Goal: Task Accomplishment & Management: Contribute content

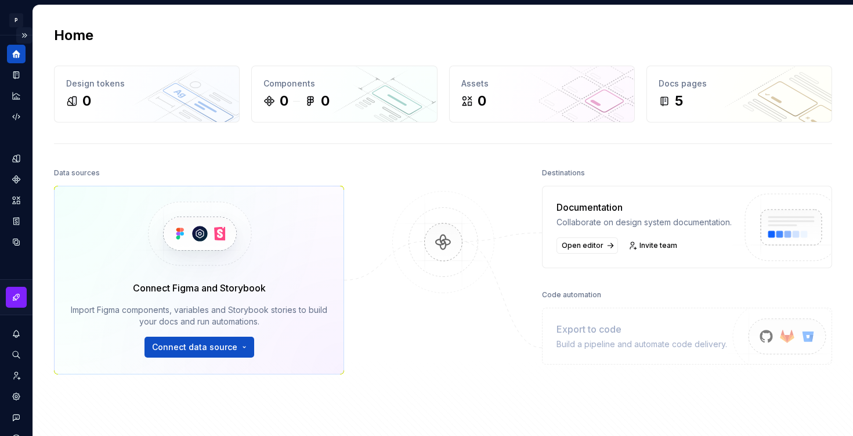
click at [24, 35] on button "Expand sidebar" at bounding box center [24, 35] width 16 height 16
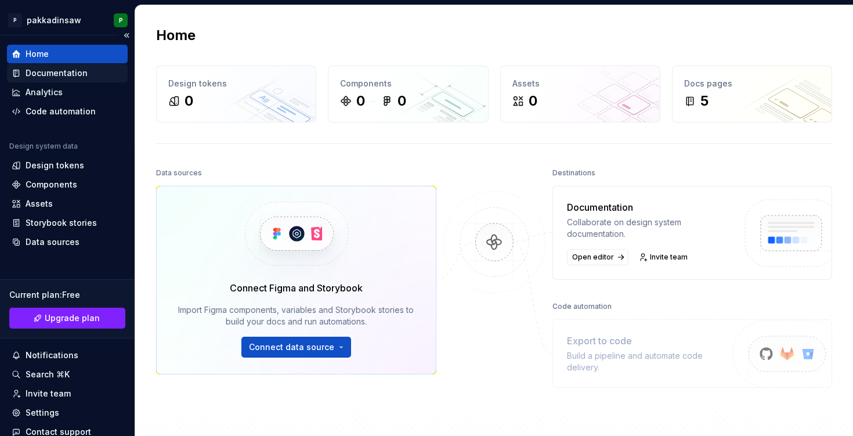
click at [46, 72] on div "Documentation" at bounding box center [57, 73] width 62 height 12
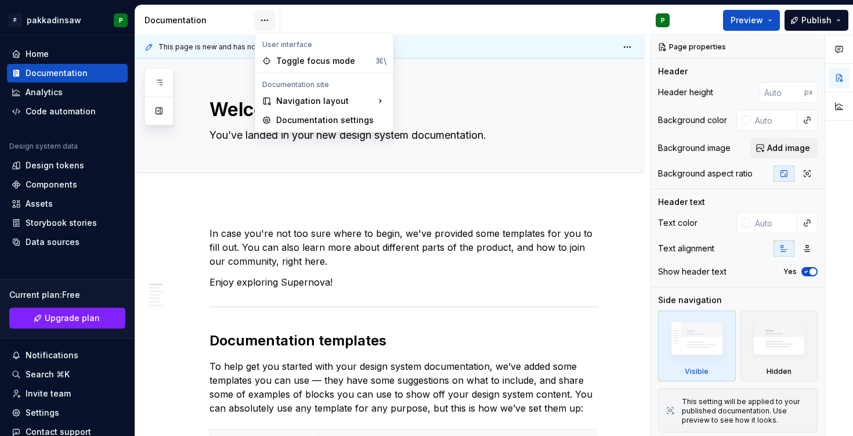
click at [263, 23] on html "P pakkadinsaw P Home Documentation Analytics Code automation Design system data…" at bounding box center [426, 218] width 853 height 436
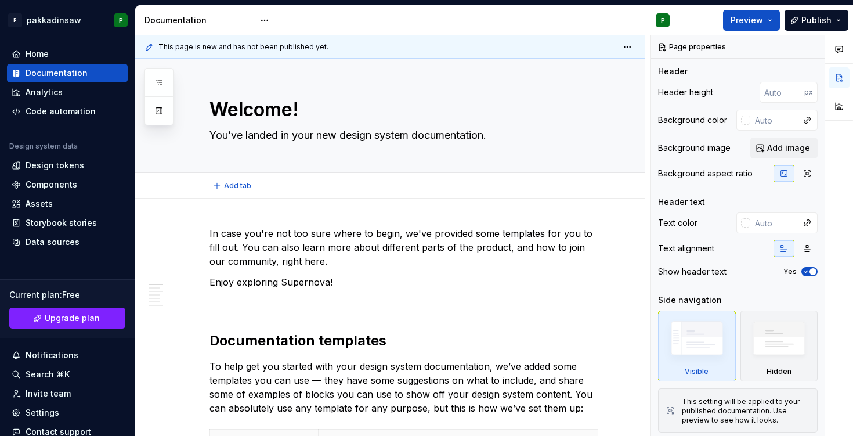
click at [207, 186] on html "P pakkadinsaw P Home Documentation Analytics Code automation Design system data…" at bounding box center [426, 218] width 853 height 436
click at [78, 19] on html "P pakkadinsaw P Home Documentation Analytics Code automation Design system data…" at bounding box center [426, 218] width 853 height 436
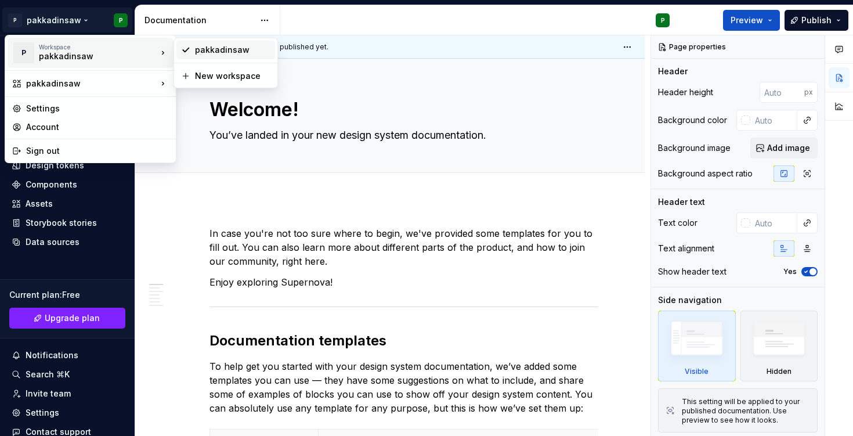
click at [224, 44] on div "pakkadinsaw" at bounding box center [232, 50] width 75 height 12
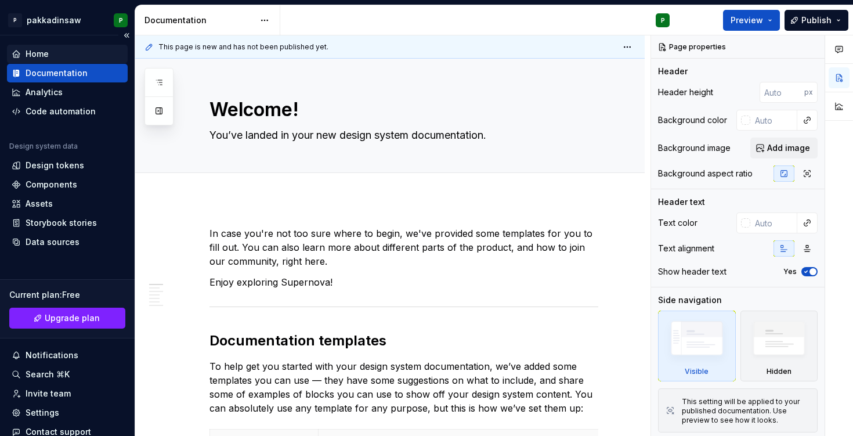
click at [104, 52] on div "Home" at bounding box center [67, 54] width 111 height 12
click at [99, 74] on div "Documentation" at bounding box center [67, 73] width 111 height 12
click at [79, 18] on html "P pakkadinsaw P Home Documentation Analytics Code automation Design system data…" at bounding box center [426, 218] width 853 height 436
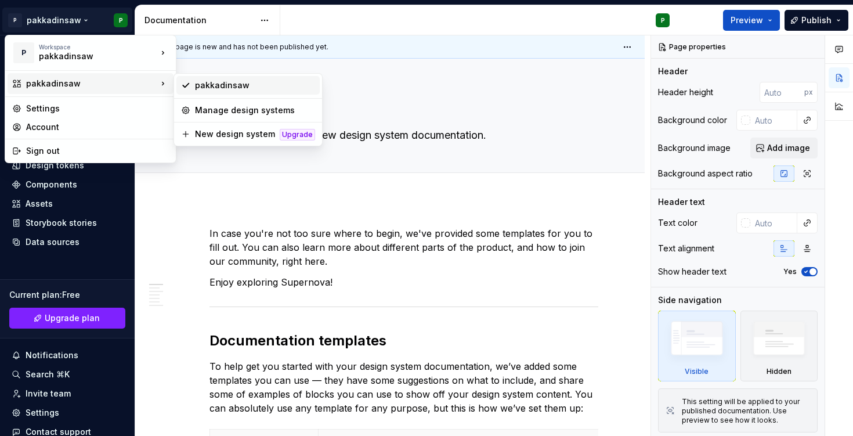
click at [210, 82] on div "pakkadinsaw" at bounding box center [255, 86] width 120 height 12
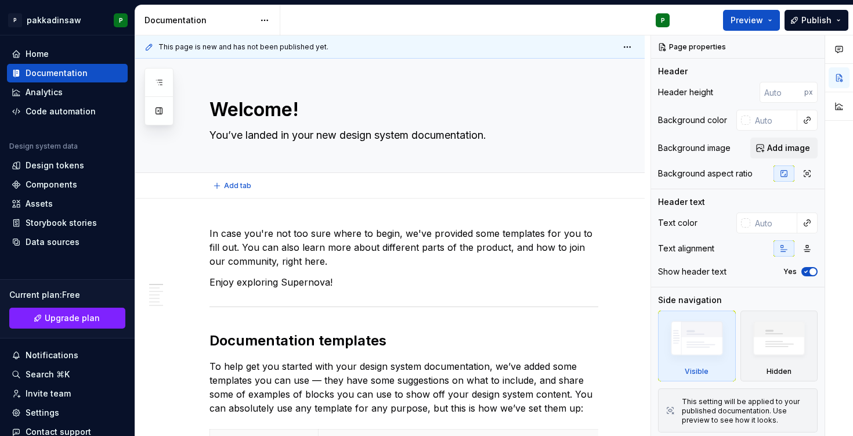
type textarea "*"
click at [41, 70] on div "Documentation" at bounding box center [57, 73] width 62 height 12
click at [64, 55] on div "Home" at bounding box center [67, 54] width 111 height 12
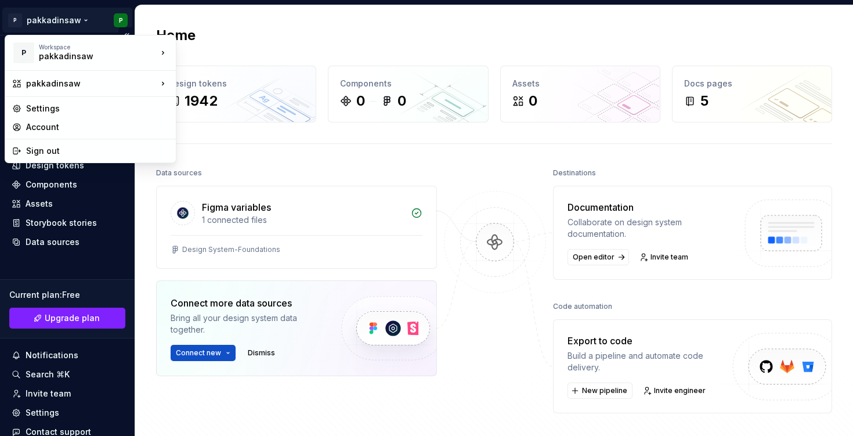
click at [67, 20] on html "P pakkadinsaw P Home Documentation Analytics Code automation Design system data…" at bounding box center [426, 218] width 853 height 436
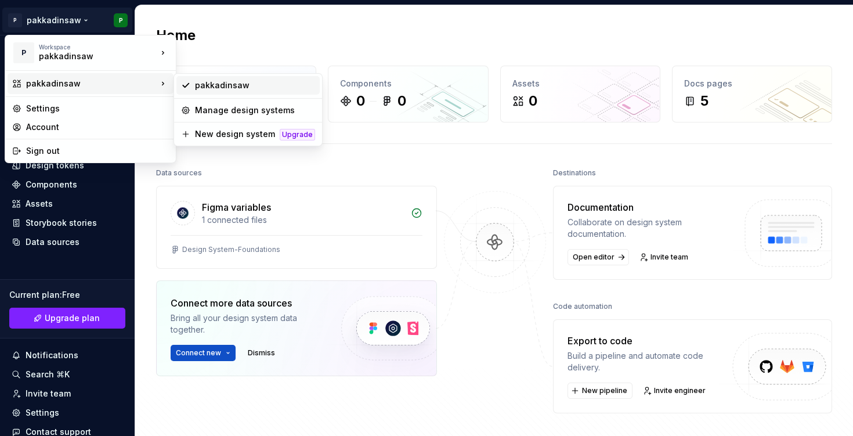
click at [201, 86] on div "pakkadinsaw" at bounding box center [255, 86] width 120 height 12
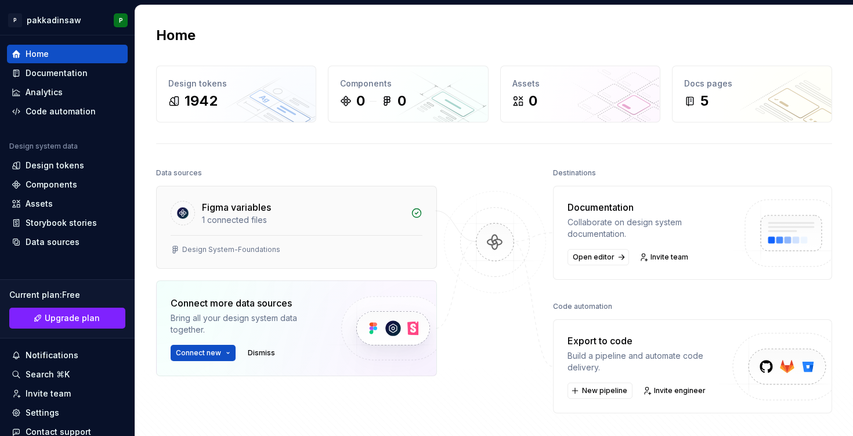
click at [230, 212] on div "Figma variables" at bounding box center [236, 207] width 69 height 14
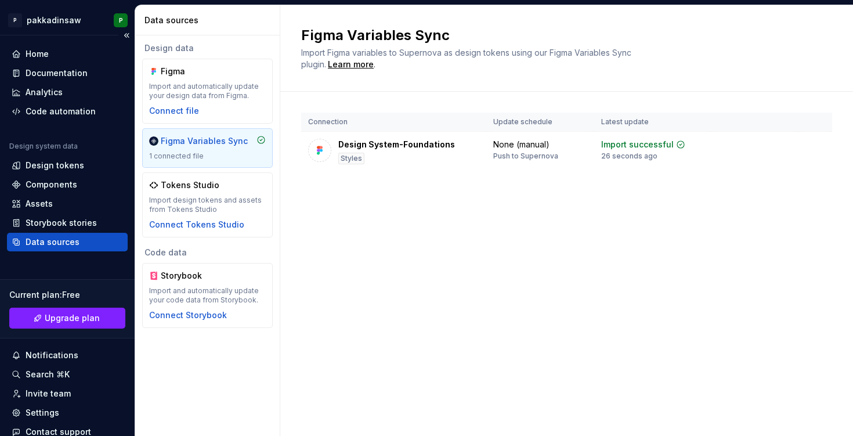
scroll to position [6, 0]
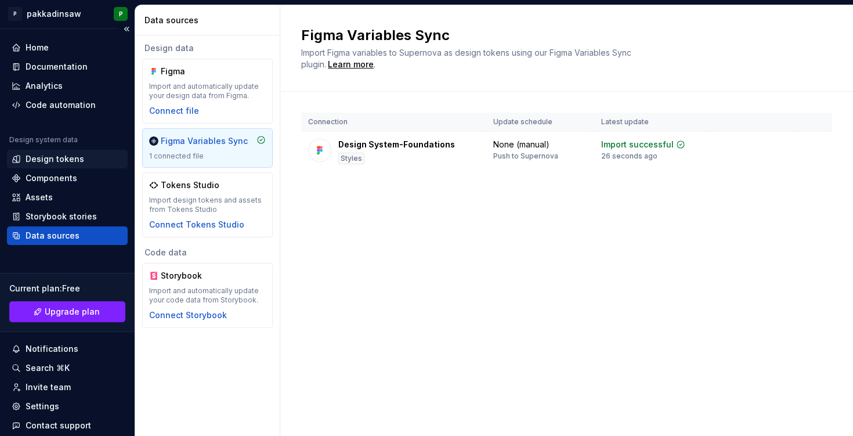
click at [52, 161] on div "Design tokens" at bounding box center [55, 159] width 59 height 12
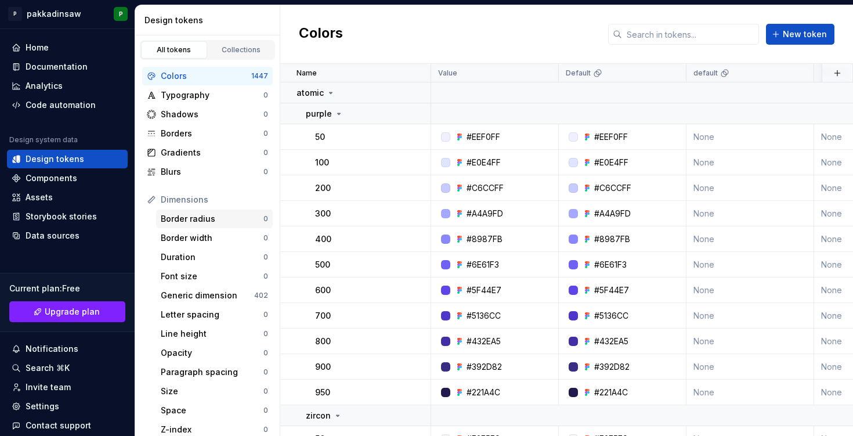
click at [204, 215] on div "Border radius" at bounding box center [212, 219] width 103 height 12
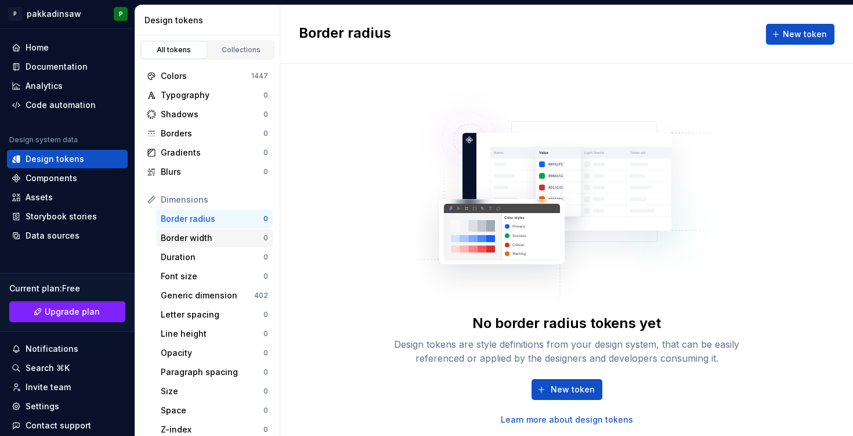
click at [192, 237] on div "Border width" at bounding box center [212, 238] width 103 height 12
click at [190, 298] on div "Generic dimension" at bounding box center [207, 296] width 93 height 12
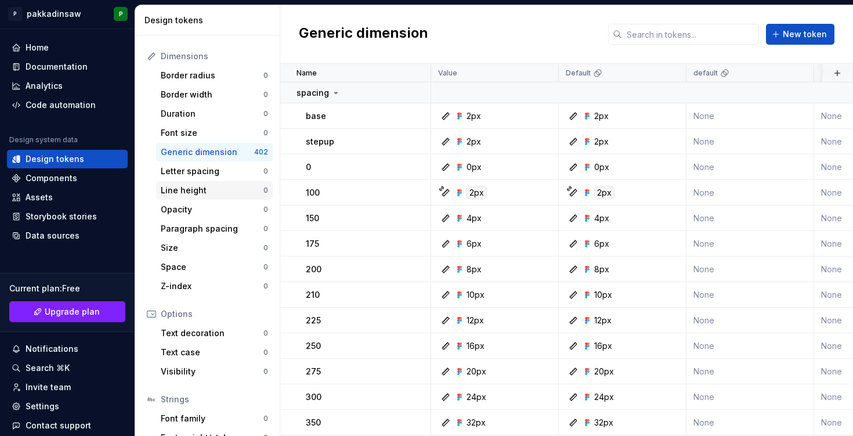
scroll to position [200, 0]
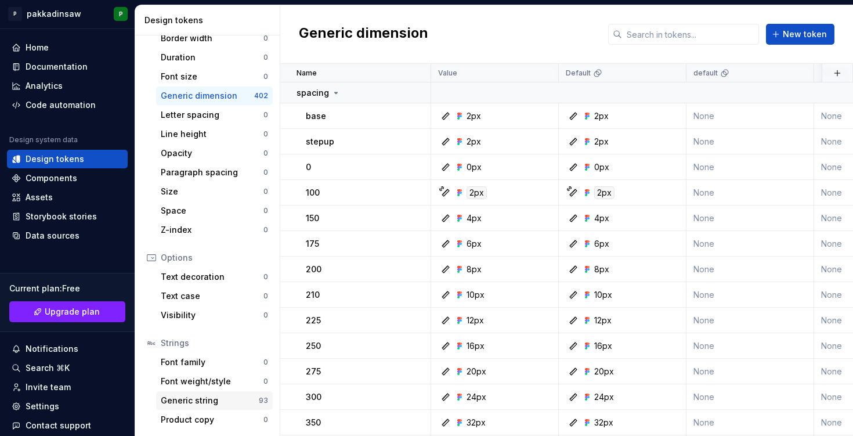
click at [202, 403] on div "Generic string" at bounding box center [210, 401] width 98 height 12
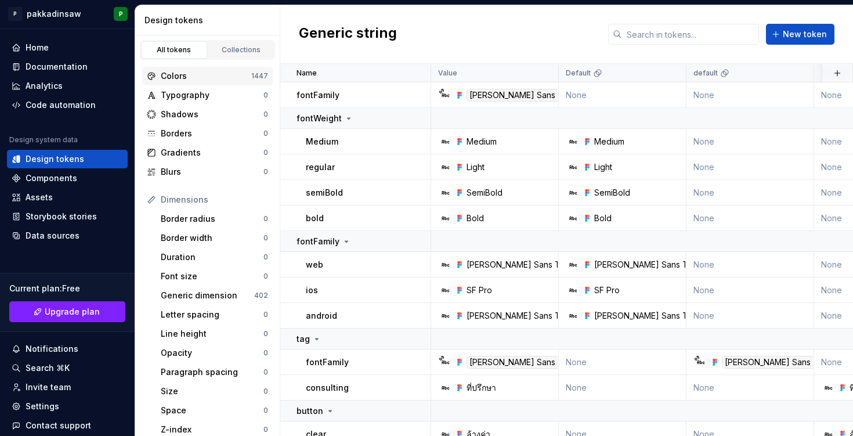
click at [200, 78] on div "Colors" at bounding box center [206, 76] width 91 height 12
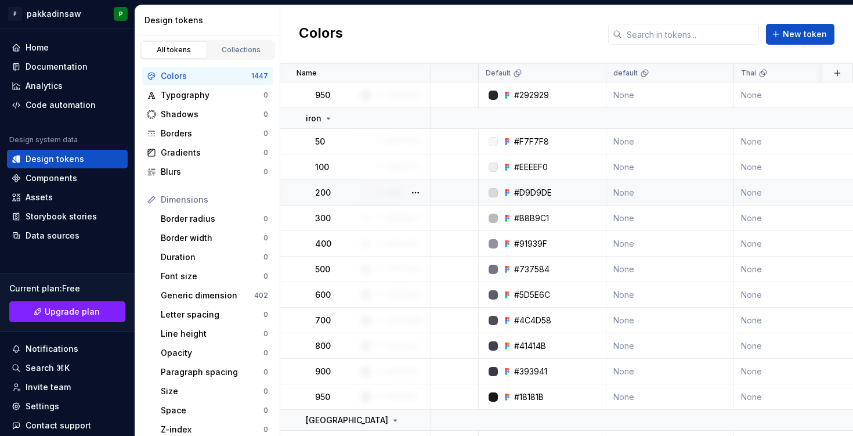
scroll to position [3919, 0]
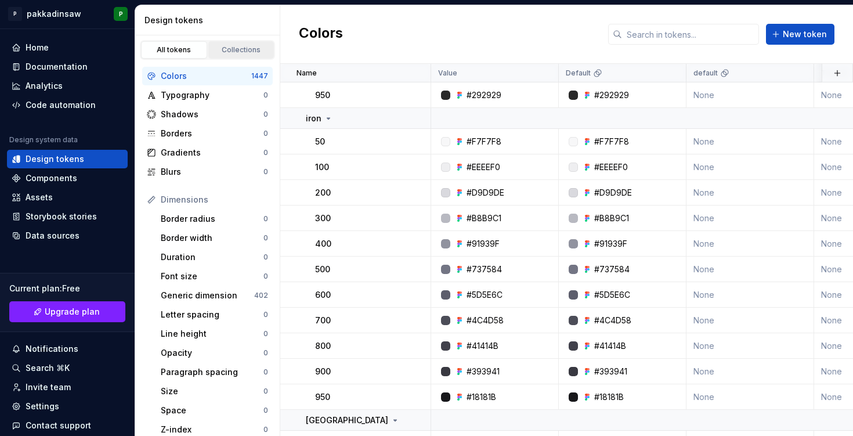
click at [246, 49] on div "Collections" at bounding box center [241, 49] width 58 height 9
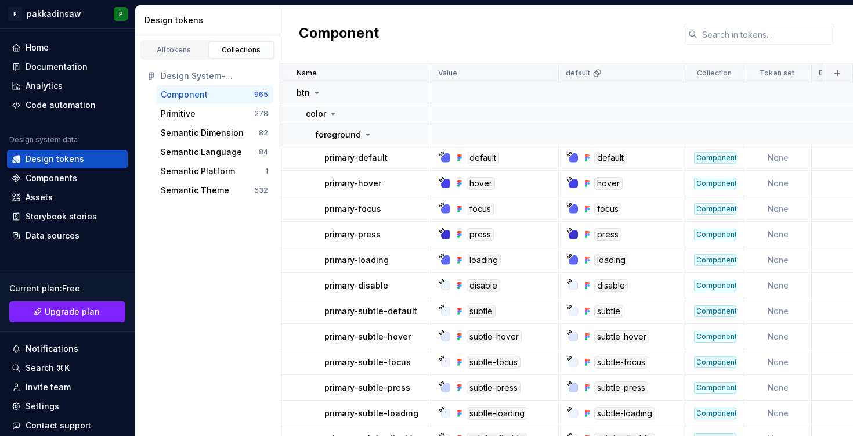
click at [208, 89] on div "Component" at bounding box center [207, 95] width 93 height 12
click at [210, 114] on div "Primitive" at bounding box center [207, 114] width 93 height 12
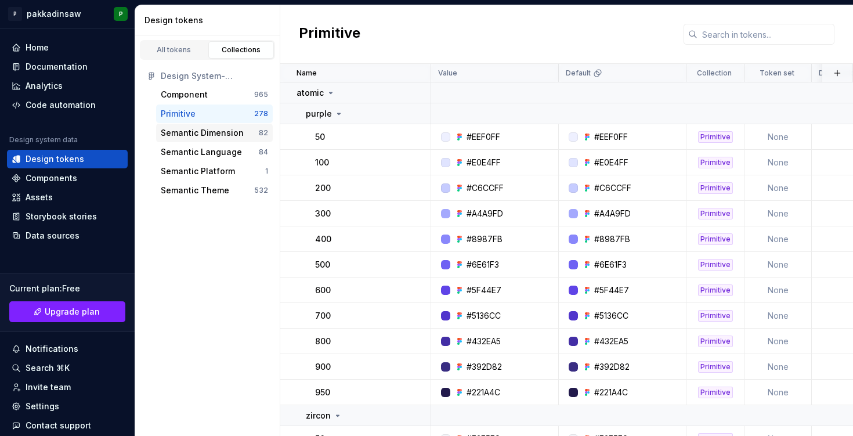
click at [216, 131] on div "Semantic Dimension" at bounding box center [202, 133] width 83 height 12
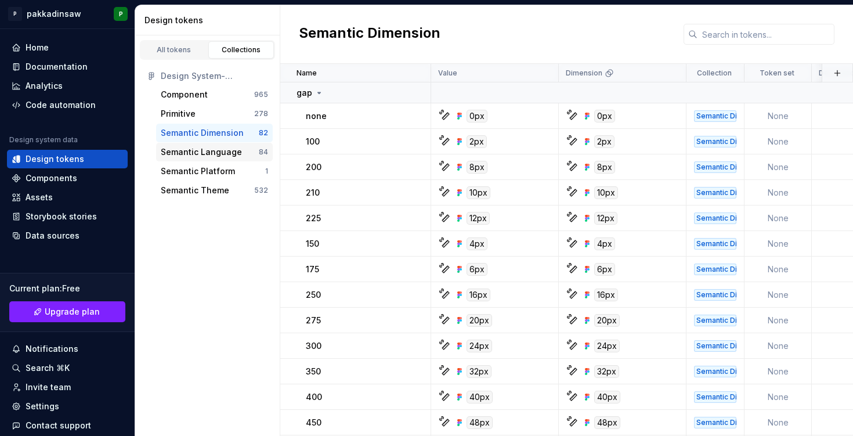
click at [200, 156] on div "Semantic Language" at bounding box center [201, 152] width 81 height 12
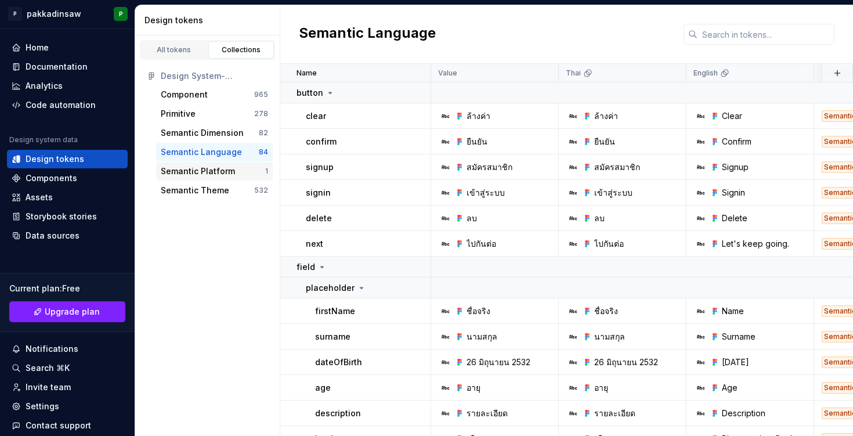
click at [205, 171] on div "Semantic Platform" at bounding box center [198, 171] width 74 height 12
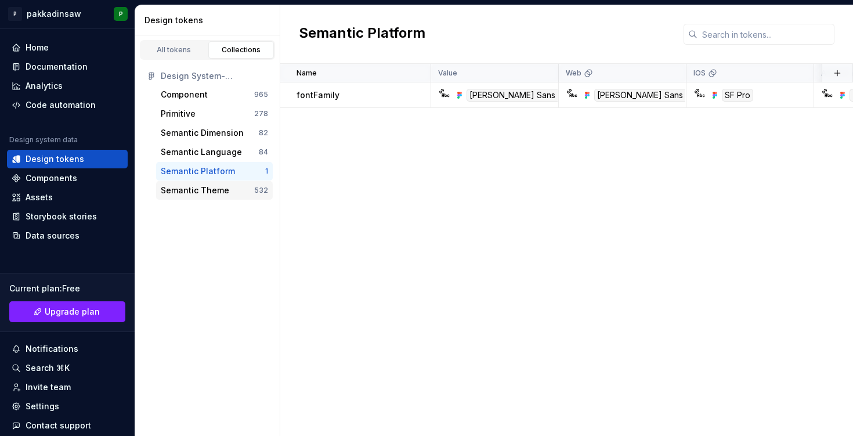
click at [198, 187] on div "Semantic Theme" at bounding box center [195, 191] width 68 height 12
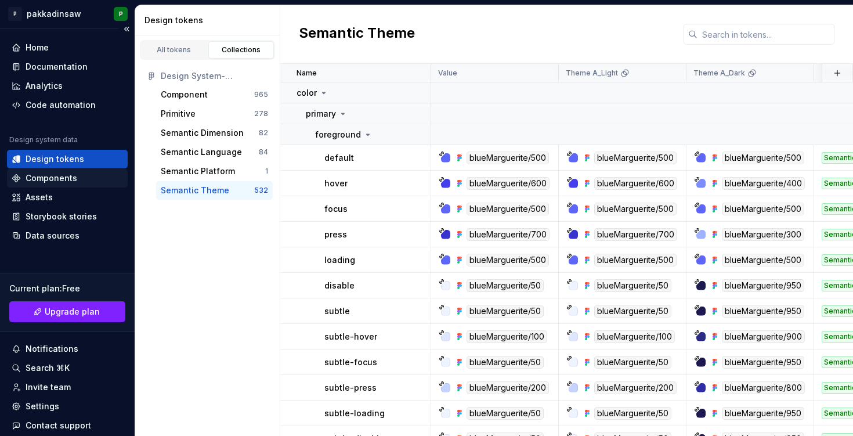
click at [37, 175] on div "Components" at bounding box center [52, 178] width 52 height 12
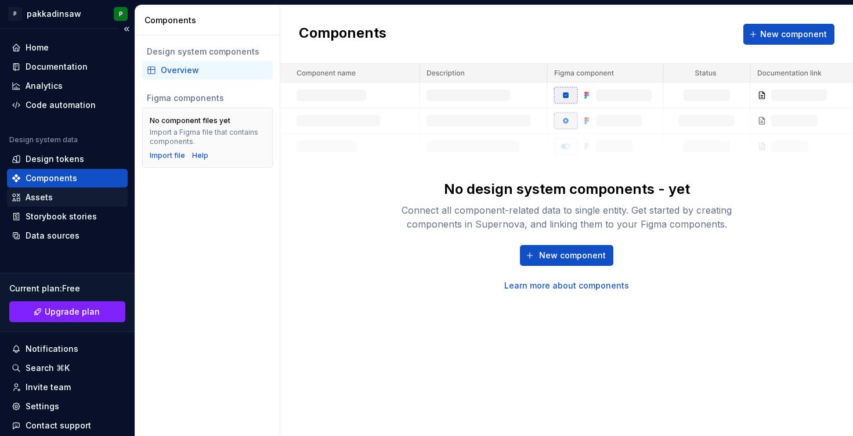
click at [48, 202] on div "Assets" at bounding box center [39, 198] width 27 height 12
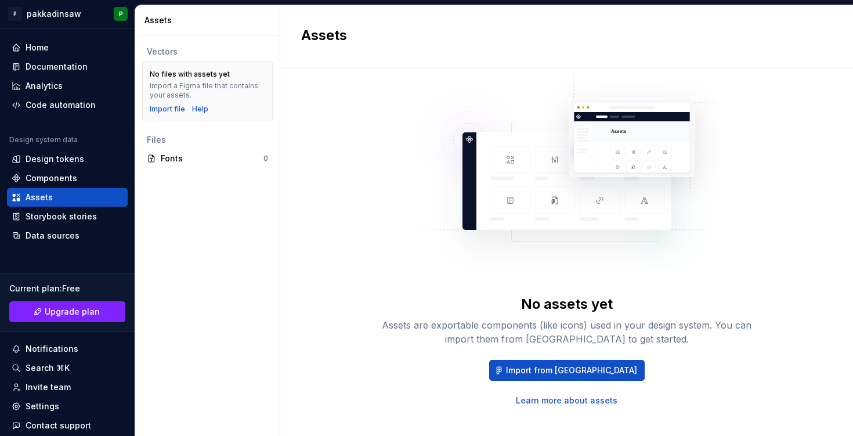
scroll to position [48, 0]
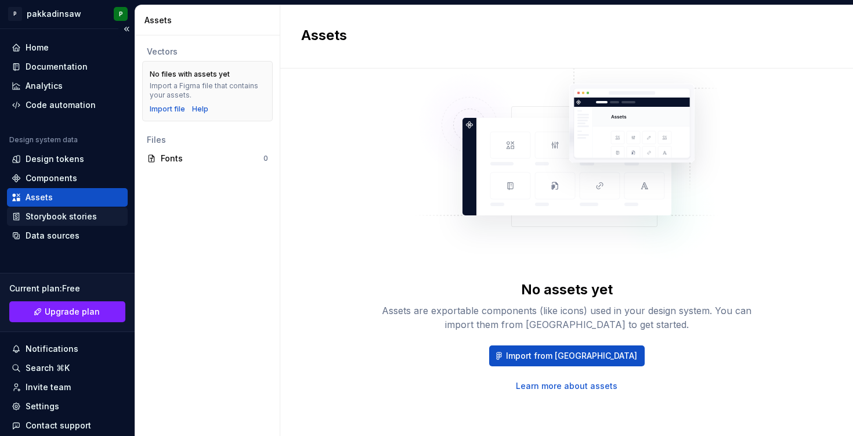
click at [69, 216] on div "Storybook stories" at bounding box center [61, 217] width 71 height 12
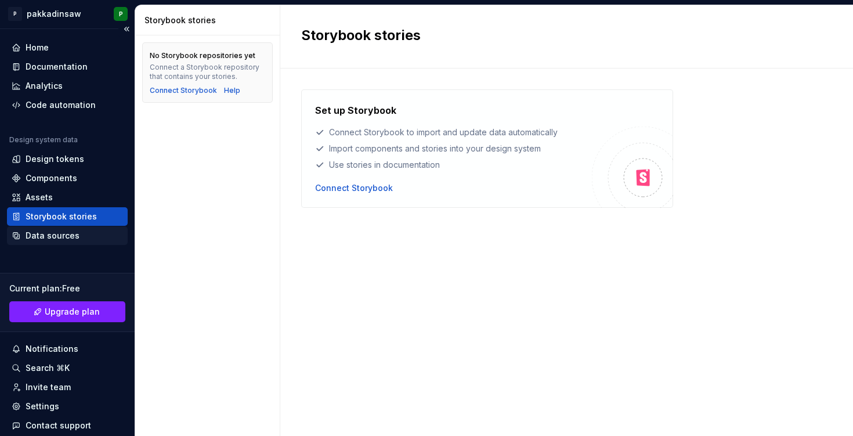
click at [52, 237] on div "Data sources" at bounding box center [53, 236] width 54 height 12
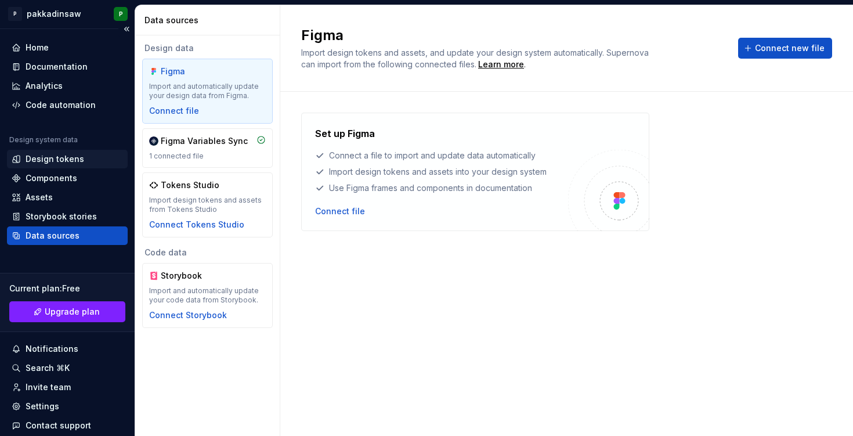
click at [73, 160] on div "Design tokens" at bounding box center [55, 159] width 59 height 12
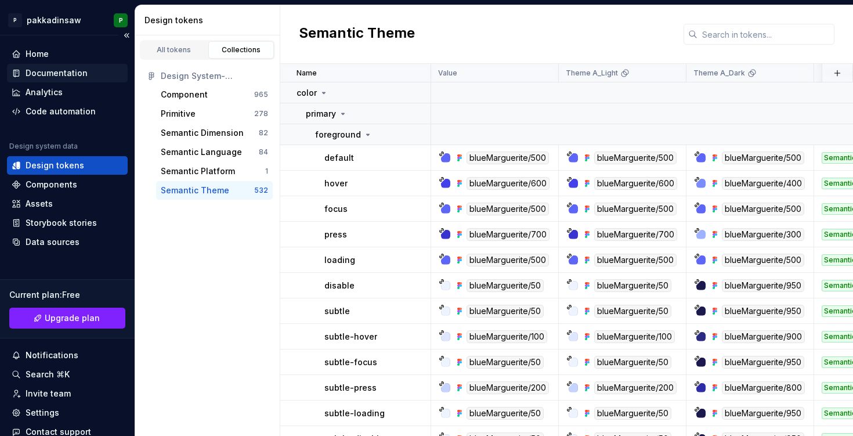
click at [55, 77] on div "Documentation" at bounding box center [57, 73] width 62 height 12
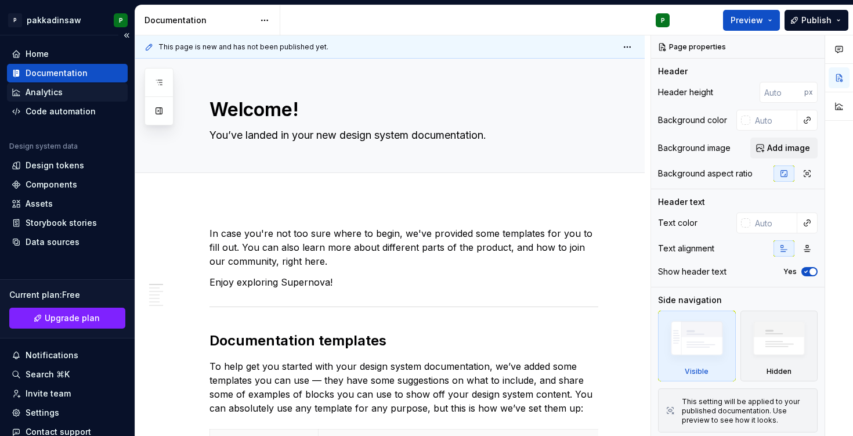
click at [34, 94] on div "Analytics" at bounding box center [44, 92] width 37 height 12
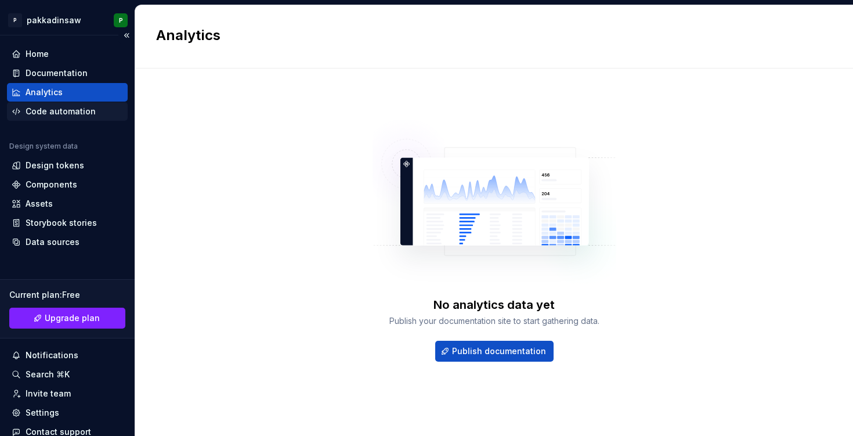
click at [60, 111] on div "Code automation" at bounding box center [61, 112] width 70 height 12
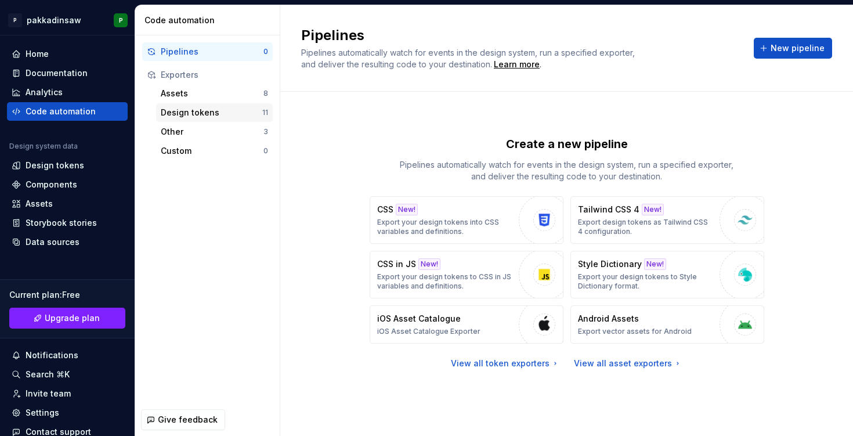
click at [193, 114] on div "Design tokens" at bounding box center [212, 113] width 102 height 12
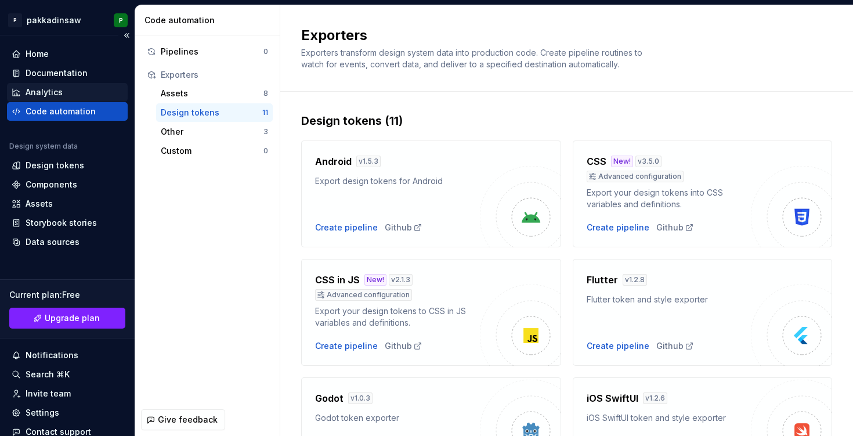
click at [48, 90] on div "Analytics" at bounding box center [44, 92] width 37 height 12
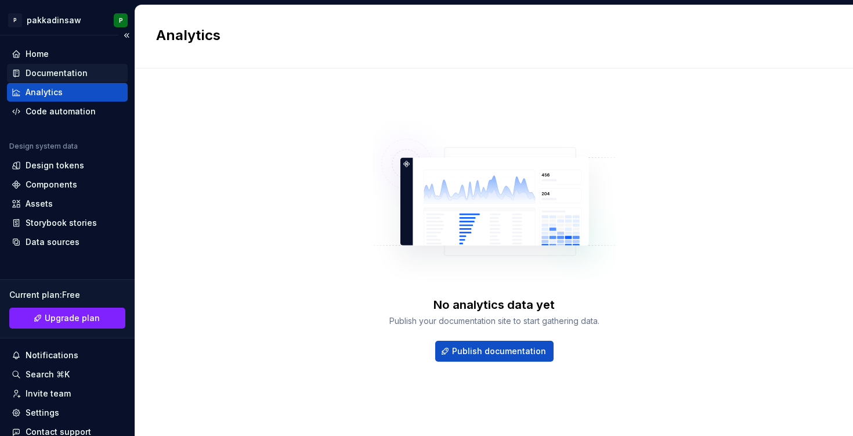
click at [52, 71] on div "Documentation" at bounding box center [57, 73] width 62 height 12
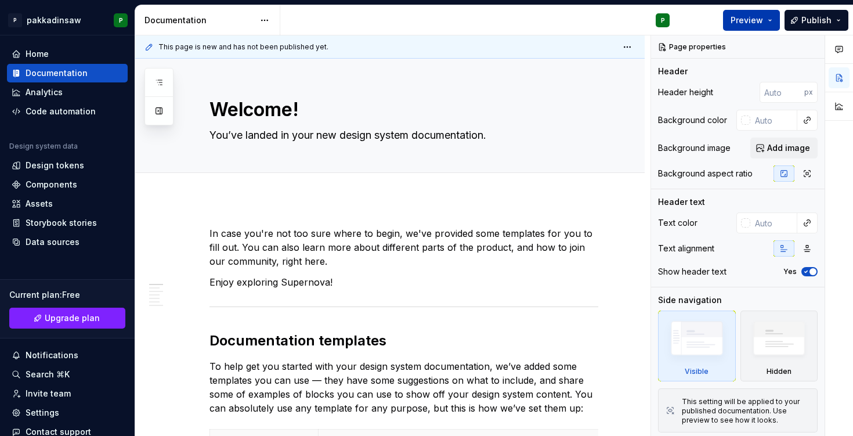
click at [743, 18] on span "Preview" at bounding box center [747, 21] width 33 height 12
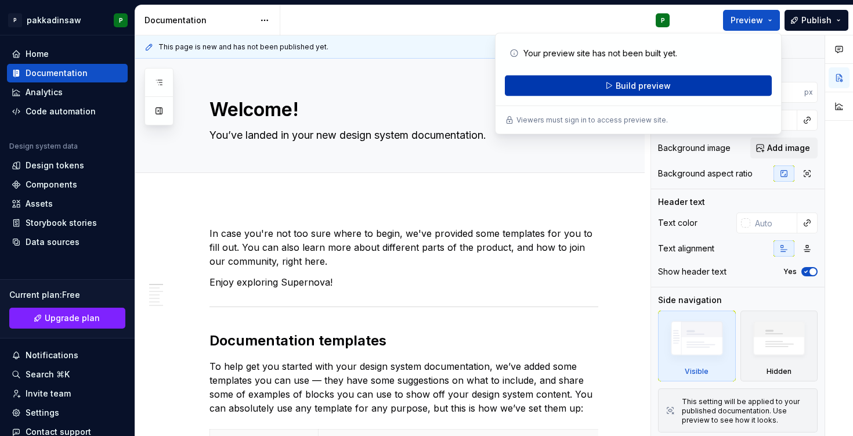
click at [648, 89] on span "Build preview" at bounding box center [643, 86] width 55 height 12
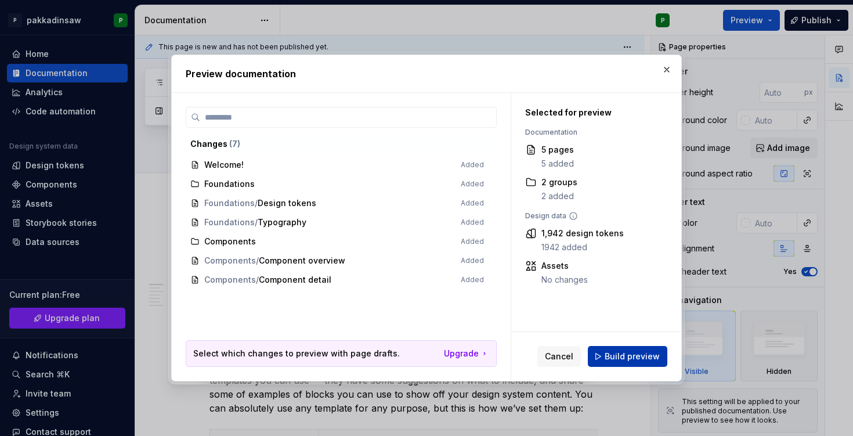
click at [603, 358] on button "Build preview" at bounding box center [628, 356] width 80 height 21
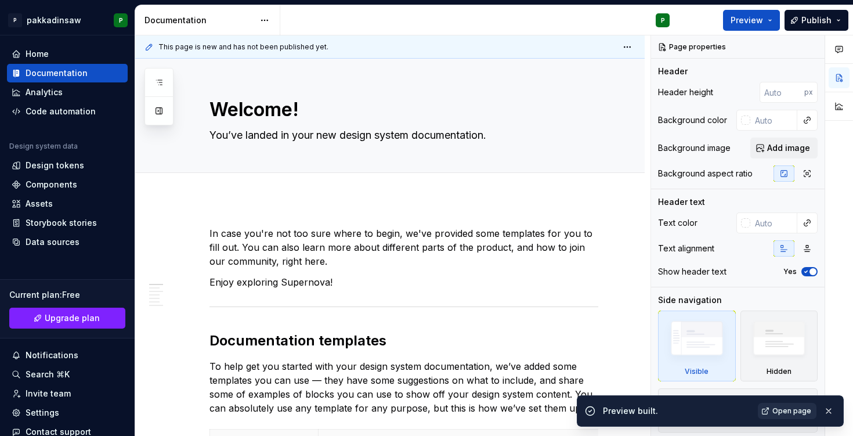
click at [775, 413] on span "Open page" at bounding box center [791, 410] width 39 height 9
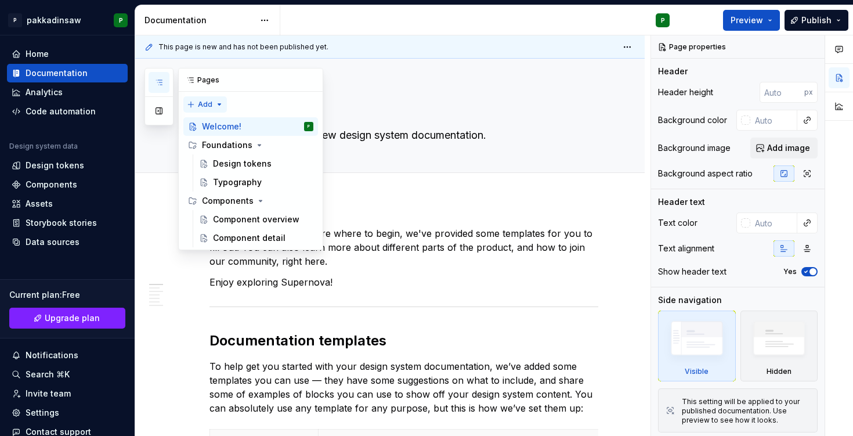
click at [206, 99] on div "Pages Add Accessibility guide for tree Page tree. Navigate the tree with the ar…" at bounding box center [234, 159] width 179 height 182
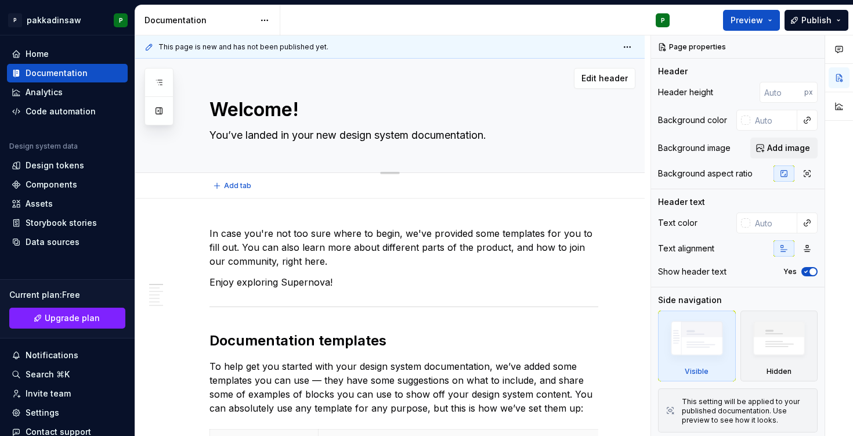
click at [237, 67] on div "Pages Add Accessibility guide for tree Page tree. Navigate the tree with the ar…" at bounding box center [494, 235] width 718 height 401
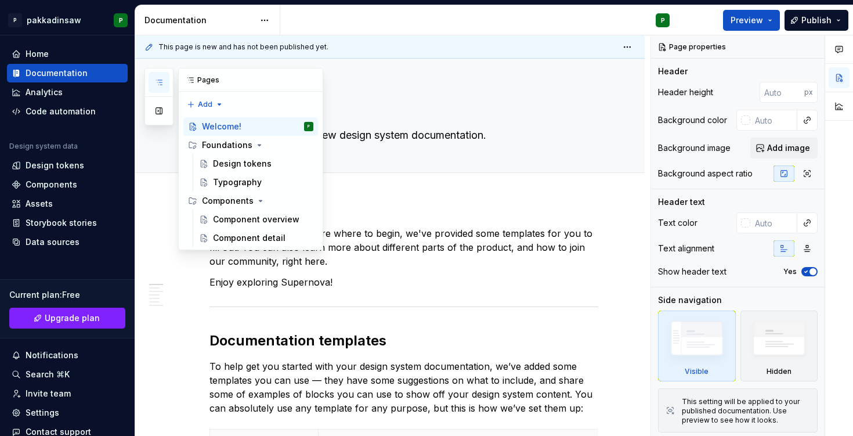
click at [161, 83] on icon "button" at bounding box center [158, 82] width 9 height 9
click at [201, 106] on div "Pages Add Accessibility guide for tree Page tree. Navigate the tree with the ar…" at bounding box center [234, 159] width 179 height 182
click at [210, 121] on div "New page" at bounding box center [242, 127] width 75 height 12
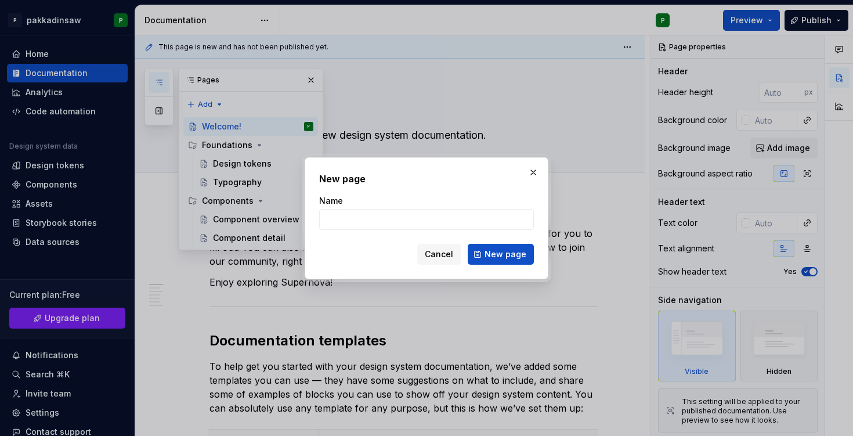
type textarea "*"
type input "Colors"
click at [501, 252] on span "New page" at bounding box center [506, 254] width 42 height 12
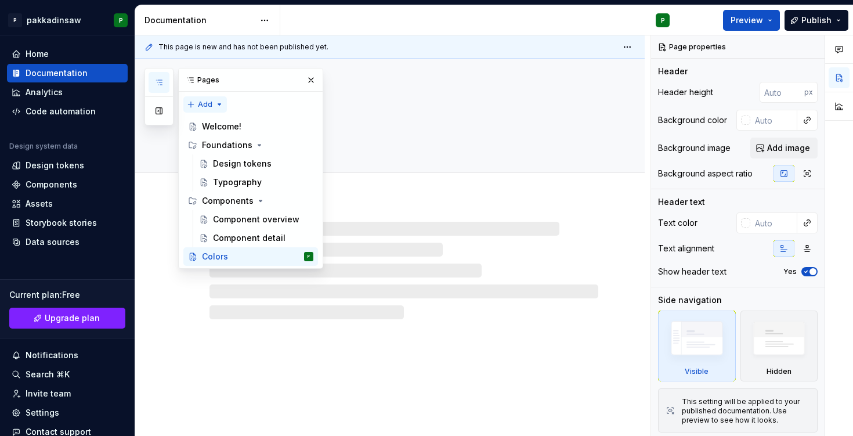
click at [216, 102] on div "Pages Add Accessibility guide for tree Page tree. Navigate the tree with the ar…" at bounding box center [234, 168] width 179 height 201
type textarea "*"
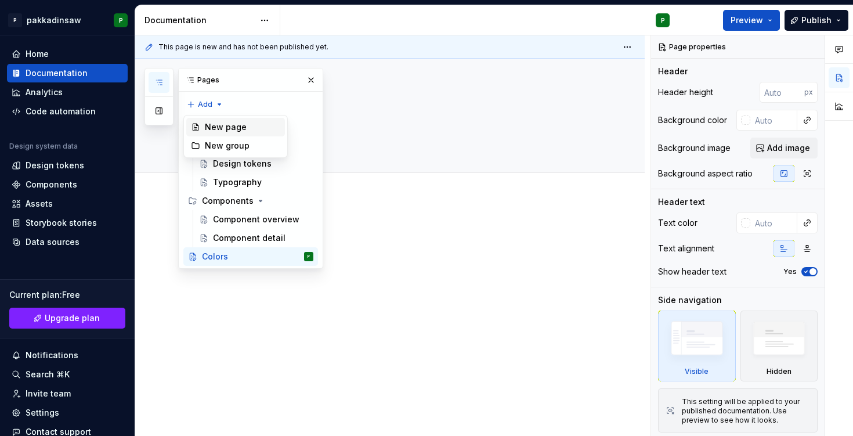
click at [232, 125] on div "New page" at bounding box center [242, 127] width 75 height 12
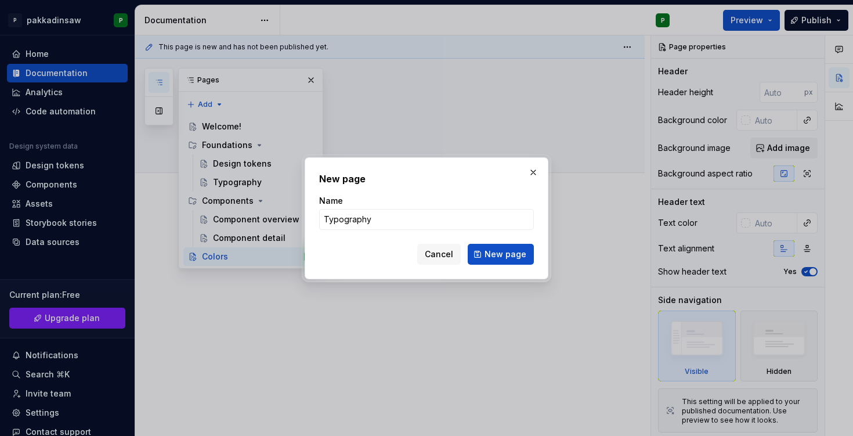
type input "Typography"
click at [394, 218] on input "Typography" at bounding box center [426, 219] width 215 height 21
drag, startPoint x: 394, startPoint y: 218, endPoint x: 289, endPoint y: 218, distance: 104.5
click at [289, 218] on div "New page Name Typography Cancel New page" at bounding box center [426, 218] width 853 height 436
click at [494, 249] on span "New page" at bounding box center [506, 254] width 42 height 12
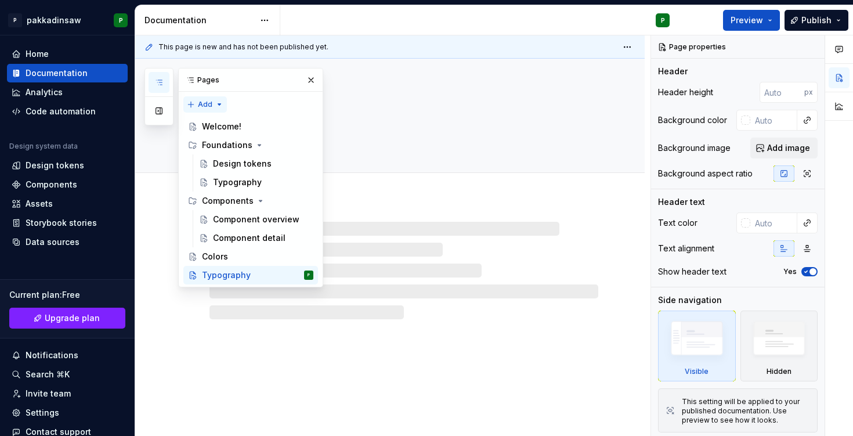
click at [205, 103] on div "Pages Add Accessibility guide for tree Page tree. Navigate the tree with the ar…" at bounding box center [234, 177] width 179 height 219
type textarea "*"
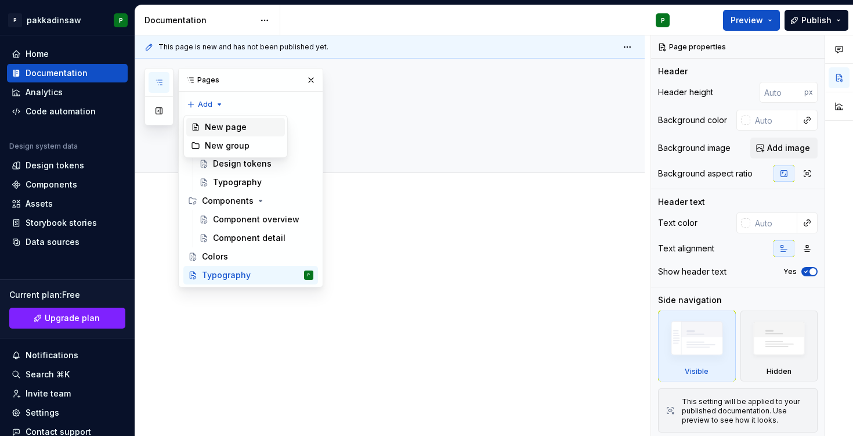
click at [219, 134] on div "New page" at bounding box center [235, 127] width 99 height 19
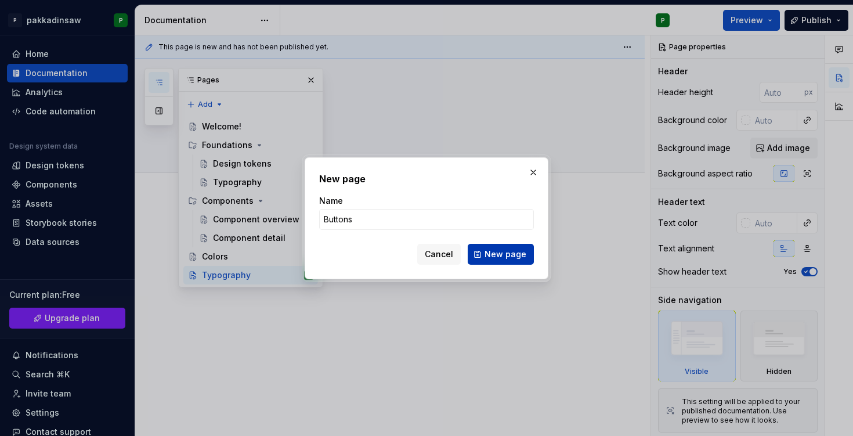
type input "Buttons"
click at [490, 257] on span "New page" at bounding box center [506, 254] width 42 height 12
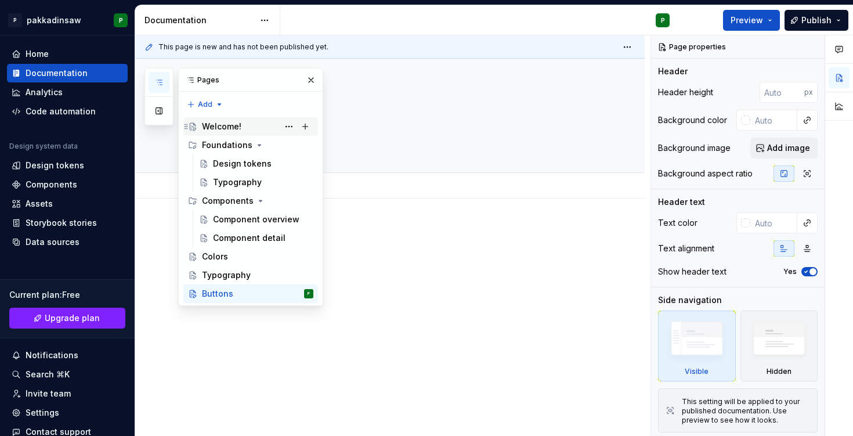
type textarea "*"
click at [218, 104] on div "Pages Add Accessibility guide for tree Page tree. Navigate the tree with the ar…" at bounding box center [234, 187] width 179 height 238
click at [230, 146] on div "New group" at bounding box center [242, 146] width 75 height 12
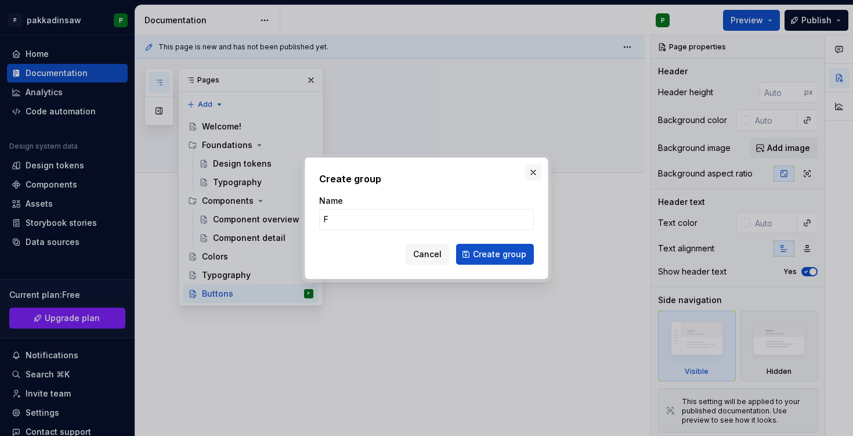
type input "F"
click at [535, 172] on button "button" at bounding box center [533, 172] width 16 height 16
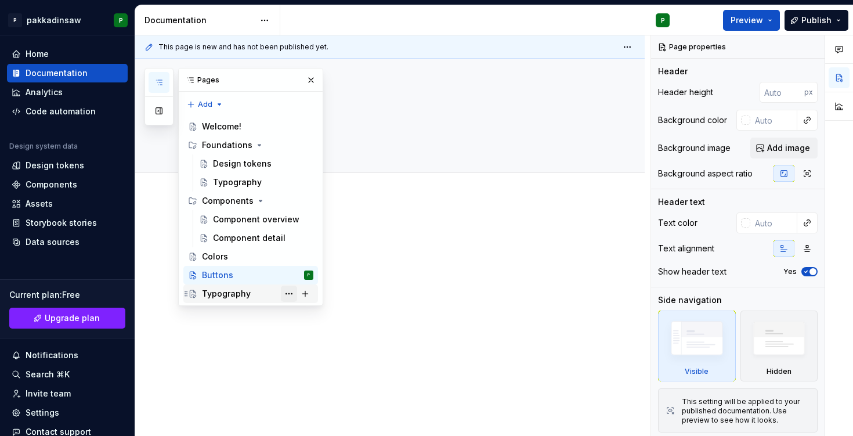
click at [290, 294] on button "Page tree" at bounding box center [289, 294] width 16 height 16
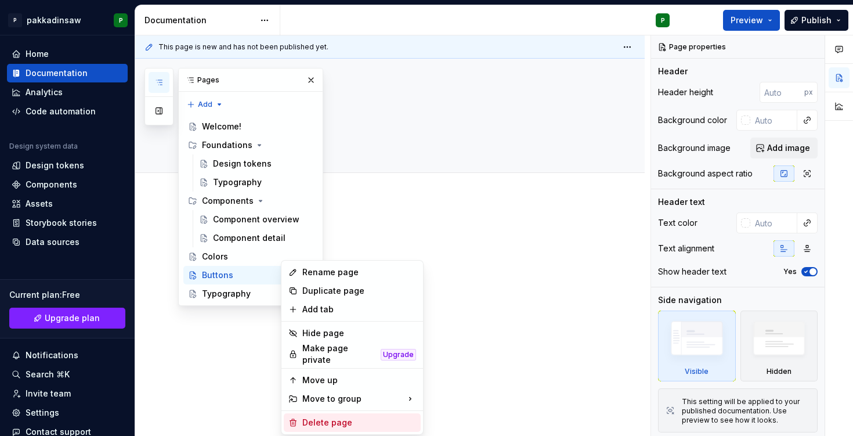
click at [304, 417] on div "Delete page" at bounding box center [359, 423] width 114 height 12
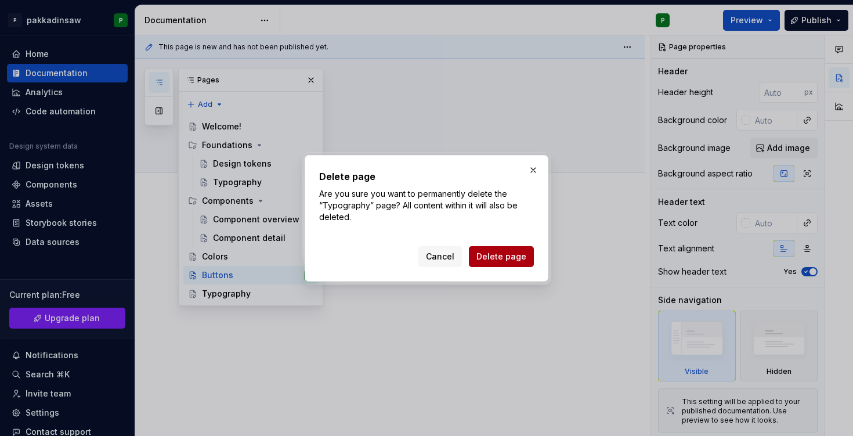
click at [486, 257] on span "Delete page" at bounding box center [501, 257] width 50 height 12
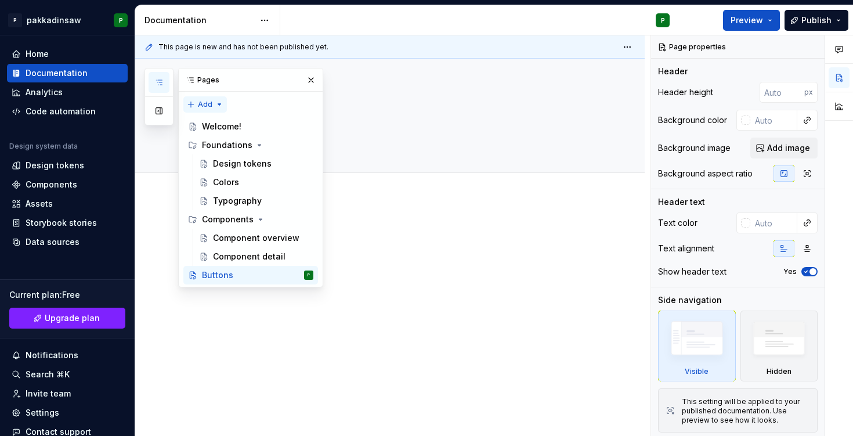
type textarea "*"
click at [214, 107] on div "Pages Add Accessibility guide for tree Page tree. Navigate the tree with the ar…" at bounding box center [234, 177] width 179 height 219
click at [215, 131] on div "New page" at bounding box center [242, 127] width 75 height 12
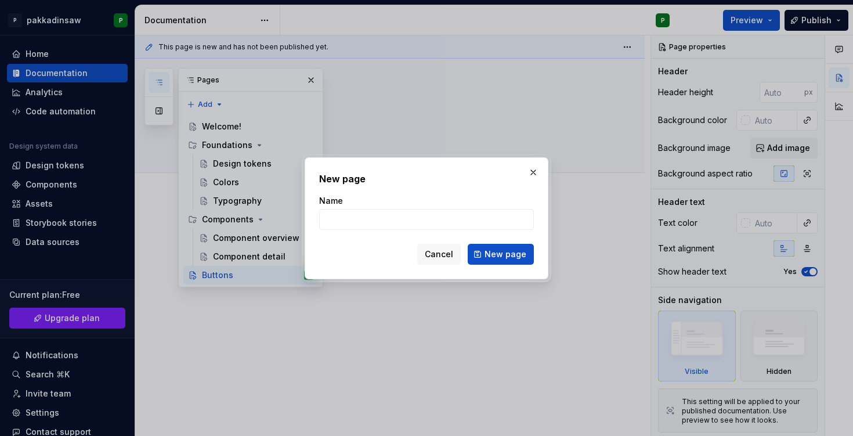
type input "s"
type input "Spacing"
click at [503, 255] on span "New page" at bounding box center [506, 254] width 42 height 12
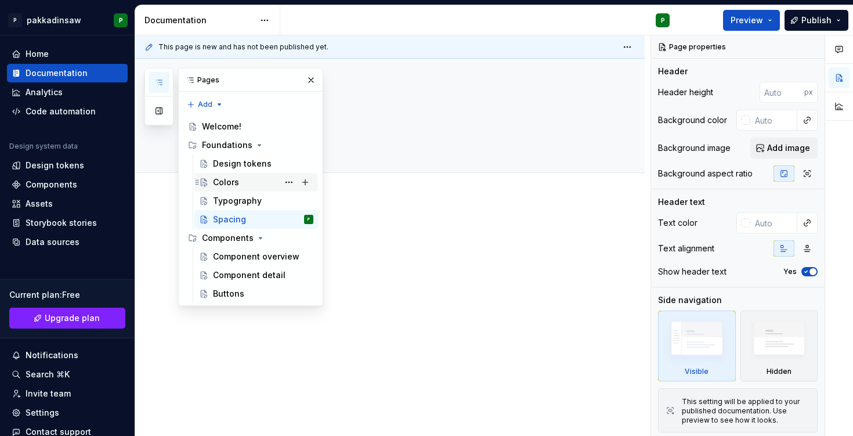
click at [236, 183] on div "Colors" at bounding box center [226, 182] width 26 height 12
click at [226, 182] on div "Colors" at bounding box center [226, 182] width 26 height 12
click at [313, 76] on button "button" at bounding box center [311, 80] width 16 height 16
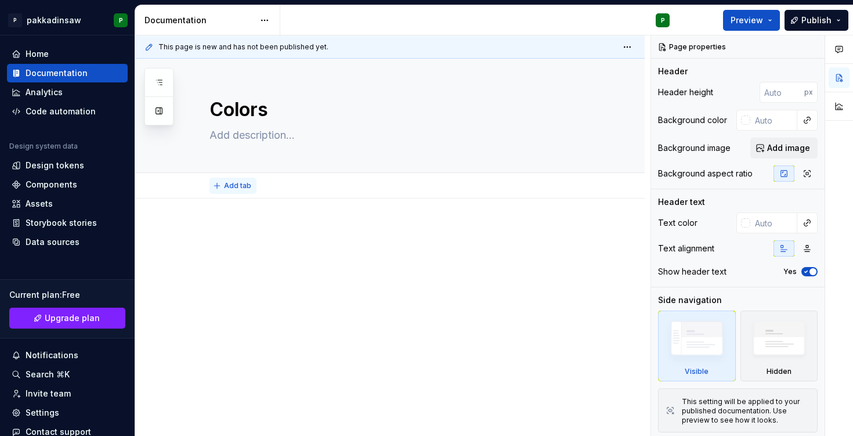
click at [236, 188] on span "Add tab" at bounding box center [237, 185] width 27 height 9
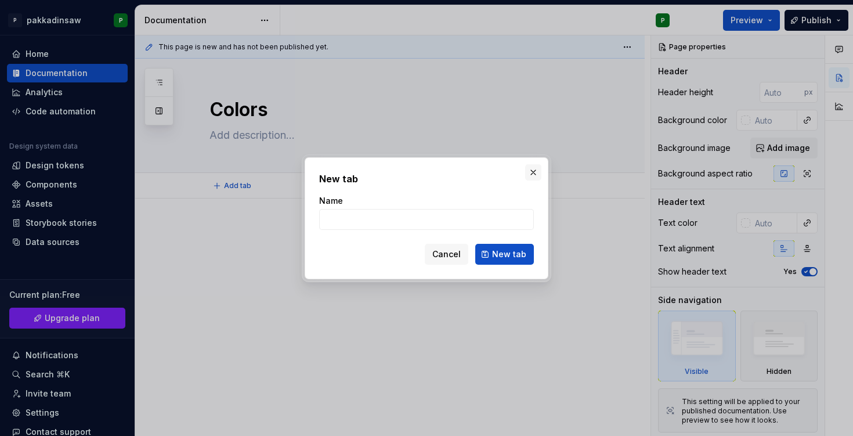
click at [536, 169] on button "button" at bounding box center [533, 172] width 16 height 16
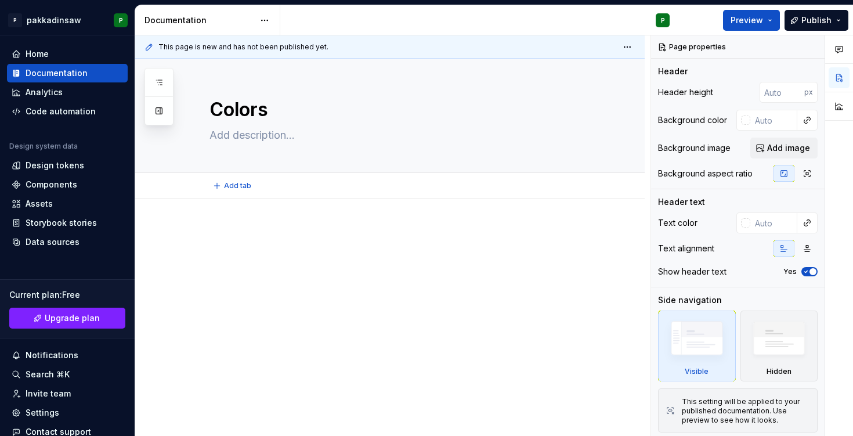
type textarea "*"
click at [487, 216] on div at bounding box center [390, 306] width 510 height 216
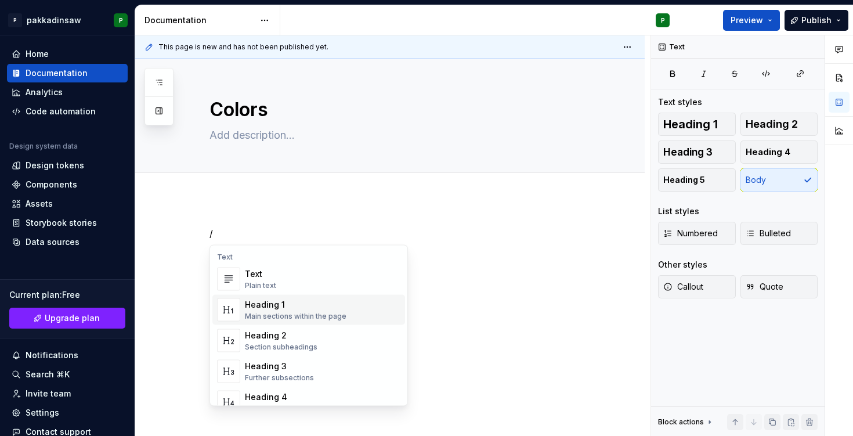
click at [306, 304] on div "Heading 1" at bounding box center [296, 305] width 102 height 12
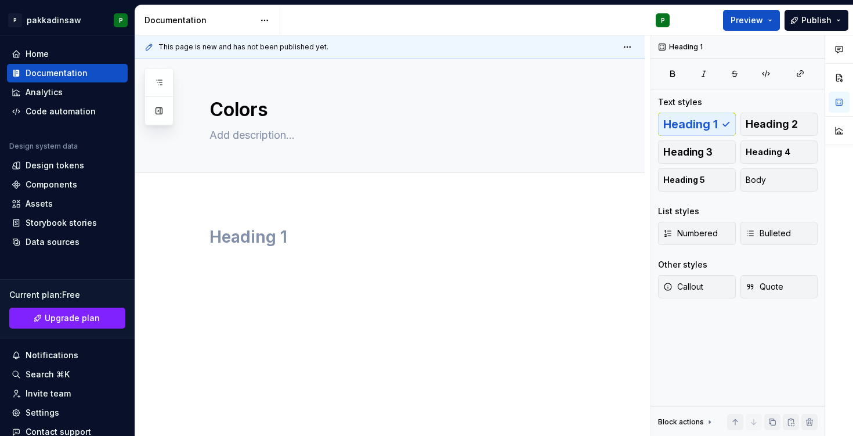
click at [360, 311] on div at bounding box center [390, 306] width 510 height 216
click at [218, 226] on h1 at bounding box center [404, 236] width 389 height 21
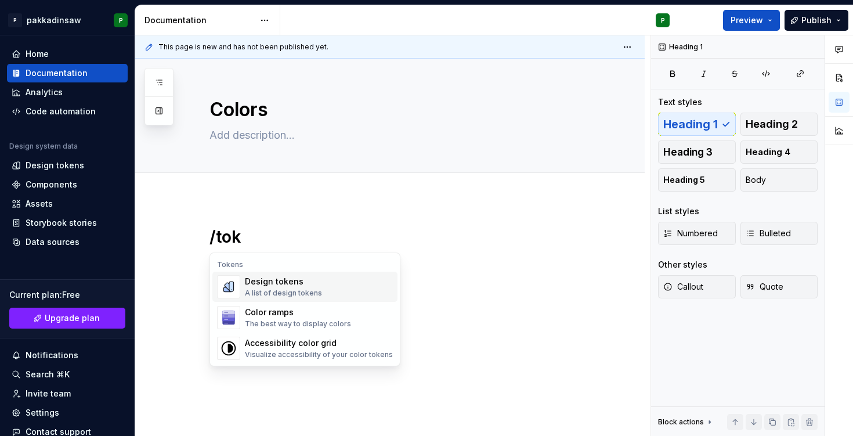
click at [266, 293] on div "A list of design tokens" at bounding box center [283, 292] width 77 height 9
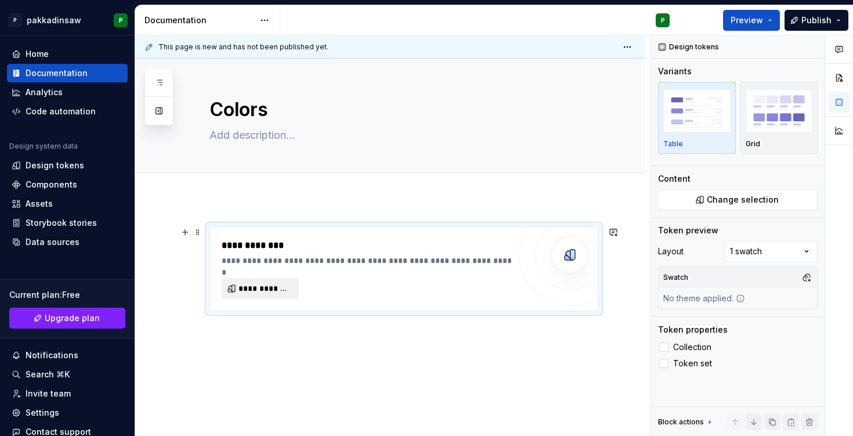
click at [276, 287] on span "**********" at bounding box center [265, 289] width 52 height 12
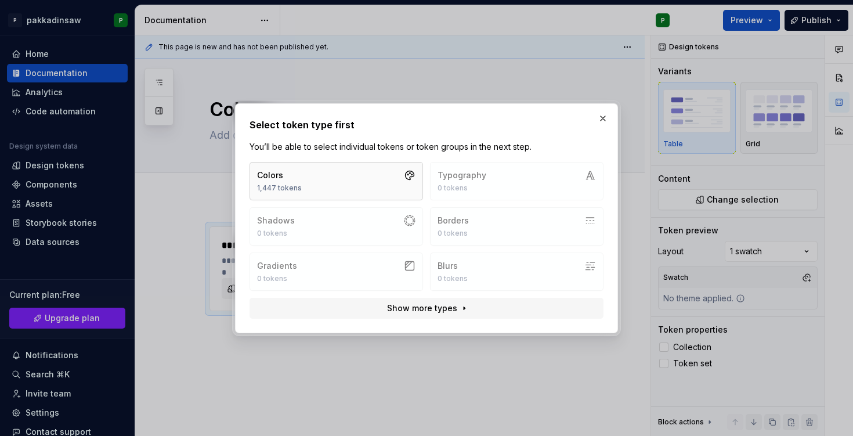
click at [343, 194] on button "Colors 1,447 tokens" at bounding box center [337, 181] width 174 height 38
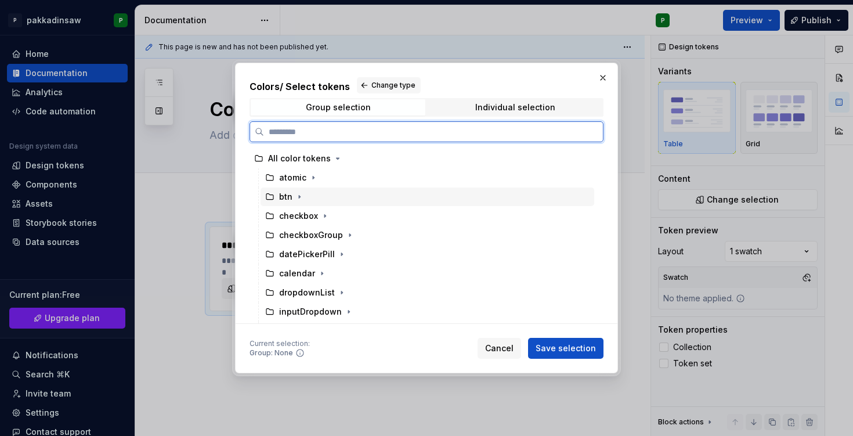
click at [284, 197] on div "btn" at bounding box center [285, 197] width 13 height 12
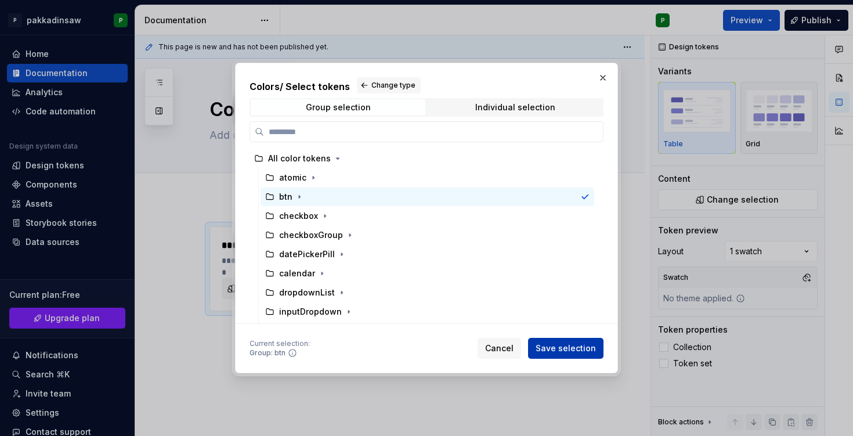
click at [544, 346] on span "Save selection" at bounding box center [566, 348] width 60 height 12
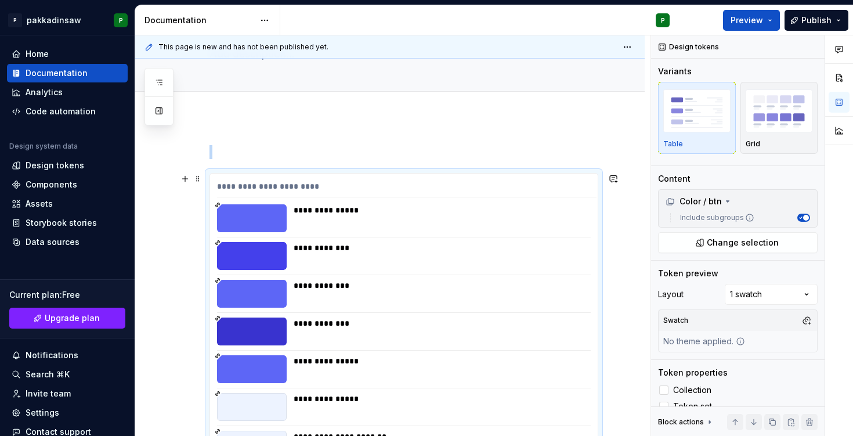
scroll to position [32, 0]
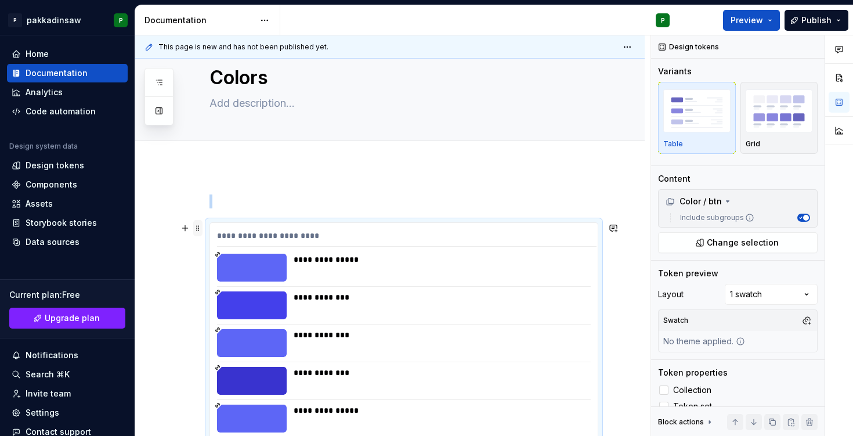
click at [197, 230] on span at bounding box center [197, 228] width 9 height 16
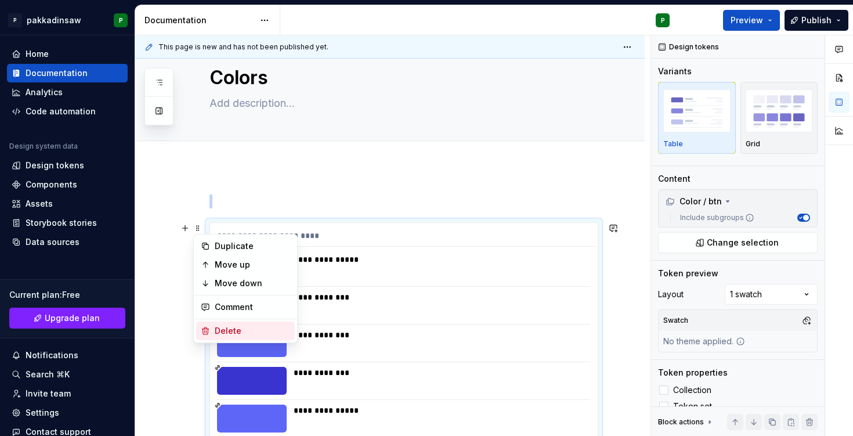
click at [212, 333] on div "Delete" at bounding box center [245, 331] width 99 height 19
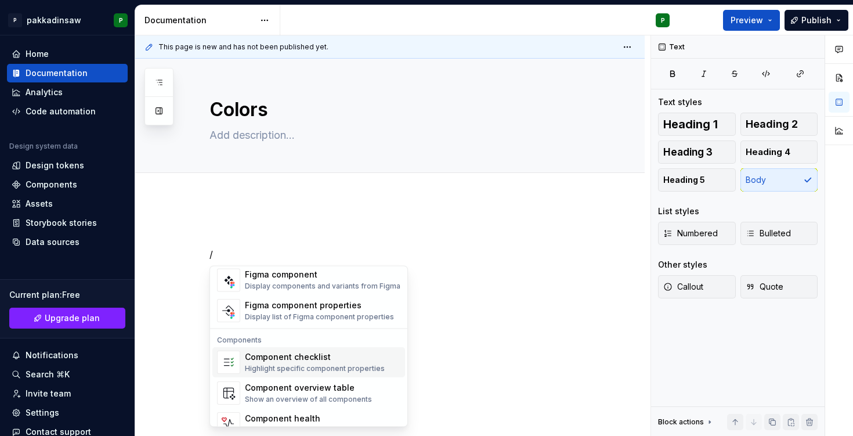
scroll to position [1156, 0]
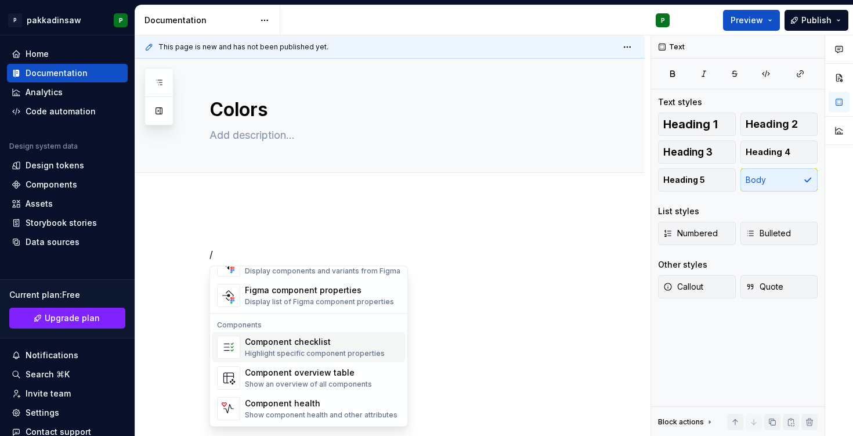
click at [305, 351] on div "Highlight specific component properties" at bounding box center [315, 353] width 140 height 9
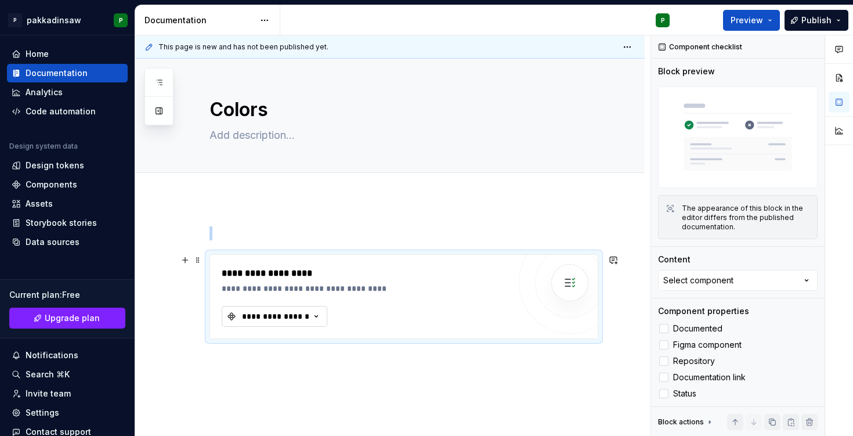
click at [319, 317] on icon "button" at bounding box center [317, 317] width 12 height 12
click at [362, 208] on div "**********" at bounding box center [390, 340] width 510 height 285
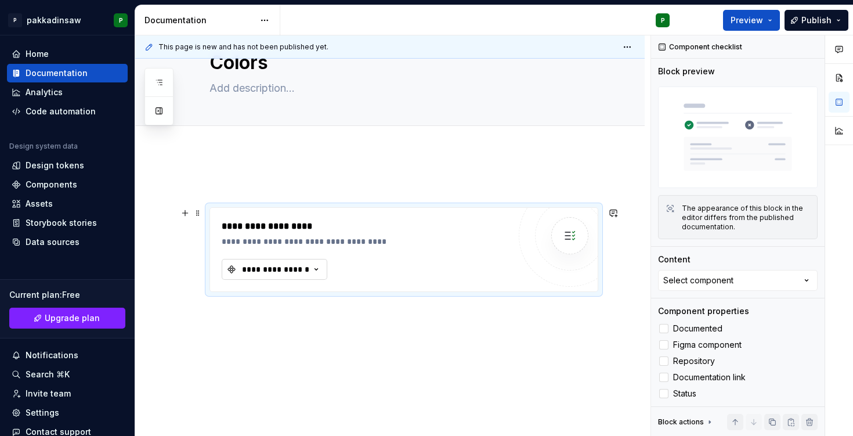
click at [305, 268] on div "**********" at bounding box center [276, 269] width 70 height 12
click at [289, 339] on div "**********" at bounding box center [390, 293] width 510 height 285
click at [290, 332] on div "**********" at bounding box center [390, 293] width 510 height 285
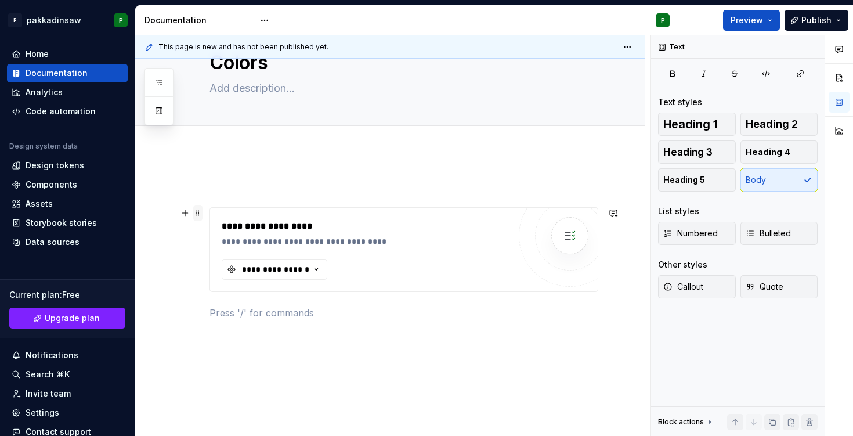
click at [197, 216] on span at bounding box center [197, 213] width 9 height 16
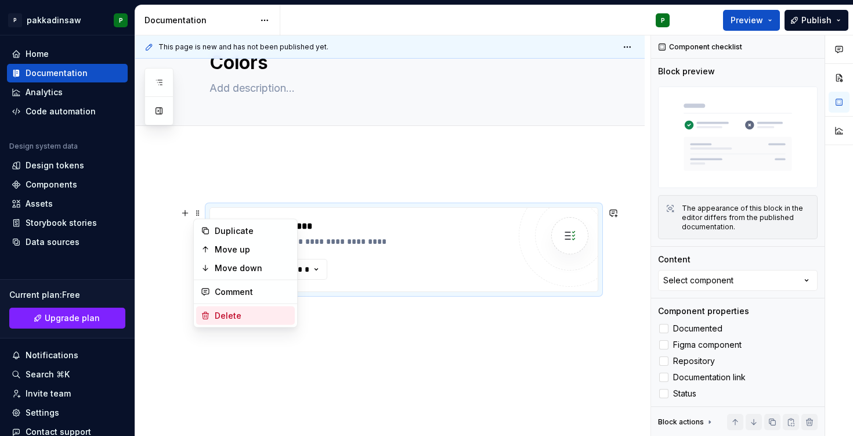
click at [210, 318] on icon at bounding box center [205, 315] width 9 height 9
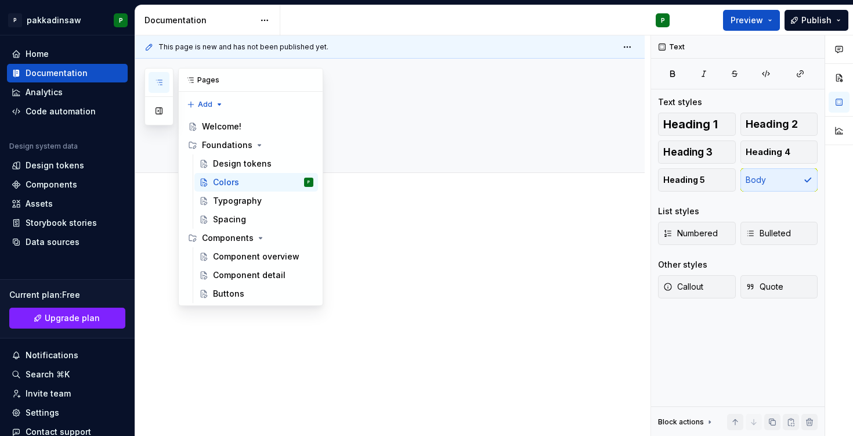
click at [158, 80] on icon "button" at bounding box center [159, 82] width 6 height 5
click at [216, 291] on div "Buttons" at bounding box center [228, 294] width 31 height 12
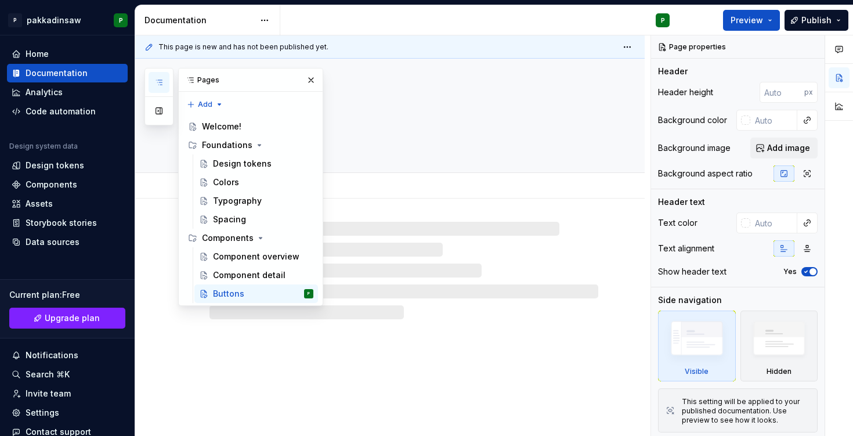
click at [353, 187] on div "Add tab" at bounding box center [404, 186] width 389 height 16
click at [309, 79] on button "button" at bounding box center [311, 80] width 16 height 16
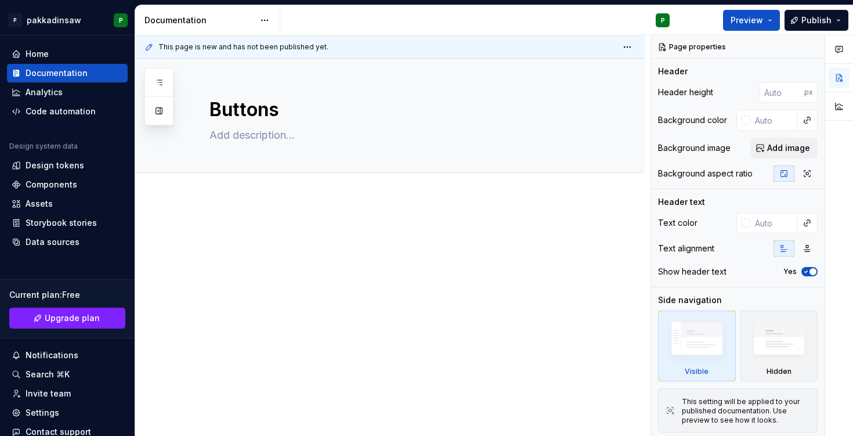
click at [234, 243] on div at bounding box center [404, 248] width 389 height 44
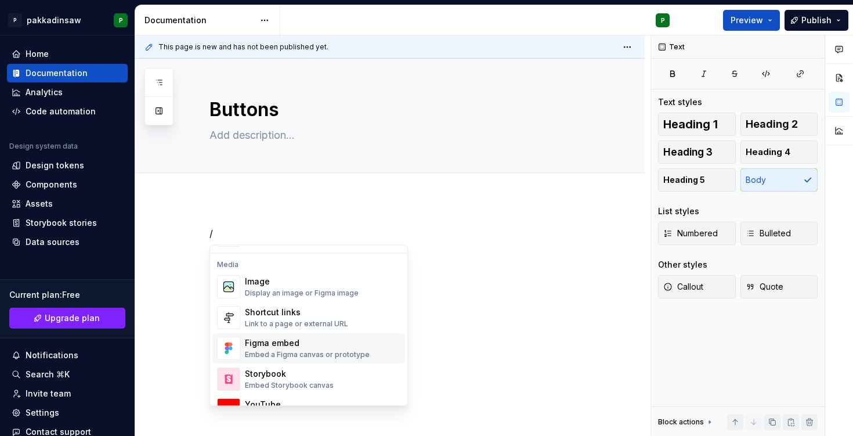
scroll to position [485, 0]
click at [255, 341] on div "Figma embed" at bounding box center [307, 344] width 125 height 12
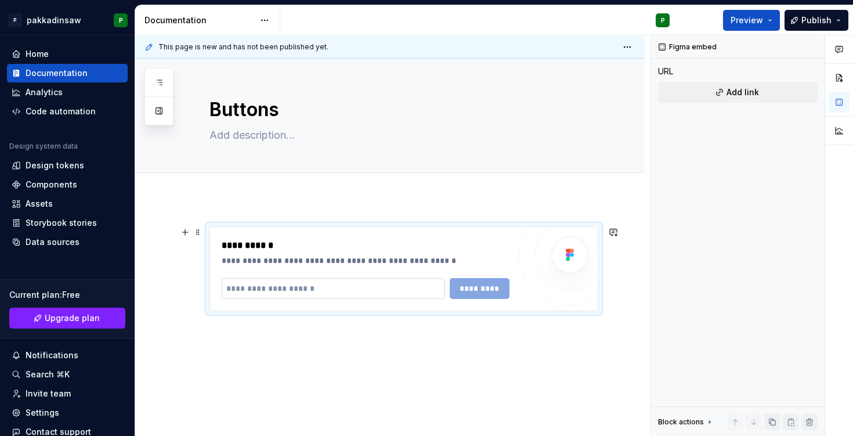
click at [332, 288] on input "text" at bounding box center [333, 288] width 223 height 21
type textarea "*"
click at [280, 287] on input "text" at bounding box center [333, 288] width 223 height 21
paste input "**********"
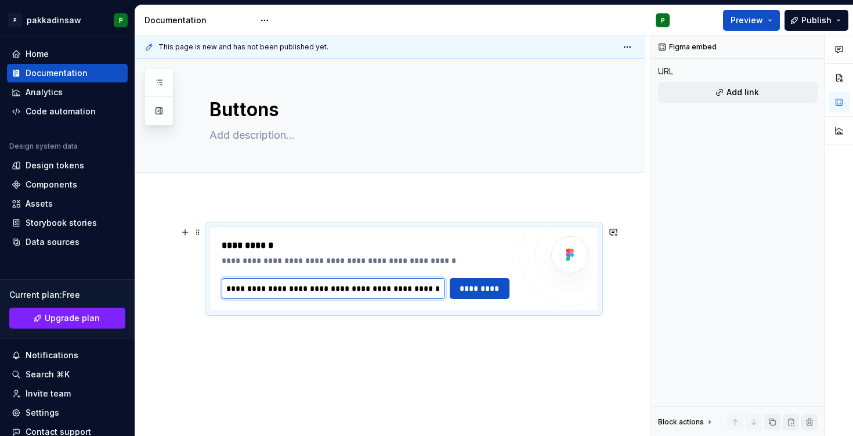
scroll to position [0, 308]
type input "**********"
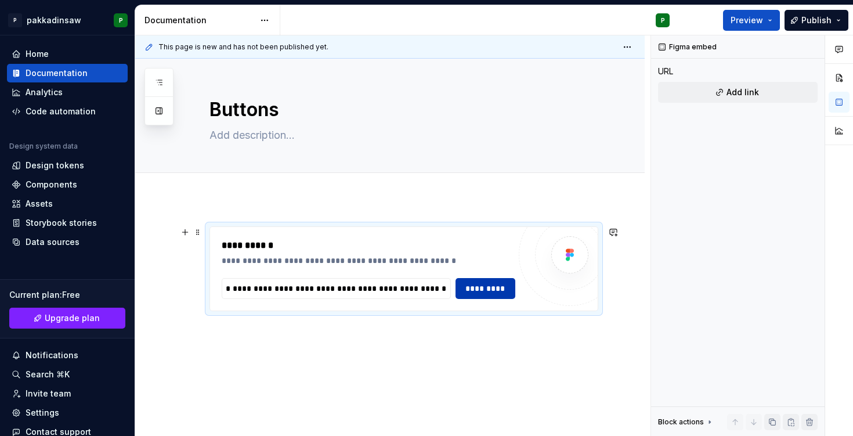
scroll to position [0, 0]
click at [475, 292] on span "*********" at bounding box center [485, 289] width 45 height 12
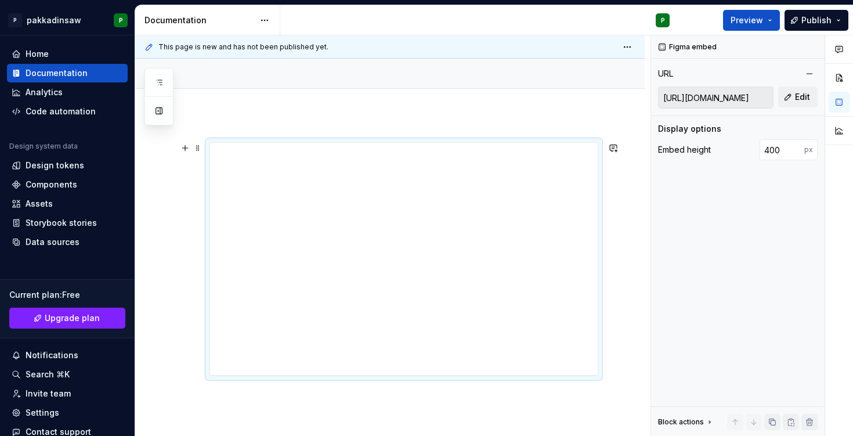
scroll to position [77, 0]
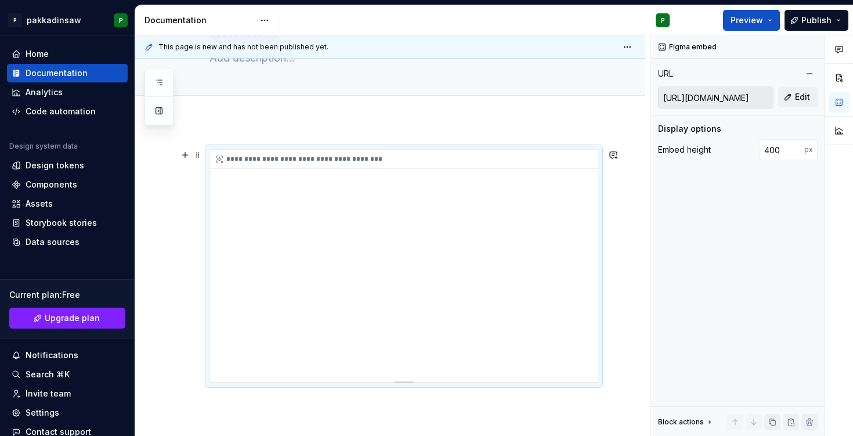
click at [407, 339] on div "**********" at bounding box center [404, 266] width 388 height 232
click at [388, 402] on div "**********" at bounding box center [390, 324] width 510 height 406
click at [396, 341] on div "**********" at bounding box center [404, 266] width 388 height 232
click at [401, 297] on div "**********" at bounding box center [404, 266] width 388 height 232
click at [401, 340] on div "**********" at bounding box center [404, 266] width 388 height 232
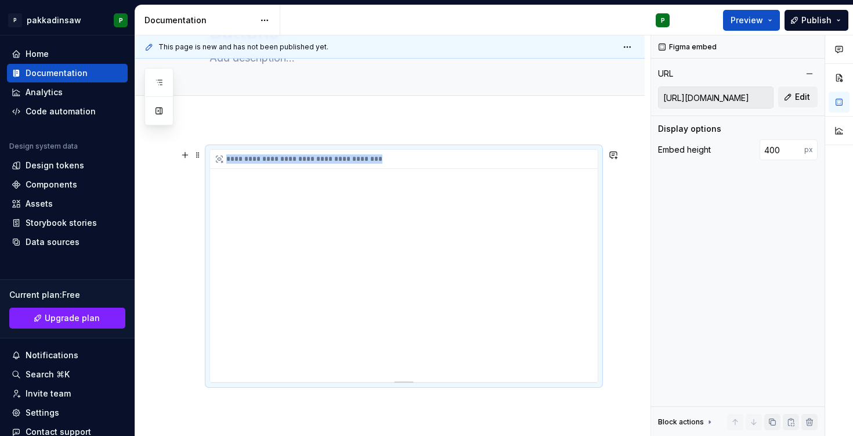
click at [401, 340] on div "**********" at bounding box center [404, 266] width 388 height 232
click at [414, 113] on div "Add tab" at bounding box center [404, 108] width 389 height 16
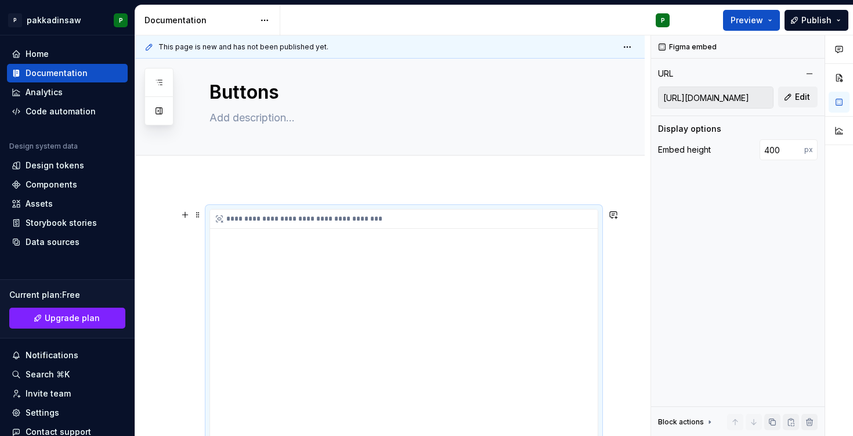
click at [369, 232] on div "**********" at bounding box center [404, 326] width 388 height 232
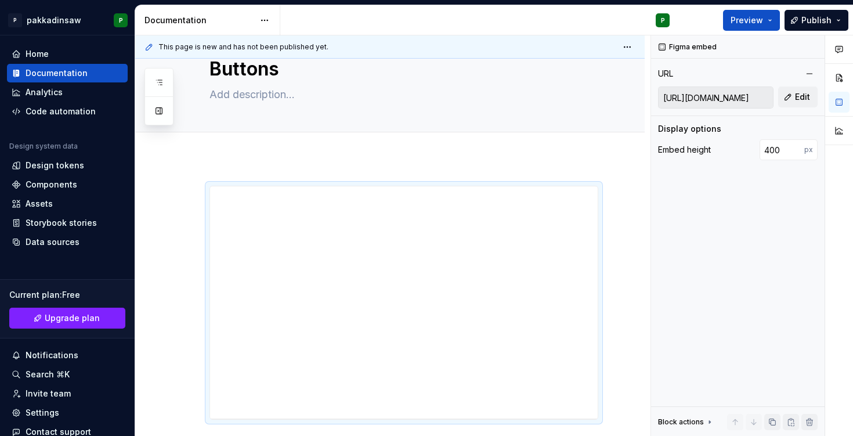
scroll to position [112, 0]
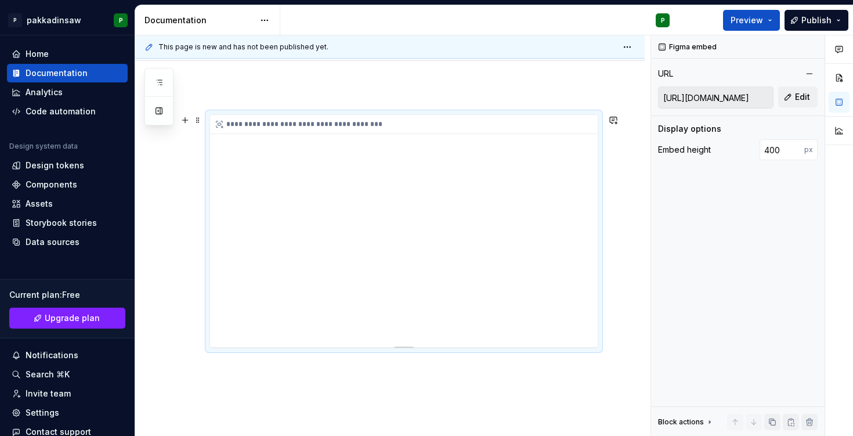
click at [381, 304] on div "**********" at bounding box center [404, 231] width 388 height 232
click at [391, 304] on div "**********" at bounding box center [404, 231] width 388 height 232
click at [499, 109] on div "**********" at bounding box center [390, 289] width 510 height 406
click at [200, 122] on span at bounding box center [197, 120] width 9 height 16
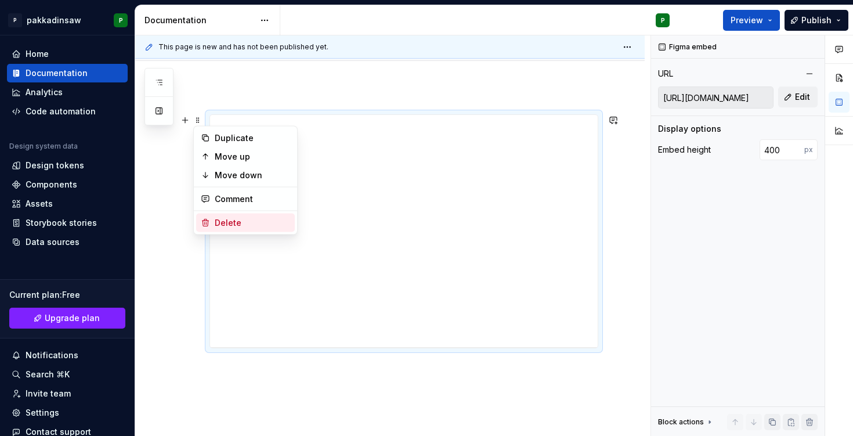
click at [216, 226] on div "Delete" at bounding box center [252, 223] width 75 height 12
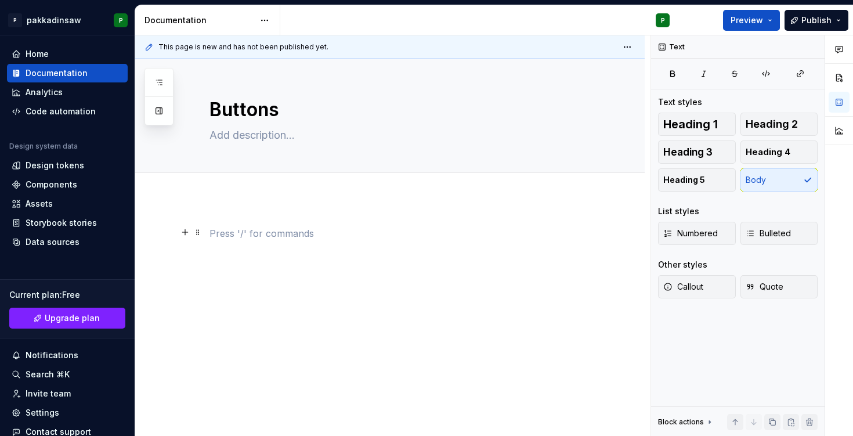
scroll to position [0, 0]
click at [227, 233] on p at bounding box center [404, 233] width 389 height 14
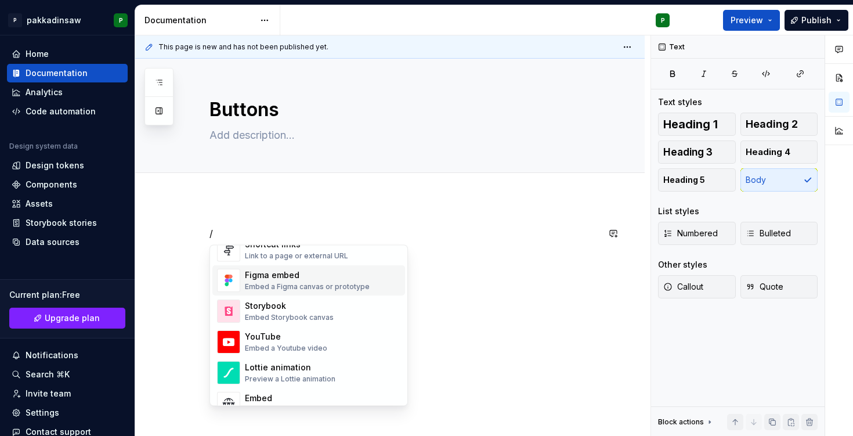
scroll to position [555, 0]
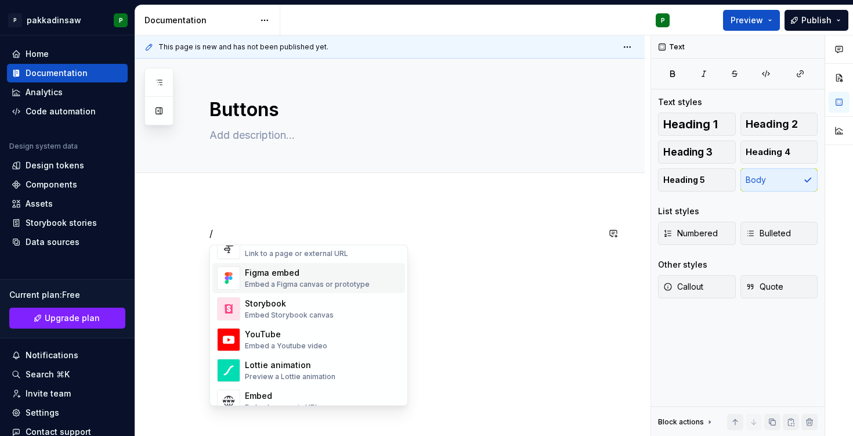
click at [246, 283] on div "Embed a Figma canvas or prototype" at bounding box center [307, 284] width 125 height 9
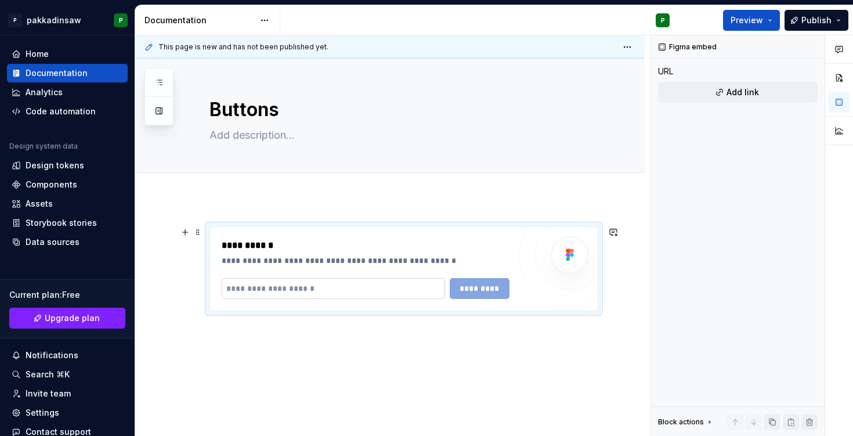
type textarea "*"
click at [314, 293] on input "text" at bounding box center [333, 288] width 223 height 21
paste input "**********"
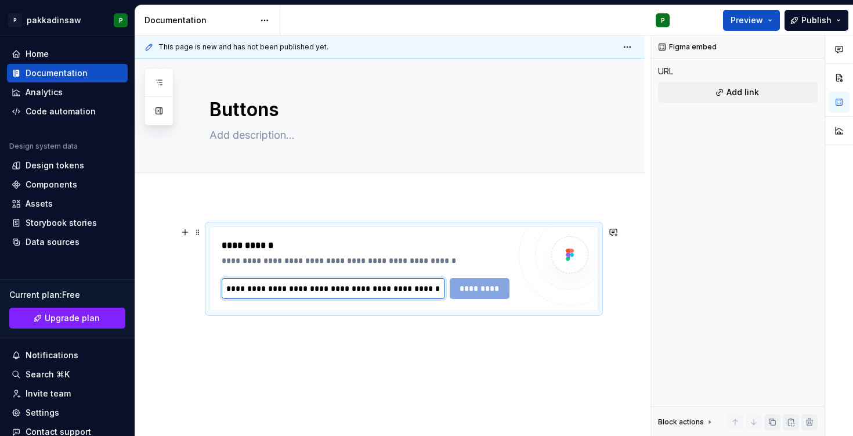
scroll to position [0, 308]
type input "**********"
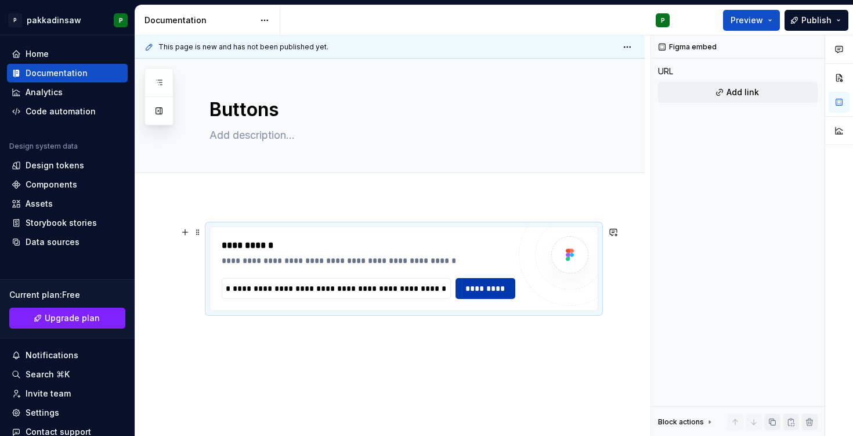
scroll to position [0, 0]
click at [472, 283] on span "*********" at bounding box center [485, 289] width 45 height 12
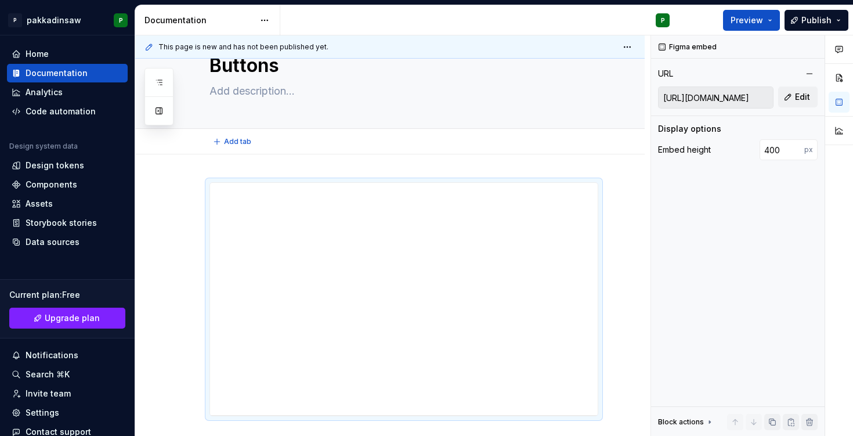
scroll to position [106, 0]
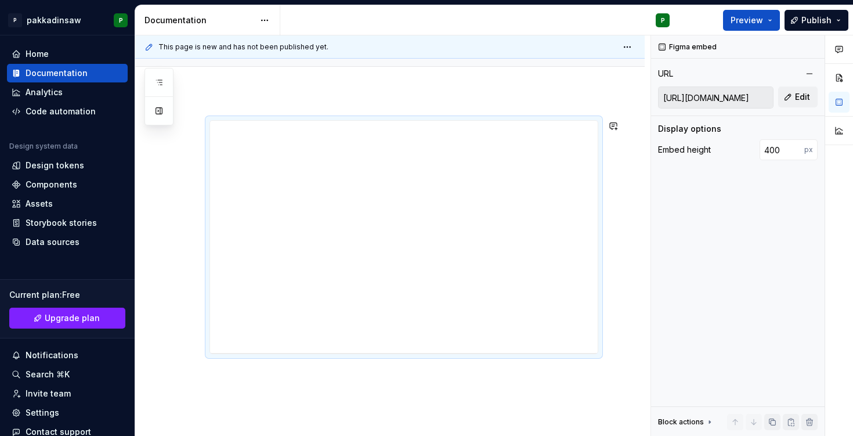
click at [522, 98] on div "**********" at bounding box center [390, 295] width 510 height 406
click at [750, 23] on span "Preview" at bounding box center [747, 21] width 33 height 12
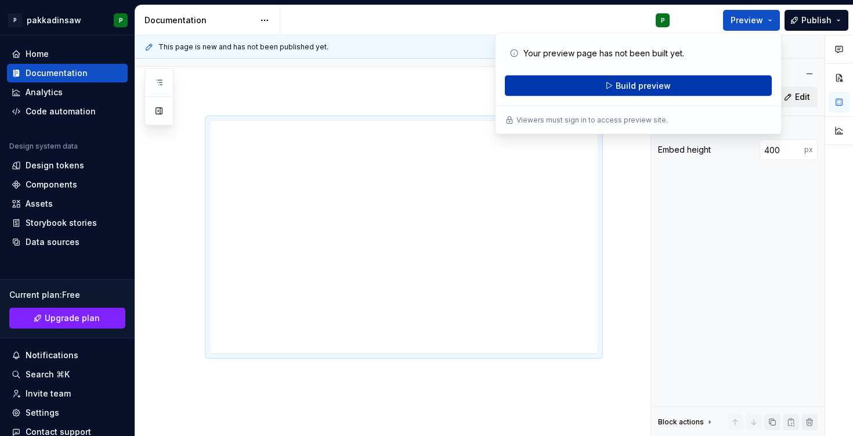
click at [643, 88] on span "Build preview" at bounding box center [643, 86] width 55 height 12
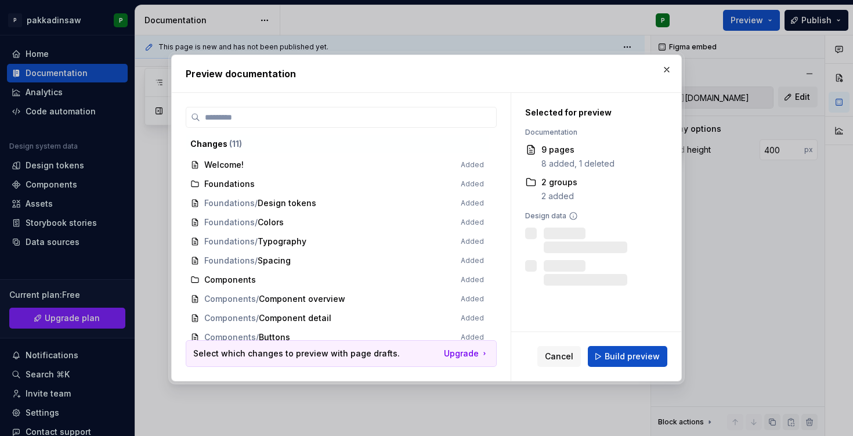
scroll to position [26, 0]
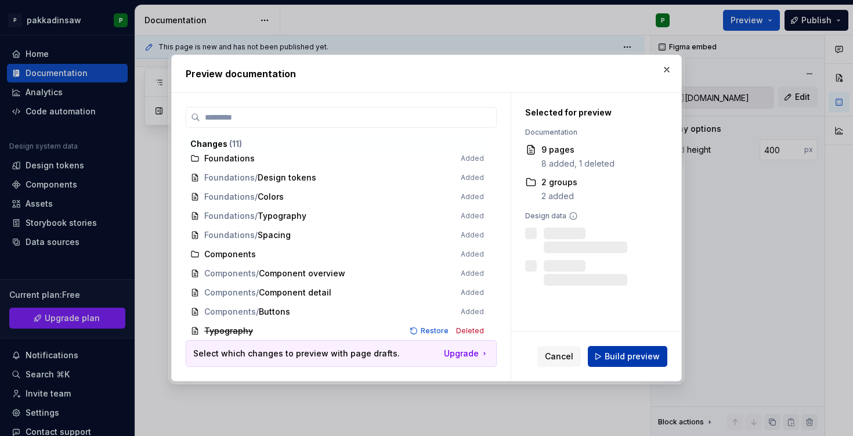
click at [617, 356] on span "Build preview" at bounding box center [632, 357] width 55 height 12
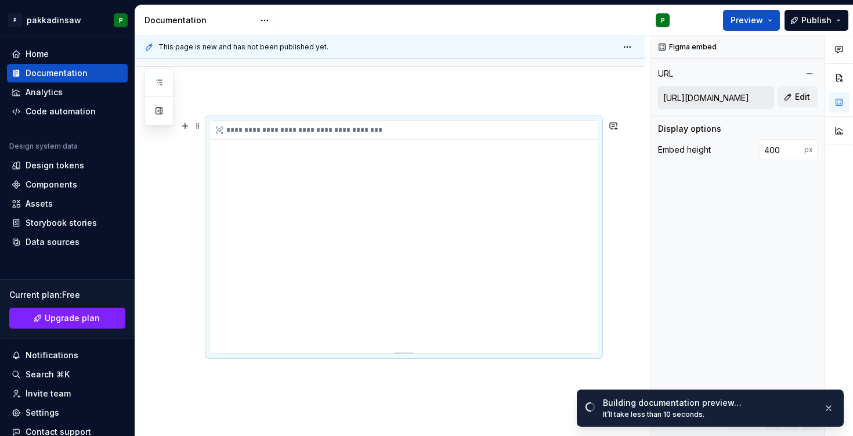
click at [587, 294] on div "**********" at bounding box center [404, 237] width 388 height 232
click at [586, 292] on div "**********" at bounding box center [404, 237] width 388 height 232
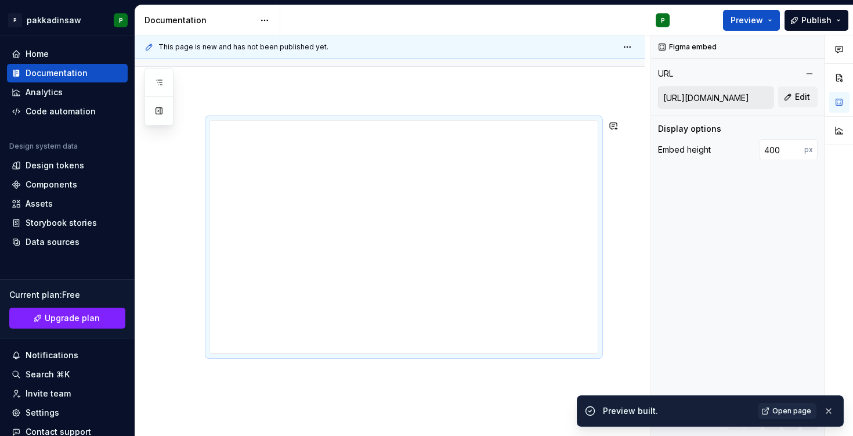
click at [504, 390] on div "**********" at bounding box center [390, 295] width 510 height 406
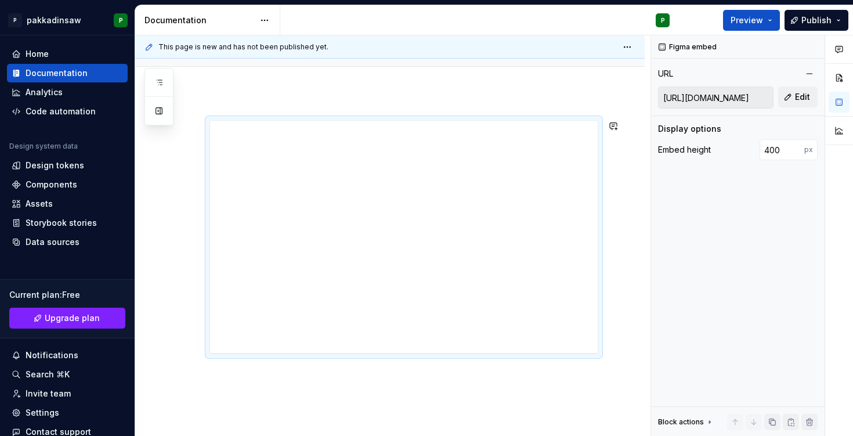
click at [389, 93] on div "**********" at bounding box center [390, 295] width 510 height 406
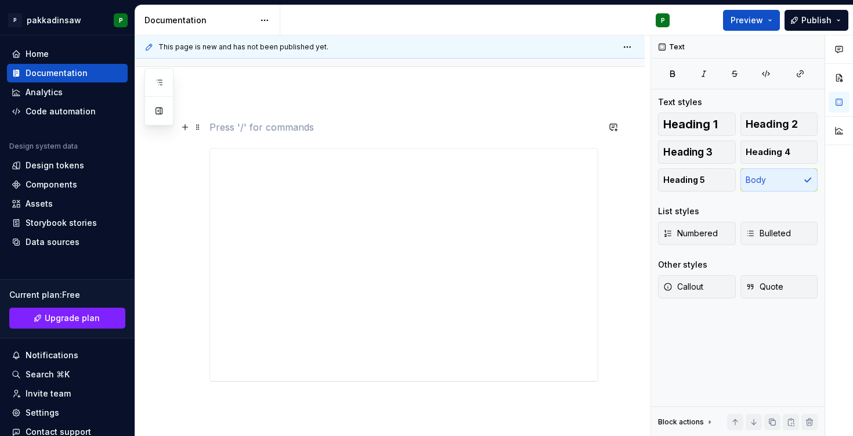
click at [277, 124] on p at bounding box center [404, 127] width 389 height 14
click at [251, 170] on div "**********" at bounding box center [404, 265] width 388 height 232
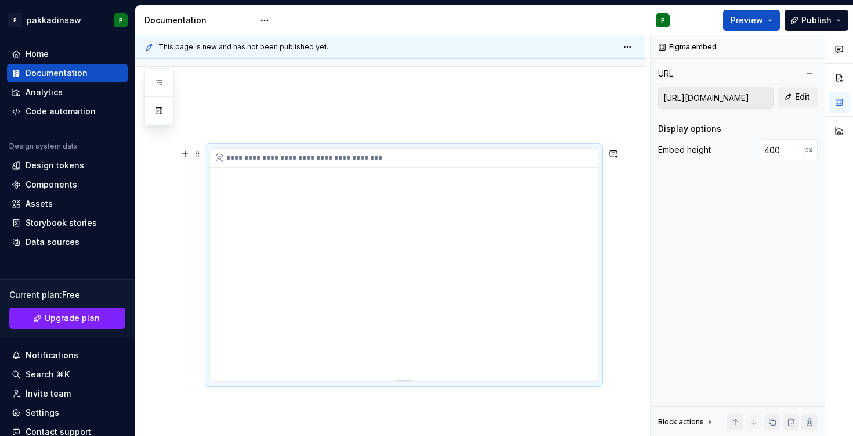
click at [253, 169] on div "**********" at bounding box center [404, 265] width 388 height 232
click at [310, 109] on div "**********" at bounding box center [390, 309] width 510 height 434
click at [532, 104] on div "**********" at bounding box center [390, 309] width 510 height 434
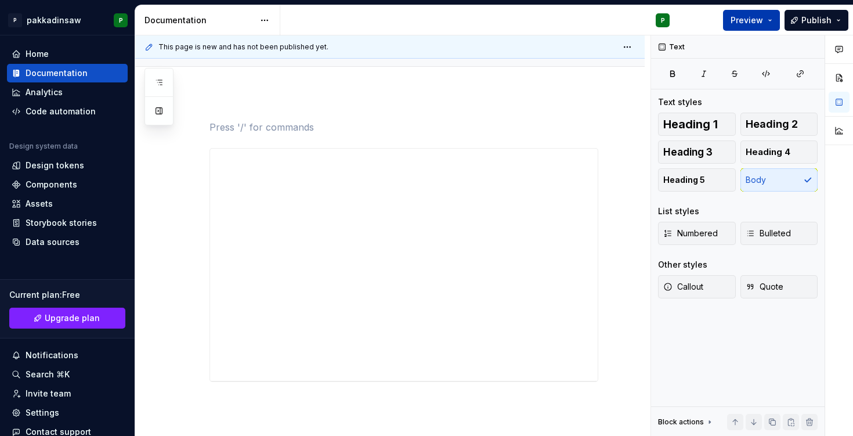
click at [753, 21] on span "Preview" at bounding box center [747, 21] width 33 height 12
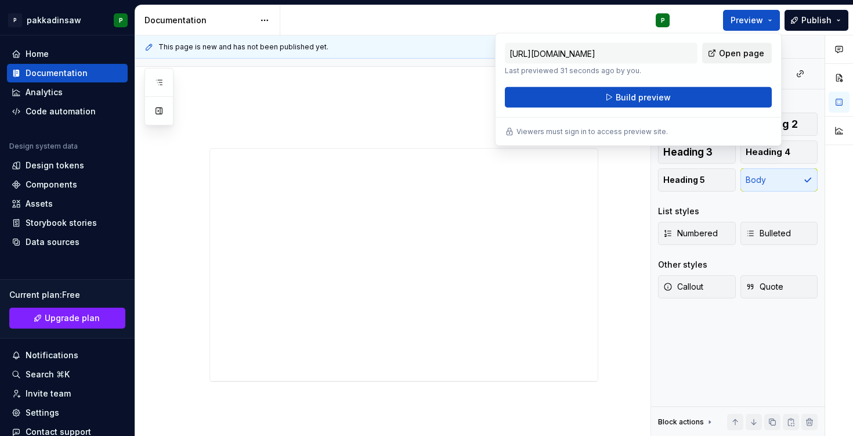
click at [720, 52] on link "Open page" at bounding box center [737, 53] width 70 height 21
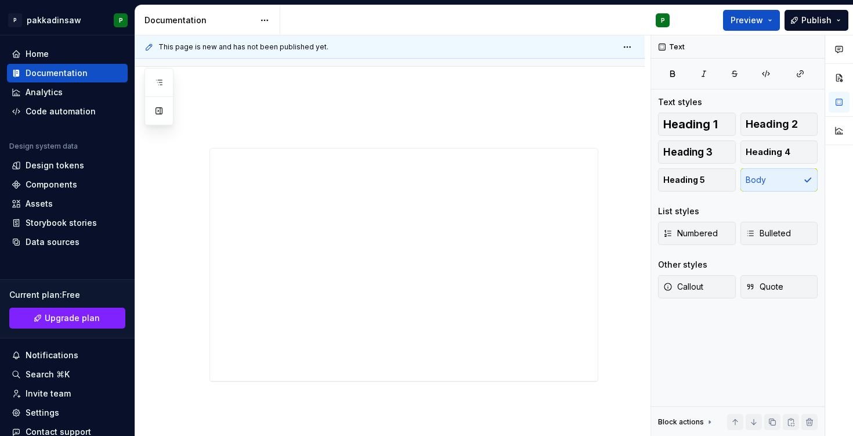
click at [410, 105] on div "**********" at bounding box center [390, 309] width 510 height 434
click at [258, 352] on div "**********" at bounding box center [390, 233] width 510 height 434
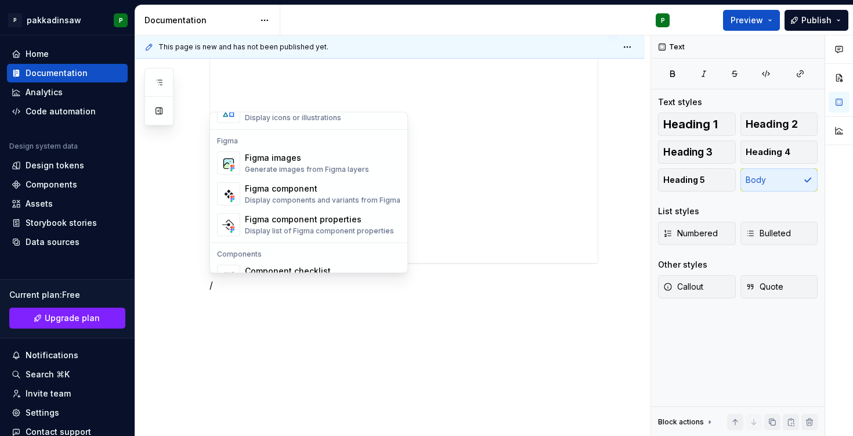
scroll to position [1071, 0]
click at [289, 234] on div "Display list of Figma component properties" at bounding box center [319, 233] width 149 height 9
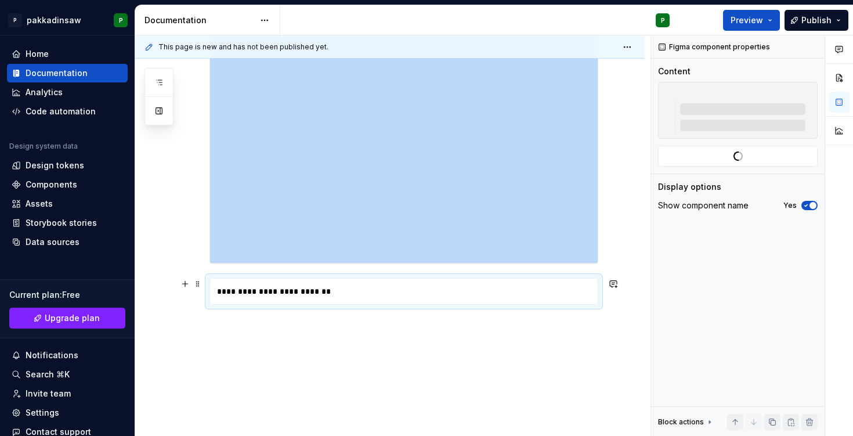
type textarea "*"
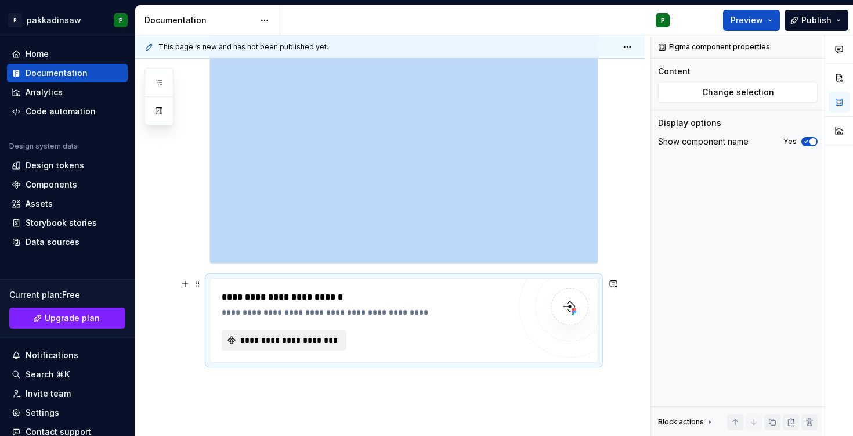
click at [277, 343] on span "**********" at bounding box center [289, 340] width 100 height 12
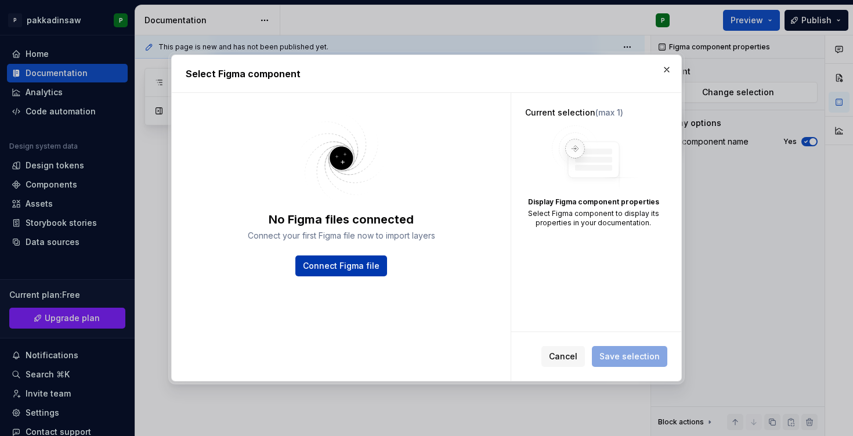
click at [334, 267] on span "Connect Figma file" at bounding box center [341, 266] width 77 height 12
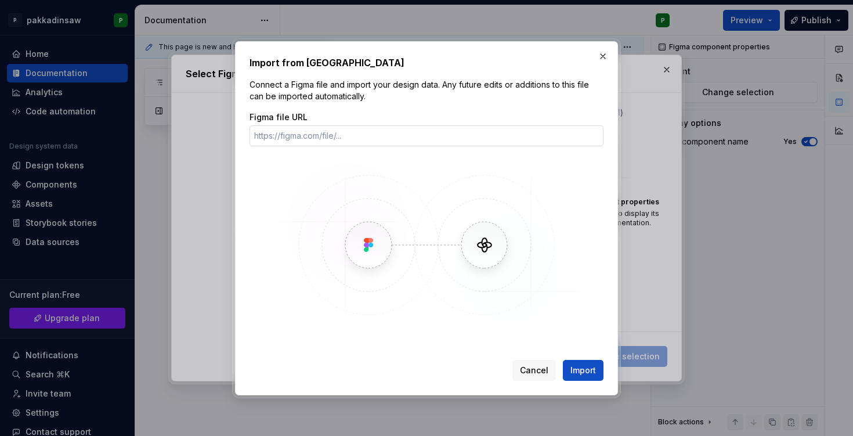
click at [344, 138] on input "Figma file URL" at bounding box center [427, 135] width 354 height 21
click at [362, 139] on input "[URL][DOMAIN_NAME]" at bounding box center [427, 135] width 354 height 21
type input "[URL][DOMAIN_NAME]"
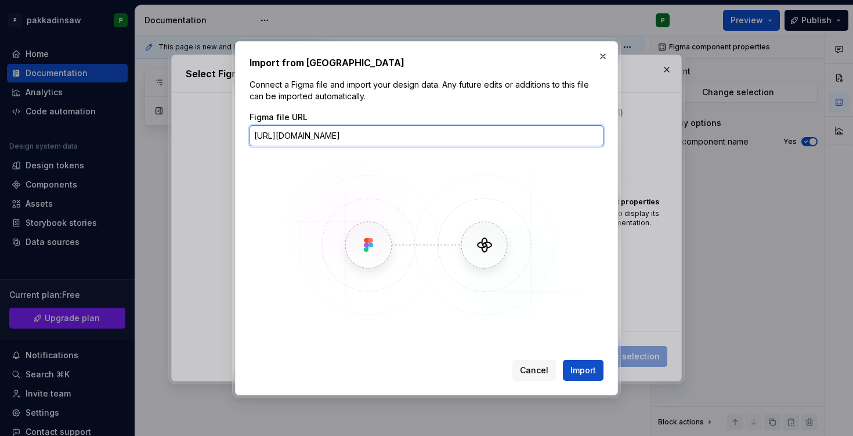
click at [332, 138] on input "[URL][DOMAIN_NAME]" at bounding box center [427, 135] width 354 height 21
paste input "[URL][DOMAIN_NAME]"
type input "[URL][DOMAIN_NAME]"
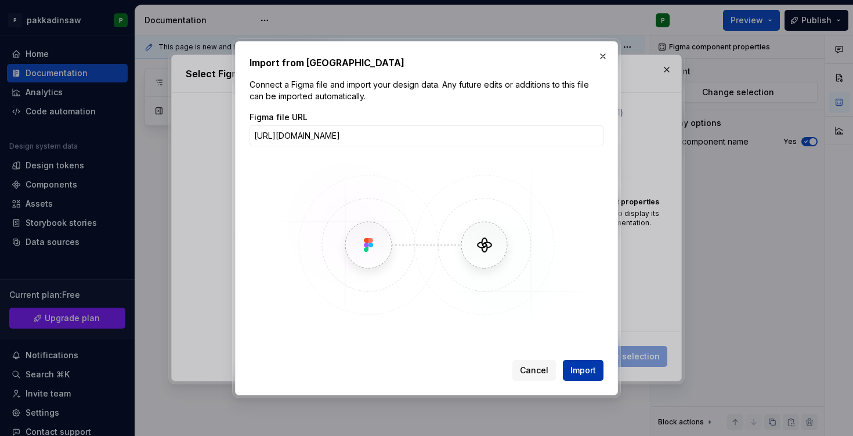
click at [572, 367] on span "Import" at bounding box center [584, 370] width 26 height 12
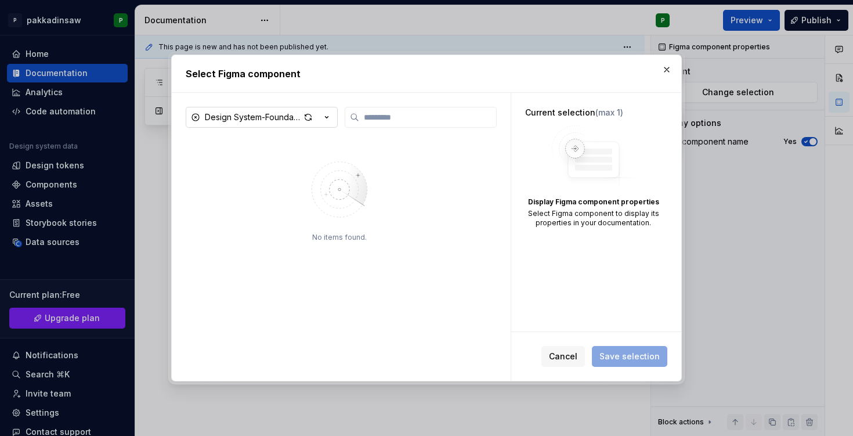
click at [327, 117] on icon "button" at bounding box center [327, 118] width 3 height 2
click at [323, 116] on div "Select Figma component Design System-Foundations No items found. Current select…" at bounding box center [426, 218] width 853 height 436
click at [415, 175] on img at bounding box center [339, 190] width 151 height 82
click at [548, 173] on div "Display Figma component properties Select Figma component to display its proper…" at bounding box center [593, 176] width 136 height 102
click at [464, 115] on input "search" at bounding box center [427, 117] width 137 height 12
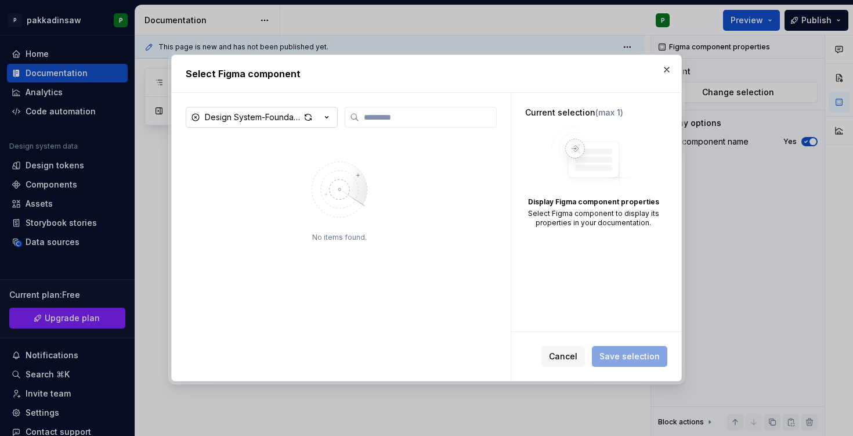
click at [326, 117] on icon "button" at bounding box center [327, 117] width 12 height 12
type textarea "*"
click at [326, 117] on div "Select Figma component Design System-Foundations No items found. Current select…" at bounding box center [426, 218] width 853 height 436
click at [379, 117] on input "search" at bounding box center [427, 117] width 137 height 12
type input "******"
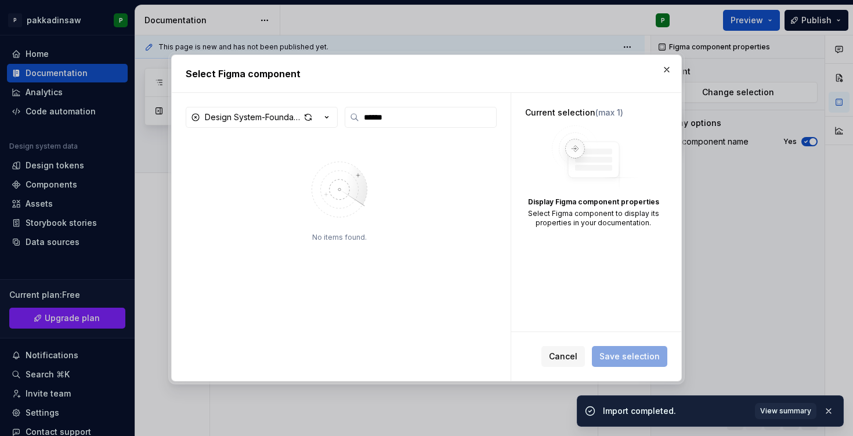
scroll to position [224, 0]
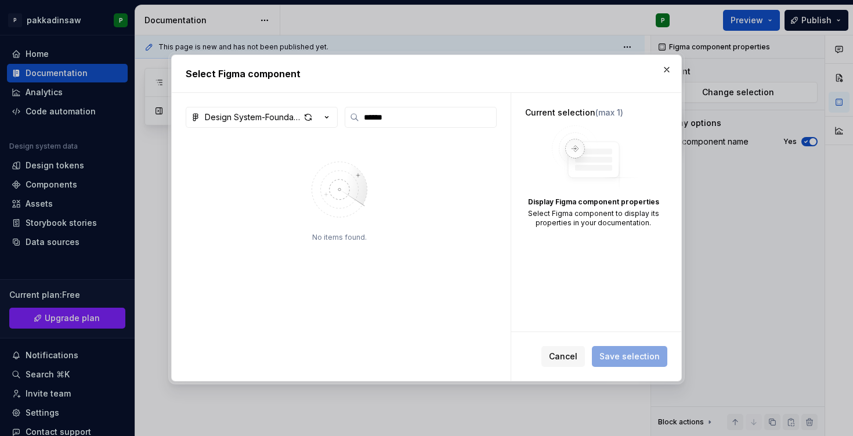
click at [523, 167] on div "Current selection (max 1) Display Figma component properties Select Figma compo…" at bounding box center [593, 167] width 164 height 149
click at [403, 120] on input "******" at bounding box center [427, 117] width 137 height 12
click at [320, 119] on div "button" at bounding box center [316, 117] width 33 height 16
click at [333, 101] on div "Select Figma component Design System-Foundations ****** No items found. Current…" at bounding box center [426, 218] width 853 height 436
click at [564, 248] on div "Current selection (max 1) Display Figma component properties Select Figma compo…" at bounding box center [596, 212] width 170 height 239
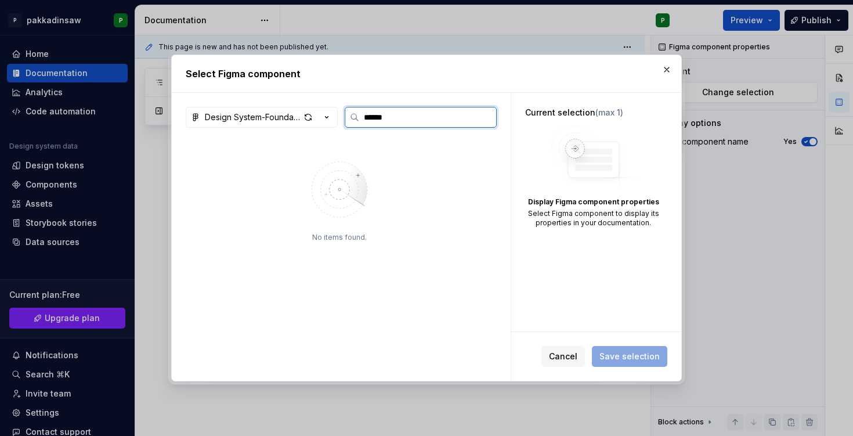
drag, startPoint x: 407, startPoint y: 120, endPoint x: 352, endPoint y: 125, distance: 55.4
click at [352, 125] on label "******" at bounding box center [421, 117] width 152 height 21
click at [359, 123] on input "******" at bounding box center [427, 117] width 137 height 12
click at [670, 67] on button "button" at bounding box center [667, 70] width 16 height 16
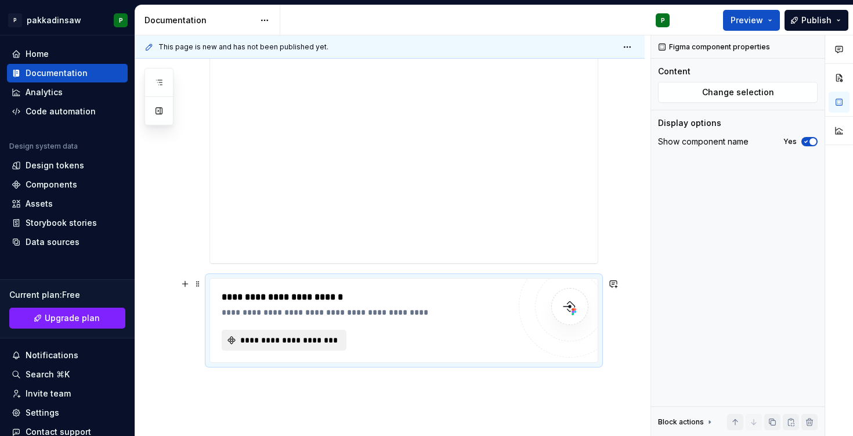
click at [316, 342] on span "**********" at bounding box center [289, 340] width 100 height 12
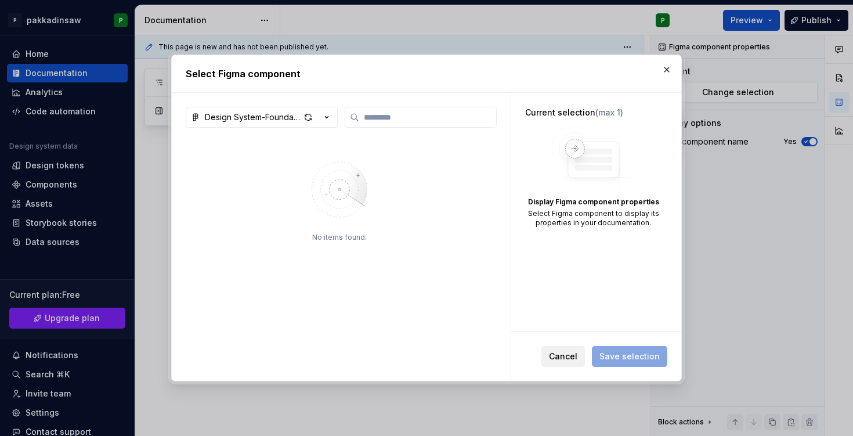
click at [559, 352] on span "Cancel" at bounding box center [563, 357] width 28 height 12
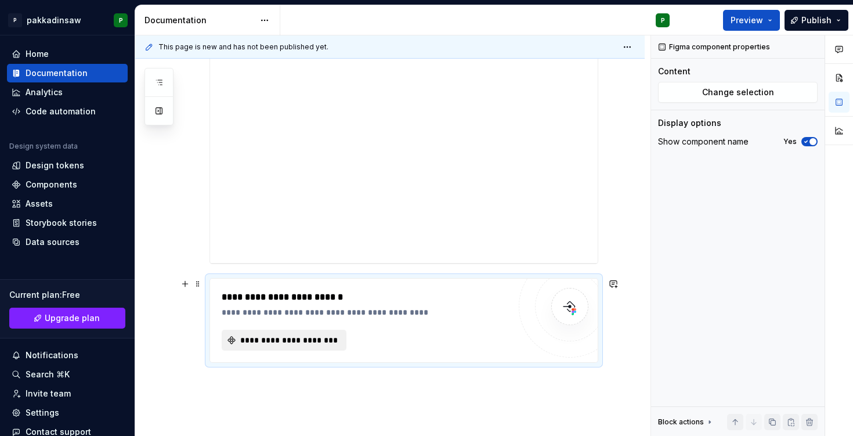
click at [309, 337] on span "**********" at bounding box center [289, 340] width 100 height 12
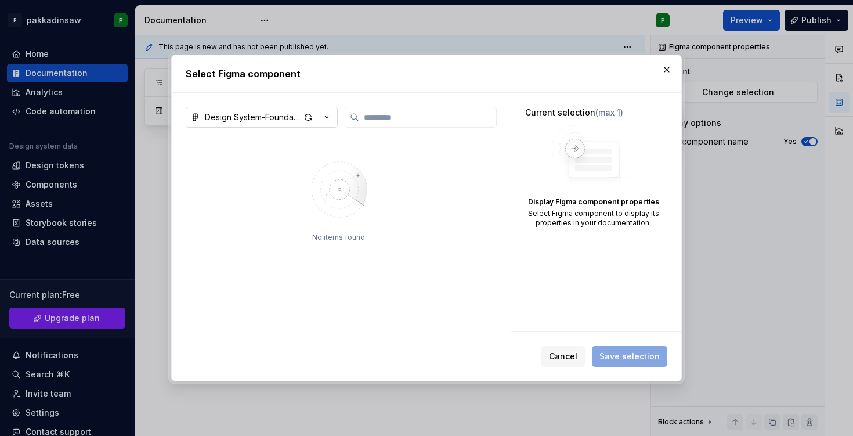
click at [323, 113] on icon "button" at bounding box center [327, 117] width 12 height 12
click at [286, 146] on div "Design System-Foundations" at bounding box center [276, 142] width 115 height 12
click at [438, 146] on div "No items found." at bounding box center [340, 257] width 308 height 244
click at [608, 355] on div "Cancel Save selection" at bounding box center [604, 356] width 126 height 21
click at [271, 109] on button "Design System-Foundations" at bounding box center [262, 117] width 152 height 21
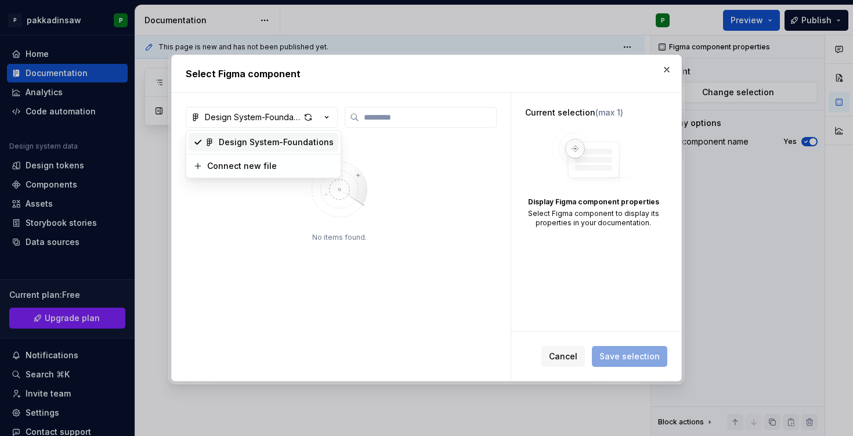
click at [585, 91] on div "Select Figma component Design System-Foundations No items found. Current select…" at bounding box center [426, 218] width 853 height 436
click at [564, 360] on span "Cancel" at bounding box center [563, 357] width 28 height 12
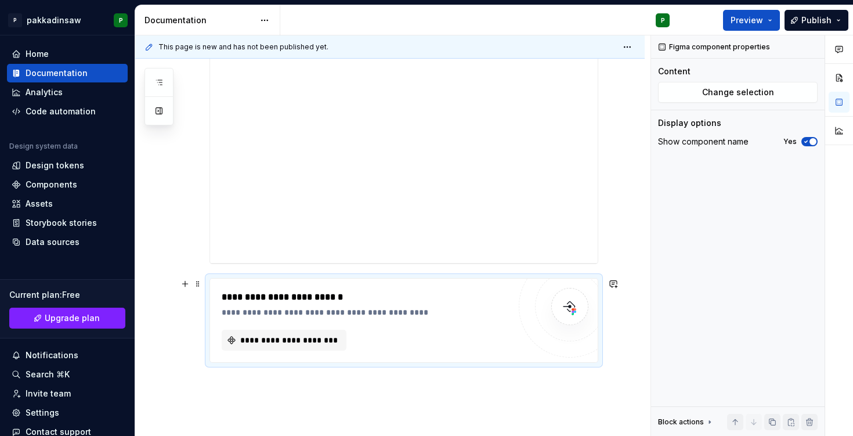
click at [599, 286] on div at bounding box center [570, 307] width 70 height 70
click at [197, 283] on span at bounding box center [197, 284] width 9 height 16
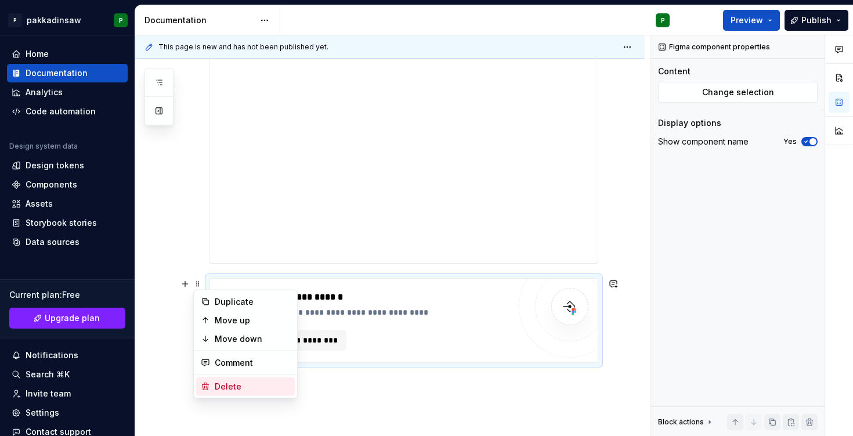
click at [234, 385] on div "Delete" at bounding box center [252, 387] width 75 height 12
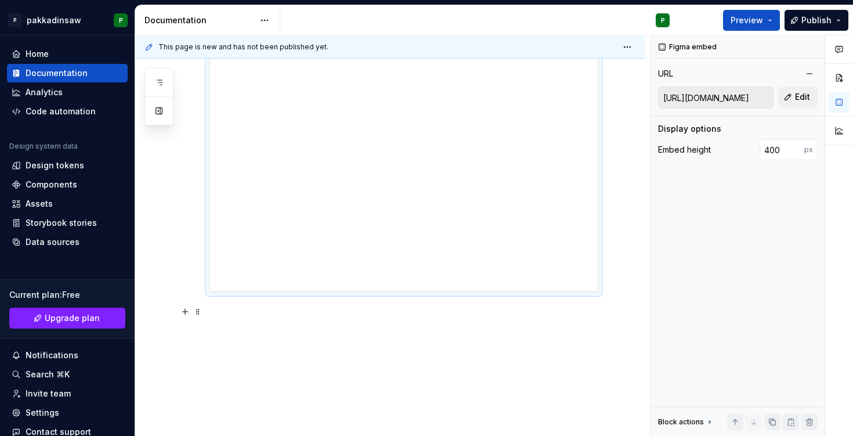
scroll to position [196, 0]
click at [246, 315] on div "**********" at bounding box center [390, 219] width 510 height 434
click at [211, 327] on div "**********" at bounding box center [390, 219] width 510 height 434
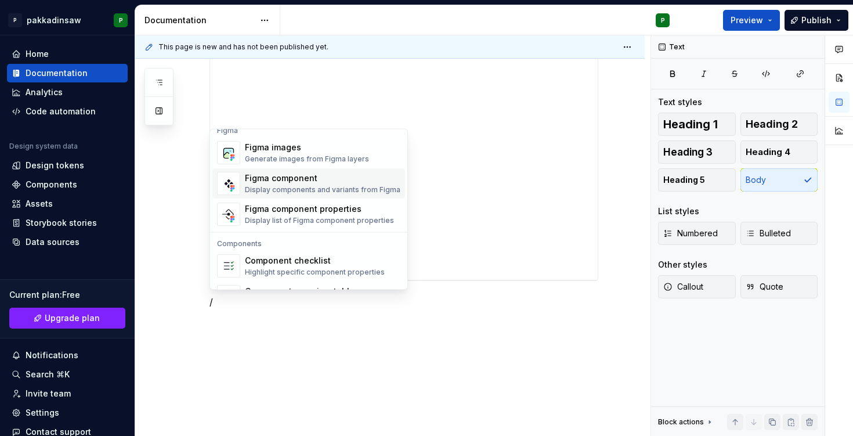
scroll to position [1099, 0]
click at [309, 183] on div "Figma component" at bounding box center [323, 180] width 156 height 12
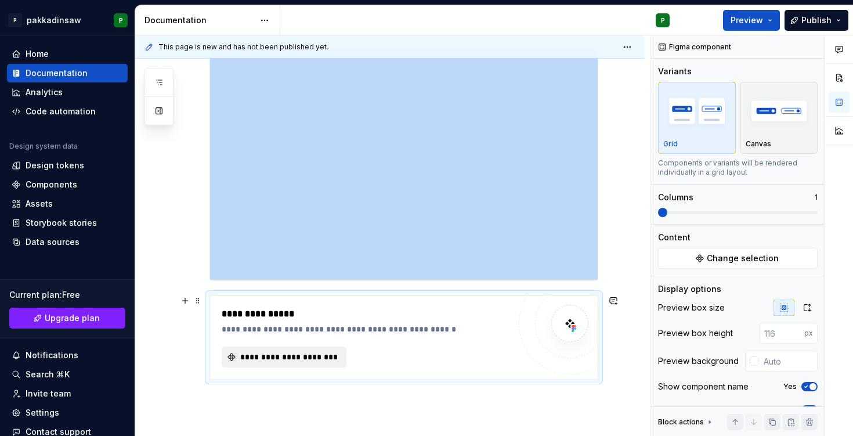
type textarea "*"
click at [301, 355] on span "**********" at bounding box center [289, 357] width 100 height 12
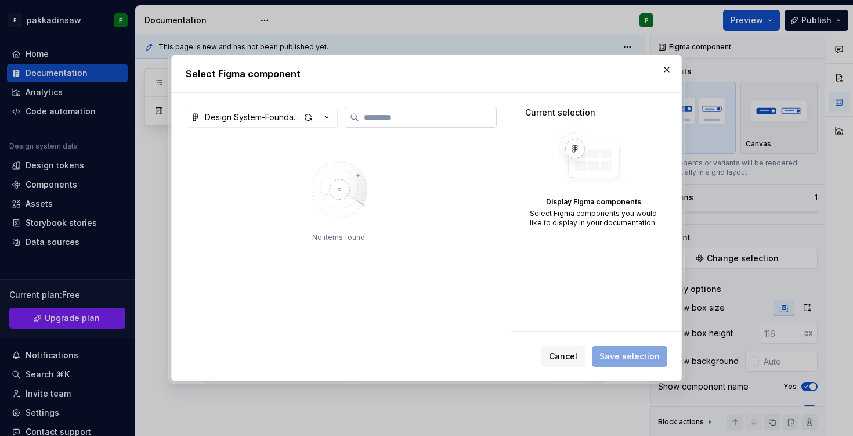
click at [380, 120] on input "search" at bounding box center [427, 117] width 137 height 12
type input "**********"
click at [325, 118] on icon "button" at bounding box center [327, 117] width 12 height 12
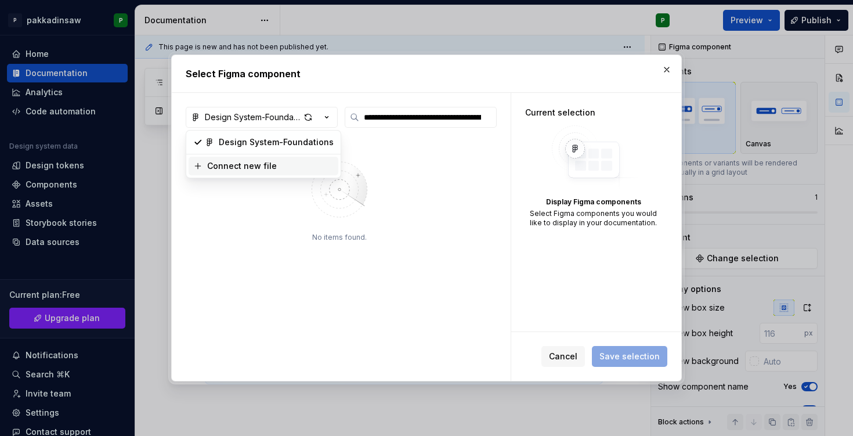
click at [299, 163] on div "Connect new file" at bounding box center [270, 166] width 127 height 12
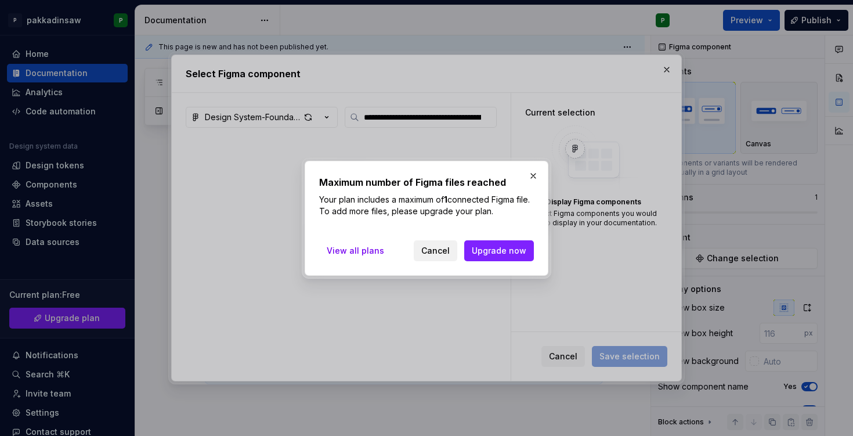
click at [439, 247] on span "Cancel" at bounding box center [435, 251] width 28 height 12
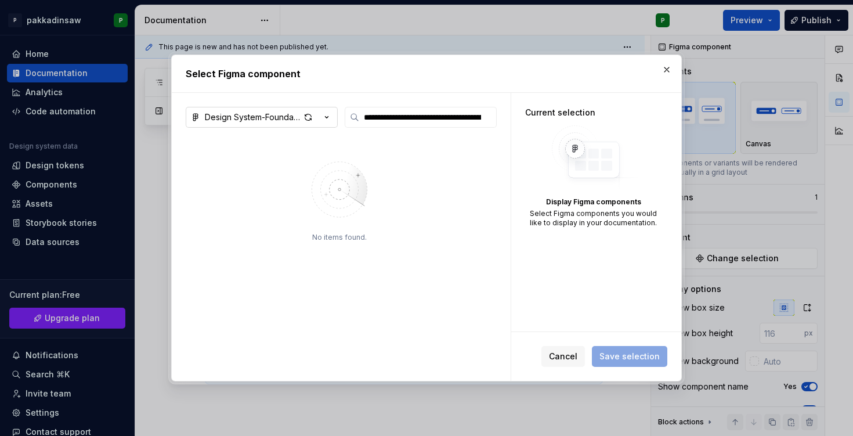
click at [328, 115] on icon "button" at bounding box center [327, 117] width 12 height 12
click at [360, 156] on div "**********" at bounding box center [426, 218] width 853 height 436
click at [483, 117] on input "**********" at bounding box center [427, 117] width 137 height 12
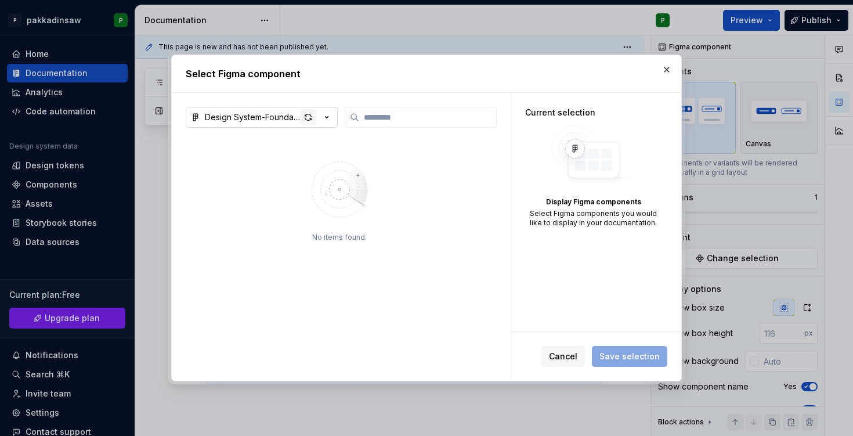
click at [308, 120] on div "button" at bounding box center [308, 117] width 16 height 16
click at [563, 359] on span "Cancel" at bounding box center [563, 357] width 28 height 12
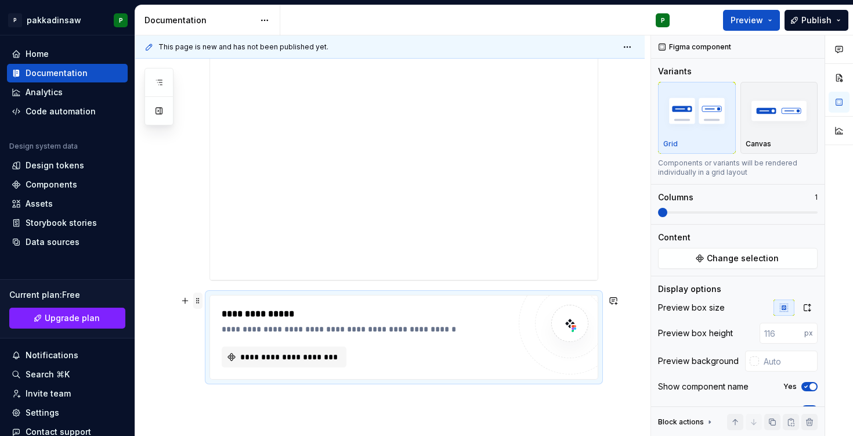
click at [194, 301] on span at bounding box center [197, 301] width 9 height 16
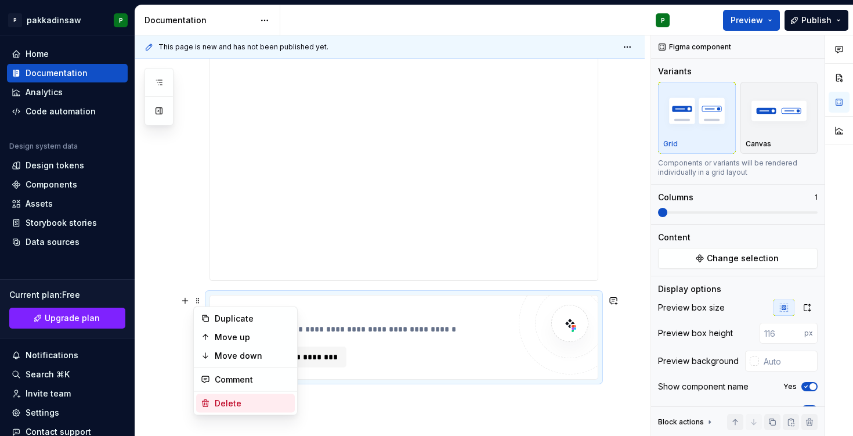
click at [219, 406] on div "Delete" at bounding box center [252, 404] width 75 height 12
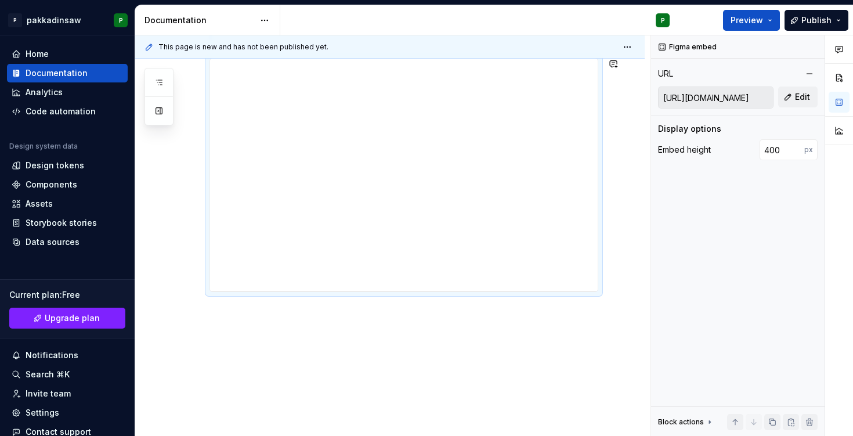
click at [287, 338] on div "**********" at bounding box center [390, 219] width 510 height 434
click at [226, 320] on div "**********" at bounding box center [390, 219] width 510 height 434
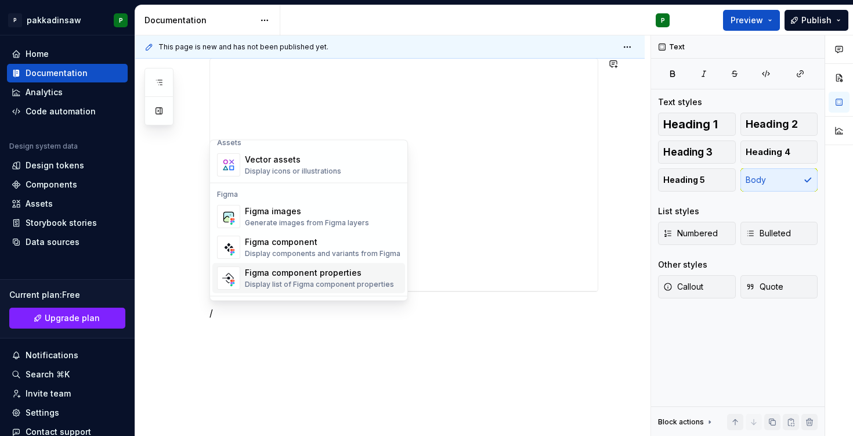
scroll to position [1044, 0]
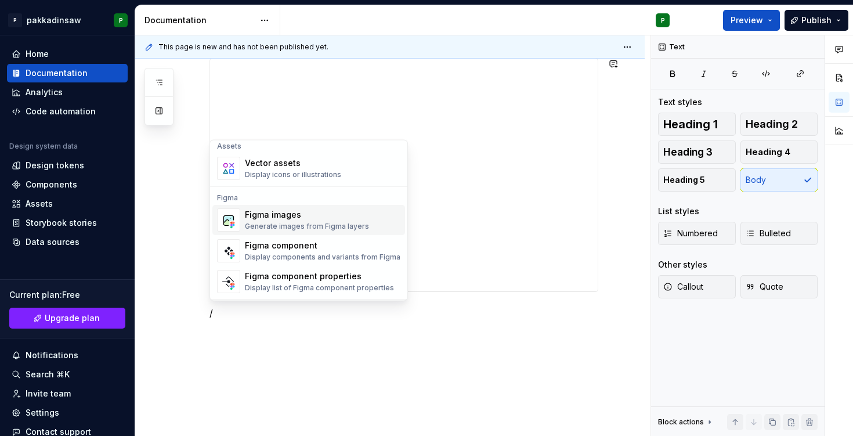
click at [315, 220] on div "Figma images" at bounding box center [307, 216] width 124 height 12
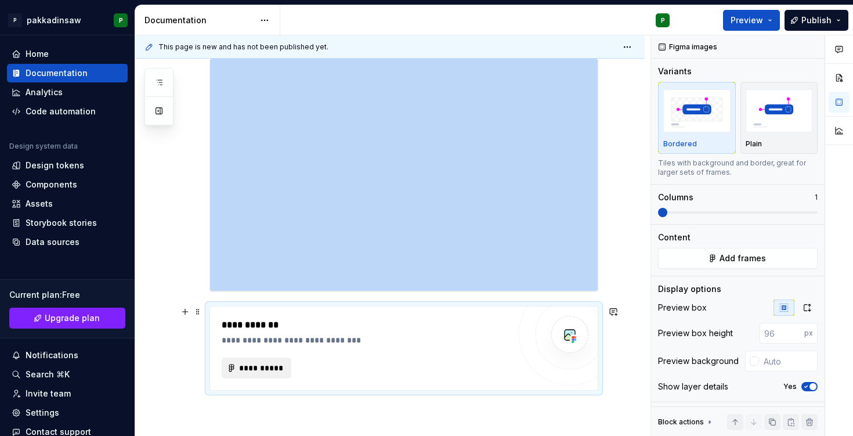
type textarea "*"
click at [281, 370] on span "**********" at bounding box center [261, 368] width 45 height 12
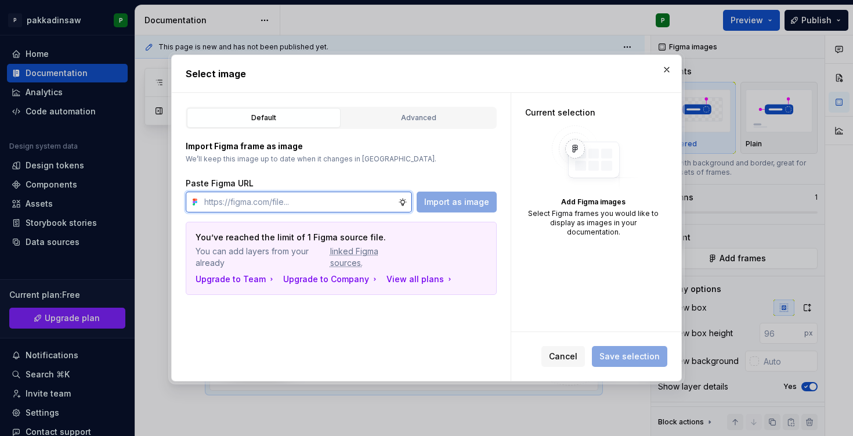
click at [226, 201] on input "text" at bounding box center [299, 202] width 198 height 21
paste input "[URL][DOMAIN_NAME]"
type input "[URL][DOMAIN_NAME]"
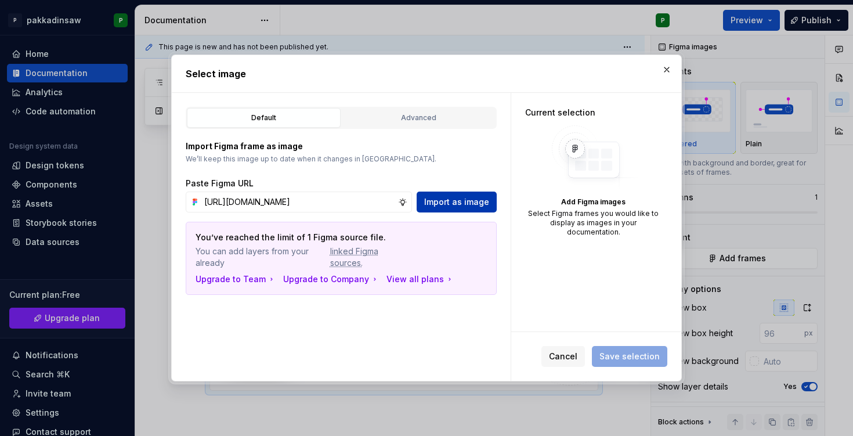
scroll to position [0, 0]
click at [439, 200] on span "Import as image" at bounding box center [456, 202] width 65 height 12
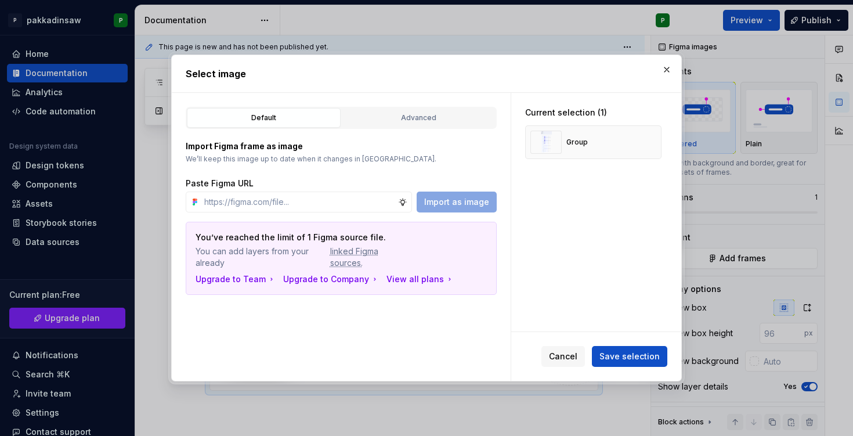
click at [601, 255] on div "Current selection (1) Group" at bounding box center [596, 212] width 170 height 239
click at [579, 140] on div "Group" at bounding box center [576, 142] width 21 height 9
click at [616, 356] on span "Save selection" at bounding box center [630, 357] width 60 height 12
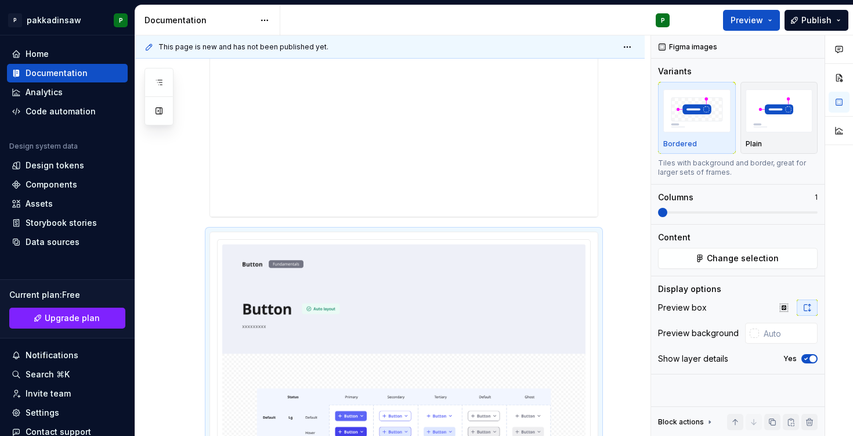
scroll to position [262, 0]
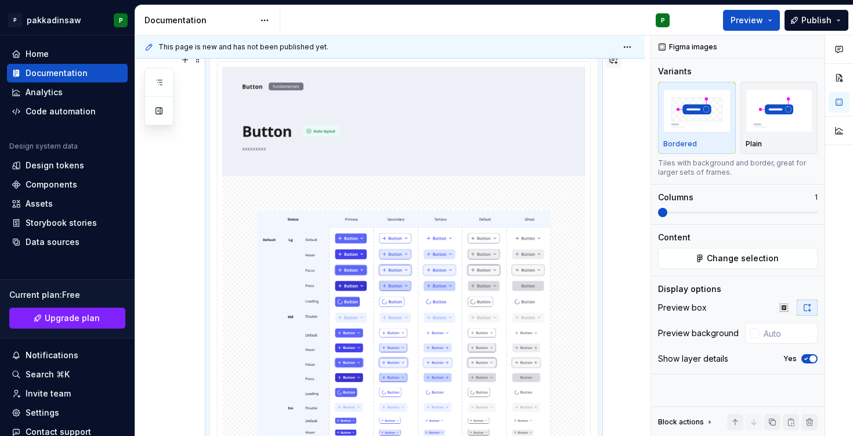
scroll to position [442, 0]
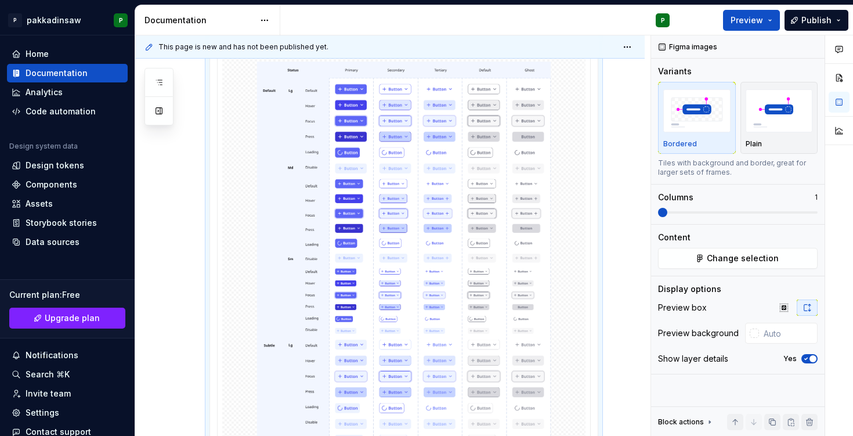
click at [623, 239] on div "**********" at bounding box center [390, 210] width 510 height 1218
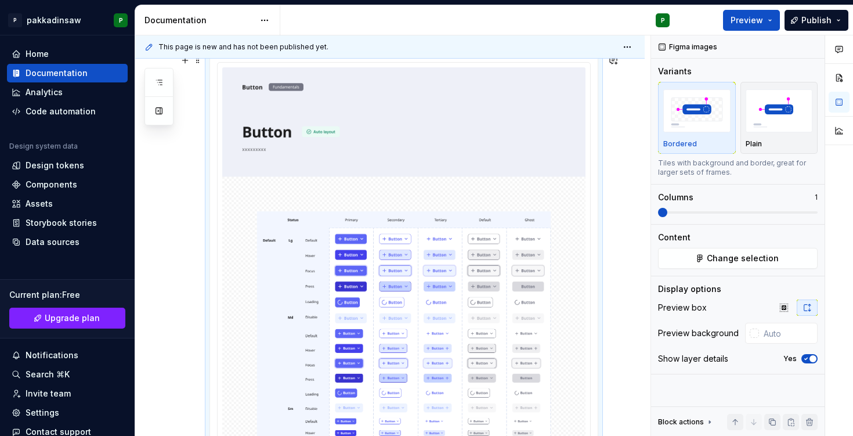
scroll to position [373, 0]
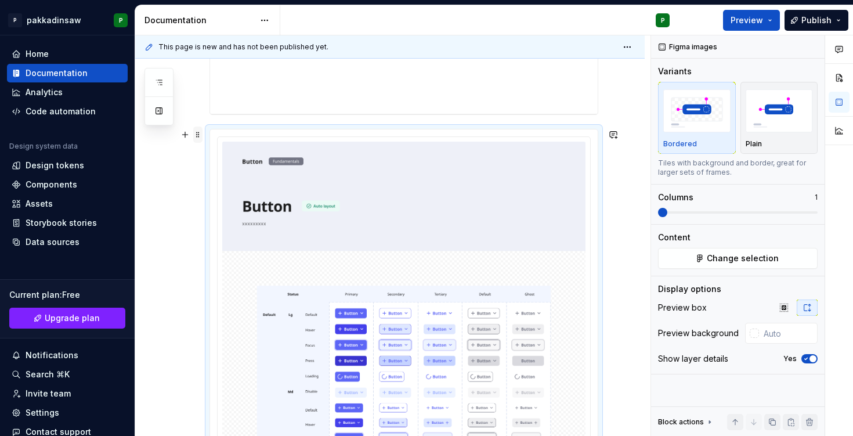
click at [197, 134] on span at bounding box center [197, 135] width 9 height 16
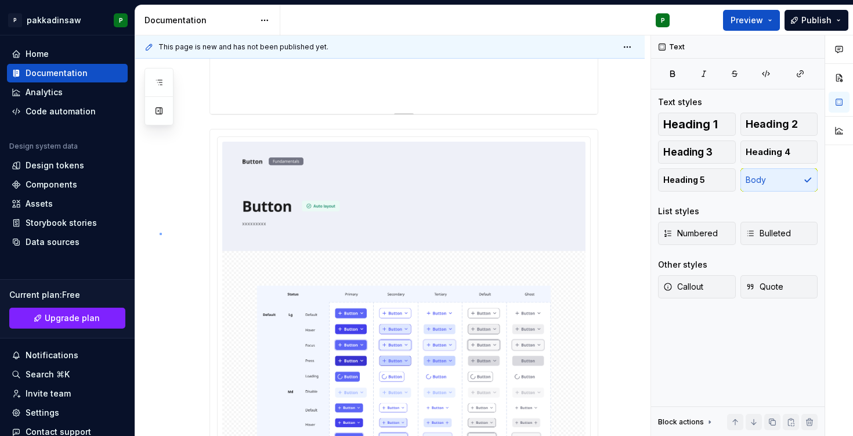
drag, startPoint x: 160, startPoint y: 233, endPoint x: 326, endPoint y: 188, distance: 172.5
click at [160, 233] on div "**********" at bounding box center [392, 235] width 515 height 401
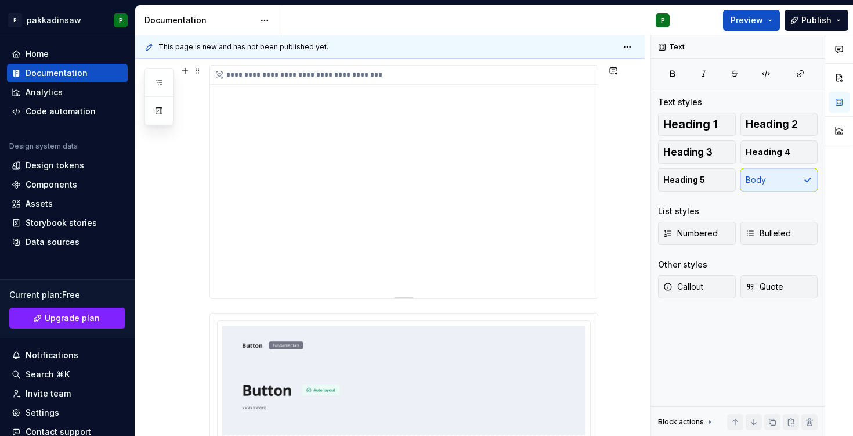
scroll to position [298, 0]
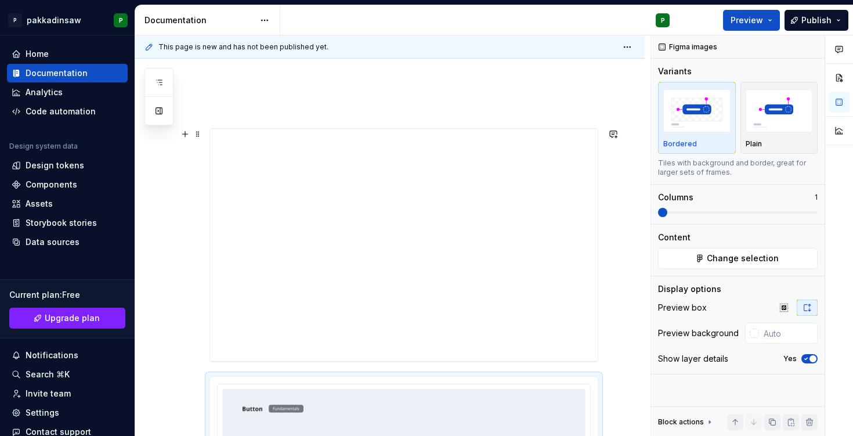
scroll to position [85, 0]
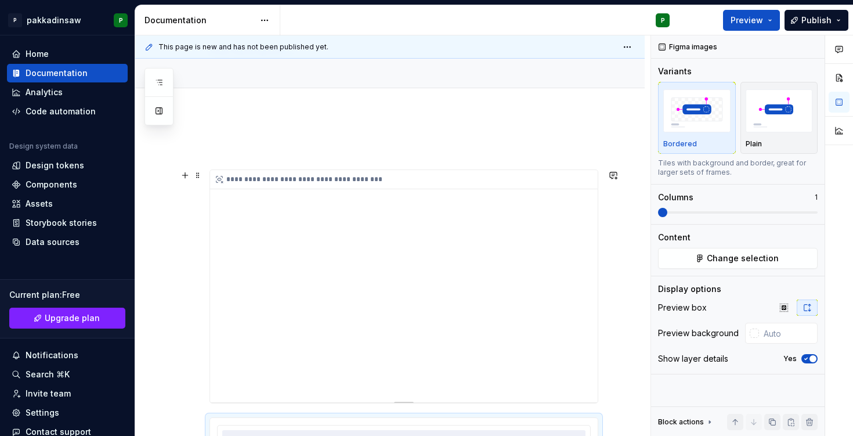
click at [403, 221] on div "**********" at bounding box center [404, 286] width 388 height 232
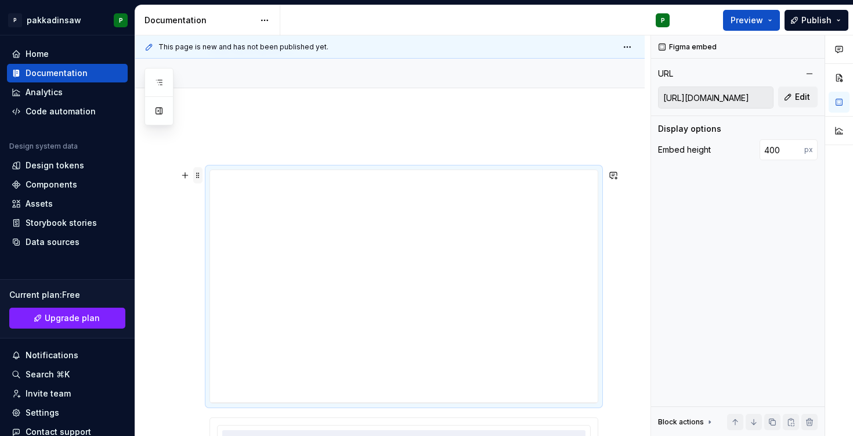
click at [197, 176] on span at bounding box center [197, 175] width 9 height 16
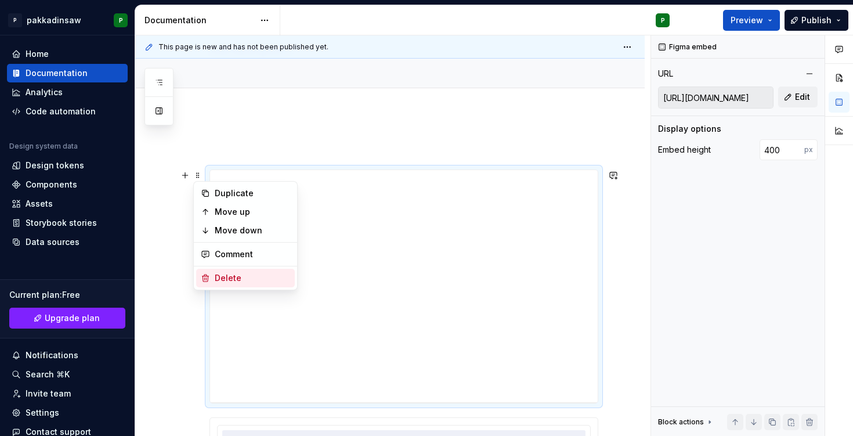
click at [213, 279] on div "Delete" at bounding box center [245, 278] width 99 height 19
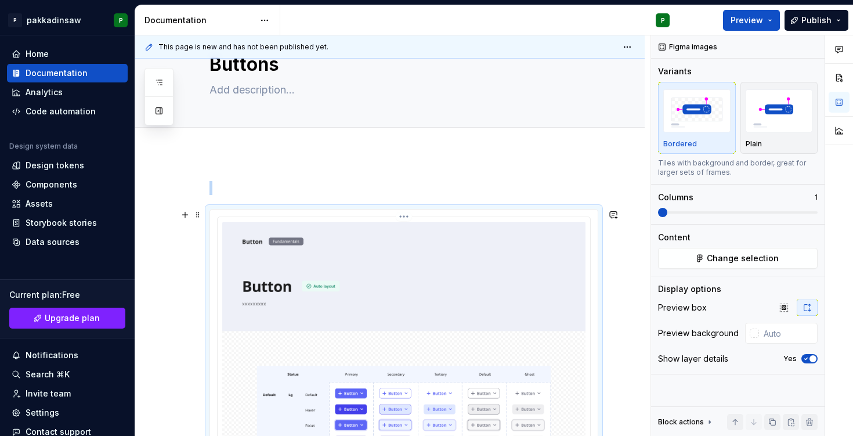
scroll to position [0, 0]
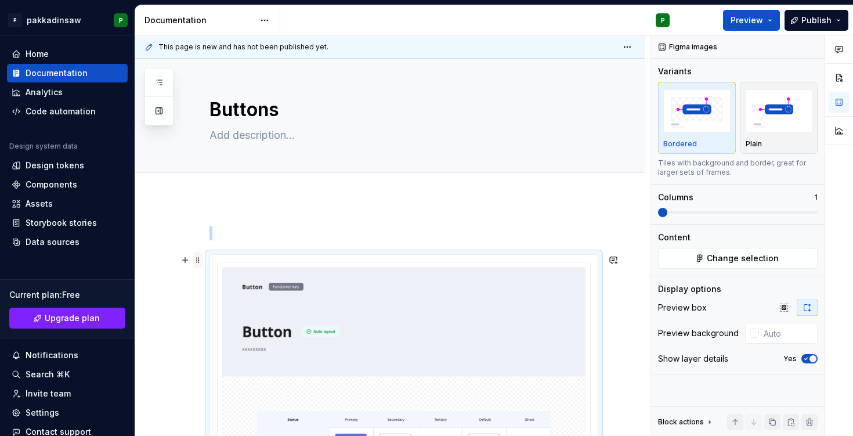
click at [193, 258] on span at bounding box center [197, 260] width 9 height 16
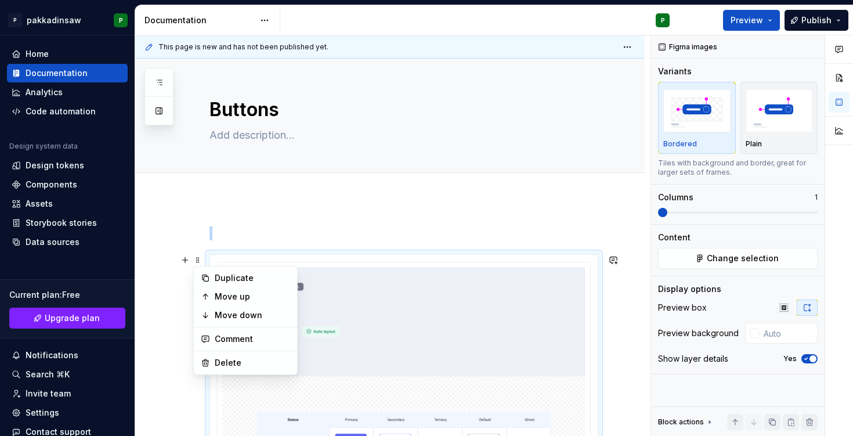
click at [217, 233] on p at bounding box center [404, 233] width 389 height 14
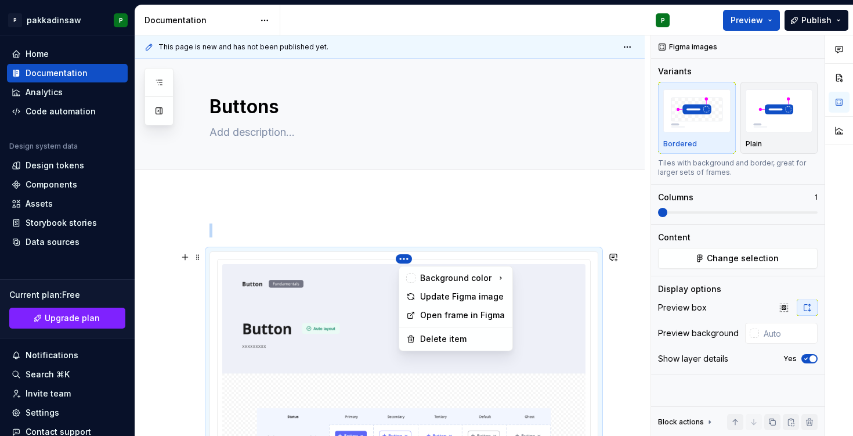
click at [405, 259] on html "P pakkadinsaw P Home Documentation Analytics Code automation Design system data…" at bounding box center [426, 218] width 853 height 436
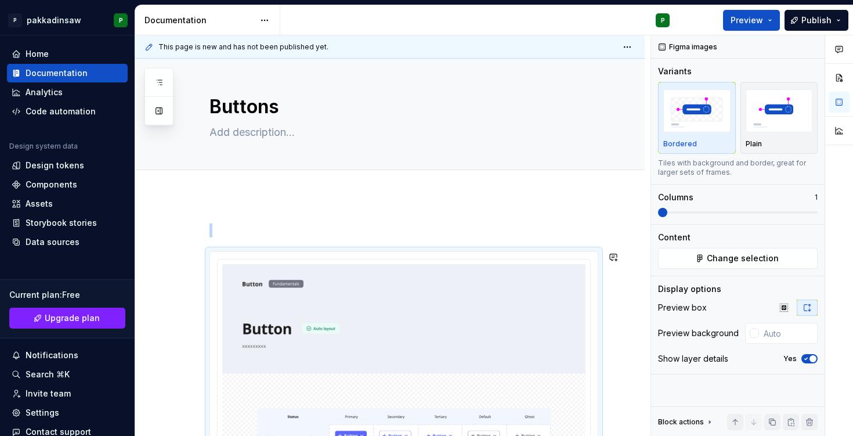
click at [424, 220] on html "P pakkadinsaw P Home Documentation Analytics Code automation Design system data…" at bounding box center [426, 218] width 853 height 436
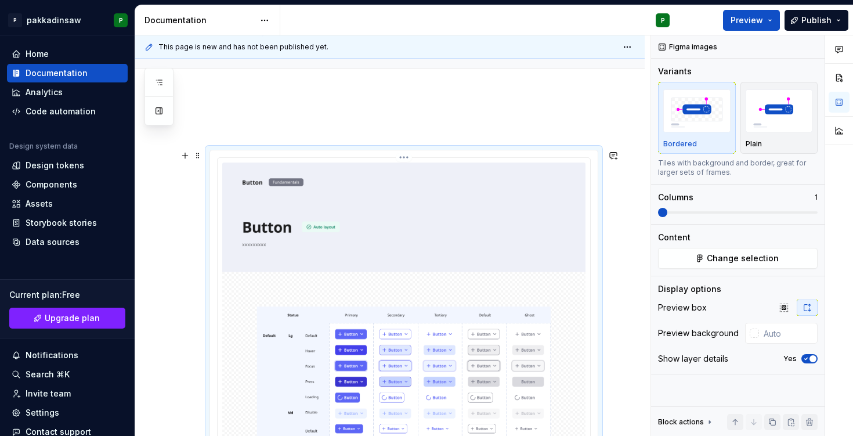
scroll to position [80, 0]
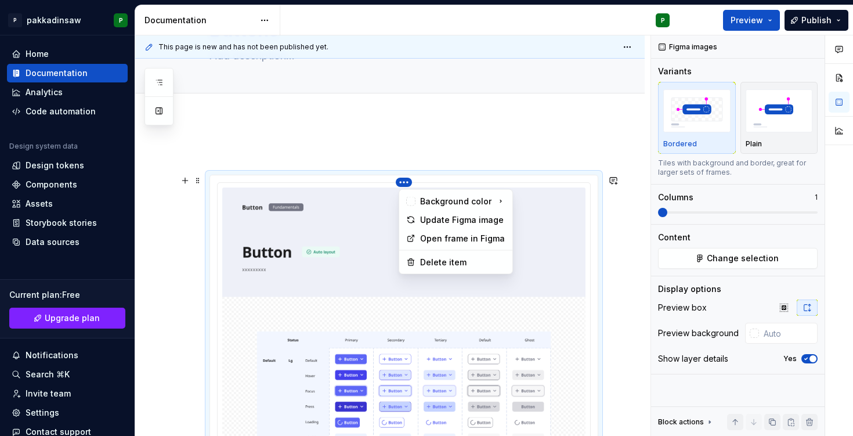
click at [407, 186] on html "P pakkadinsaw P Home Documentation Analytics Code automation Design system data…" at bounding box center [426, 218] width 853 height 436
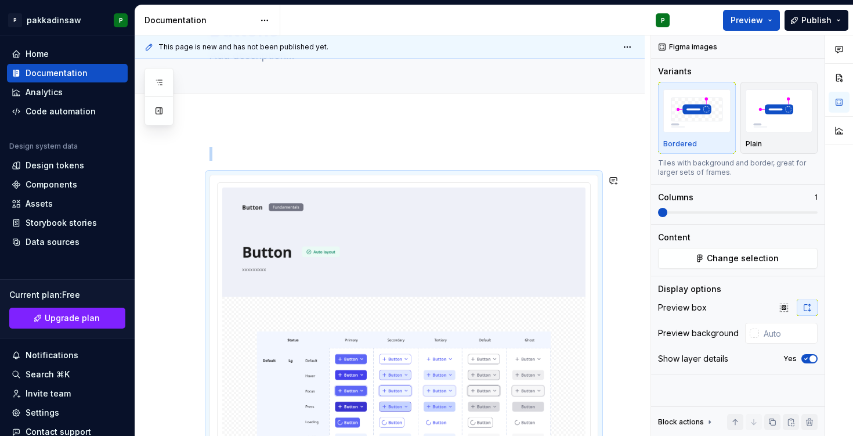
click at [391, 164] on html "P pakkadinsaw P Home Documentation Analytics Code automation Design system data…" at bounding box center [426, 218] width 853 height 436
click at [196, 178] on span at bounding box center [197, 180] width 9 height 16
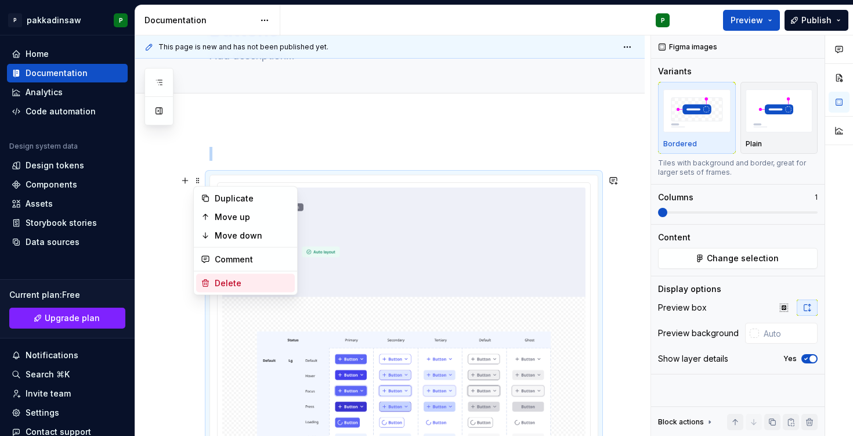
click at [214, 283] on div "Delete" at bounding box center [245, 283] width 99 height 19
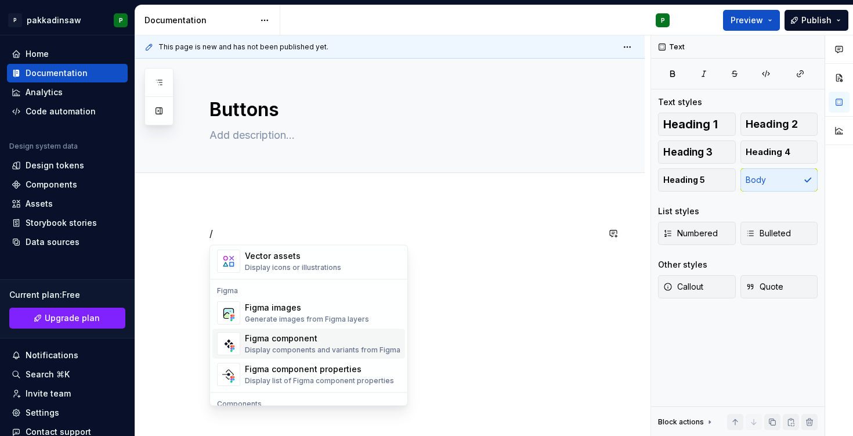
scroll to position [1054, 0]
click at [300, 315] on div "Figma images" at bounding box center [307, 310] width 124 height 12
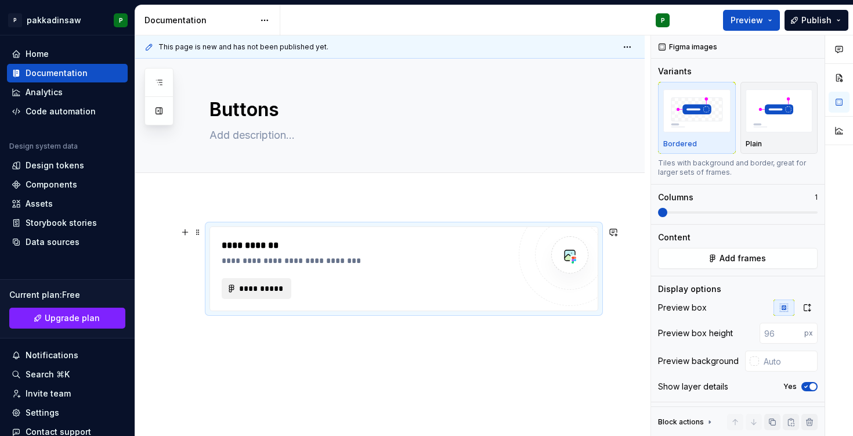
type textarea "*"
click at [272, 288] on span "**********" at bounding box center [261, 289] width 45 height 12
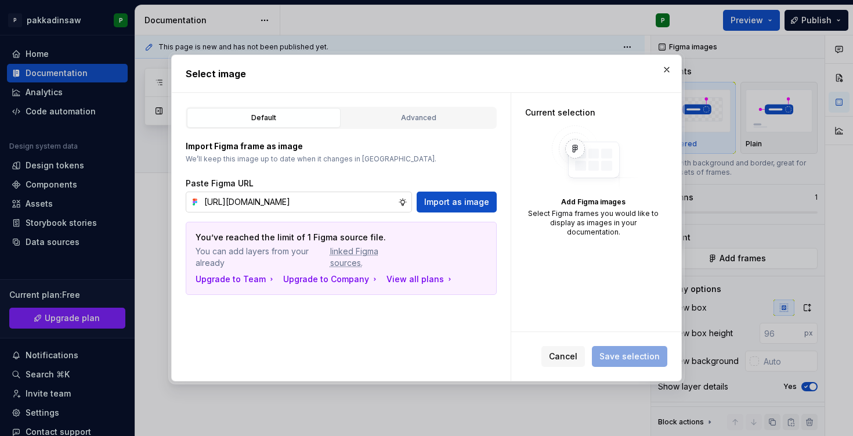
scroll to position [0, 342]
type input "https://www.figma.com/design/xFpgMTEDtKBsuDMMvKG6hN/Design-System-Foundations?n…"
click at [459, 203] on span "Import as image" at bounding box center [456, 202] width 65 height 12
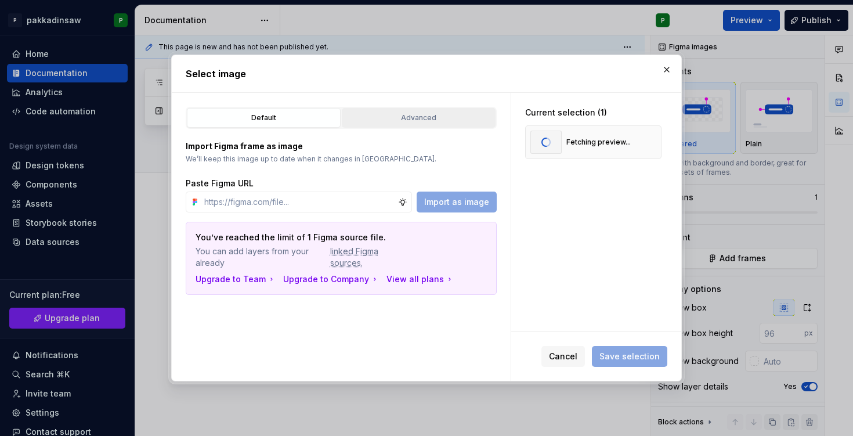
click at [432, 119] on div "Advanced" at bounding box center [419, 118] width 146 height 12
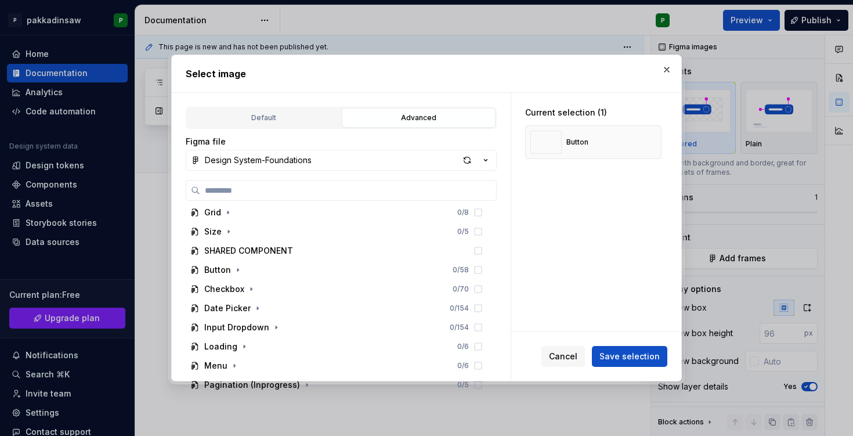
scroll to position [222, 0]
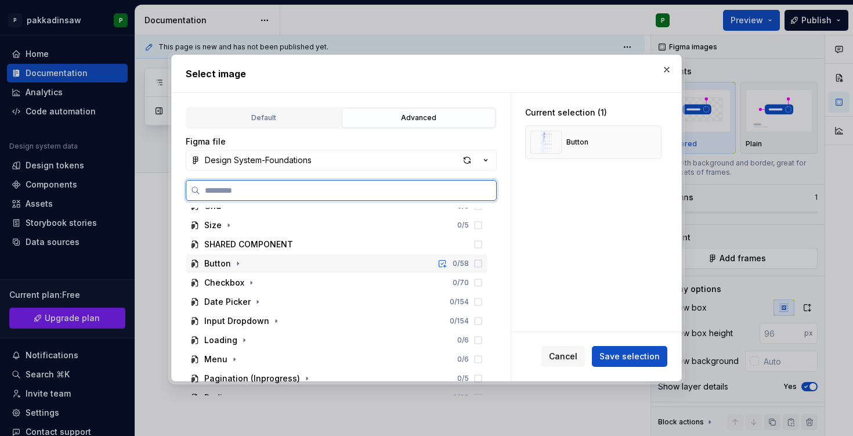
click at [483, 264] on icon at bounding box center [478, 263] width 9 height 9
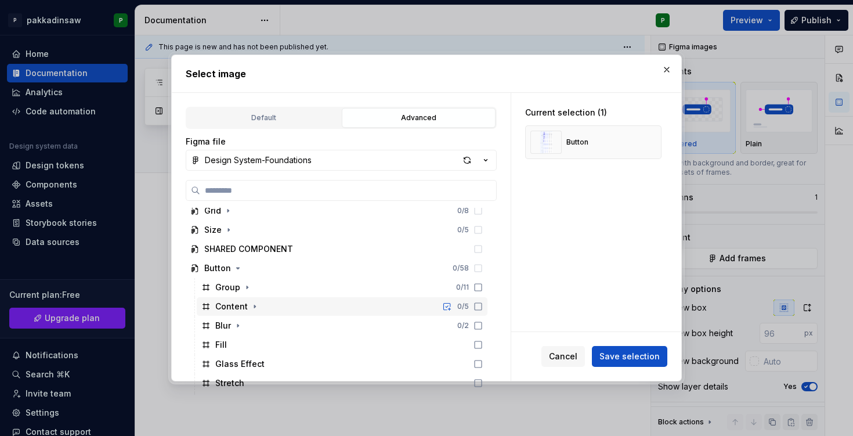
scroll to position [50, 0]
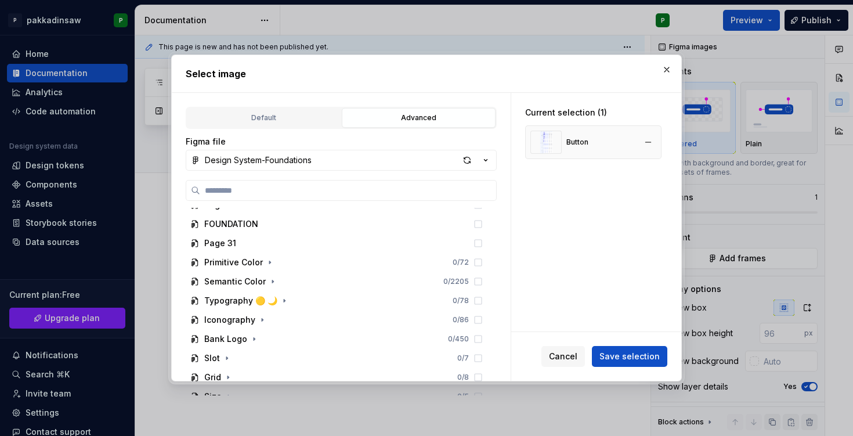
click at [589, 139] on div "Button" at bounding box center [593, 142] width 136 height 34
click at [609, 358] on span "Save selection" at bounding box center [630, 357] width 60 height 12
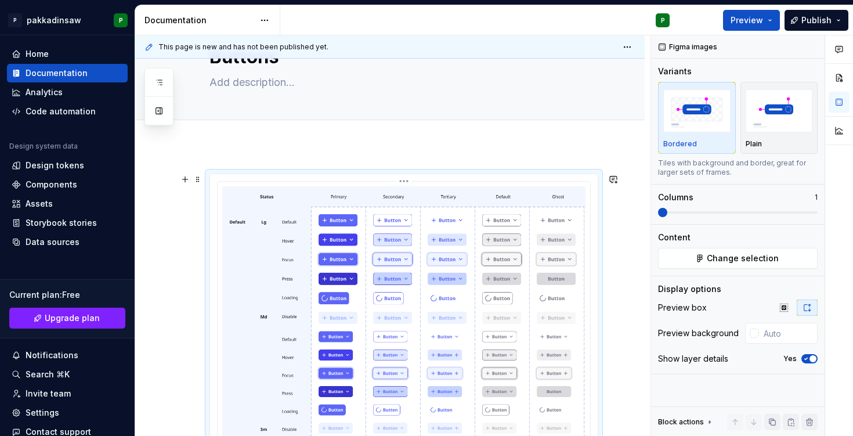
scroll to position [0, 0]
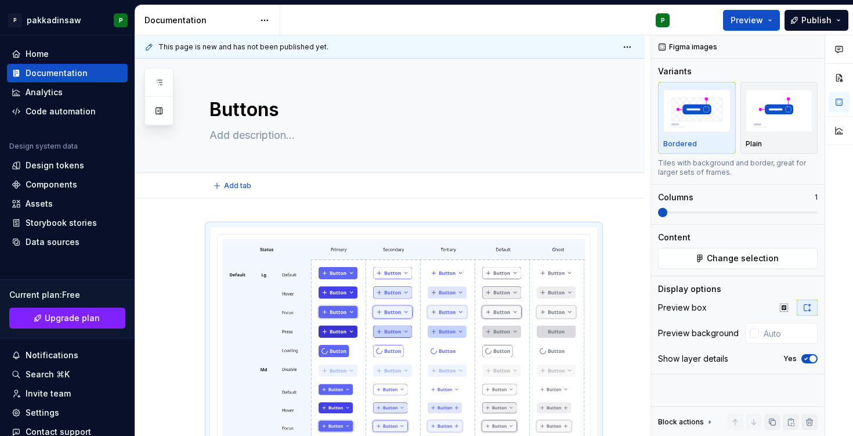
click at [615, 189] on div "Add tab" at bounding box center [390, 186] width 510 height 26
click at [618, 230] on button "button" at bounding box center [613, 232] width 16 height 16
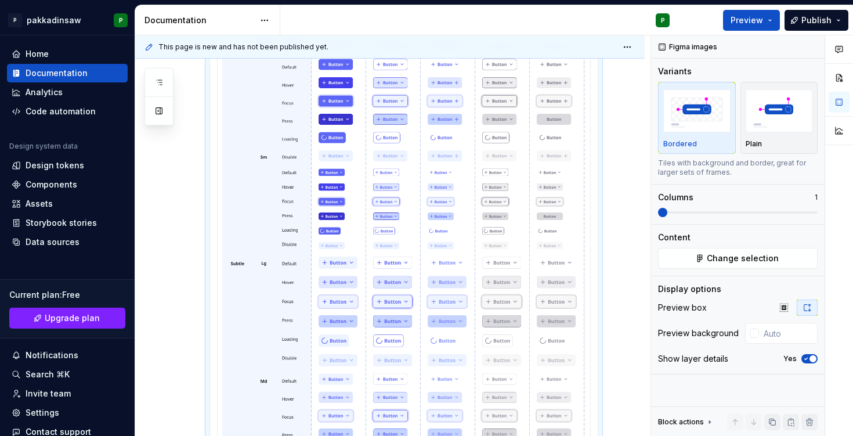
scroll to position [146, 0]
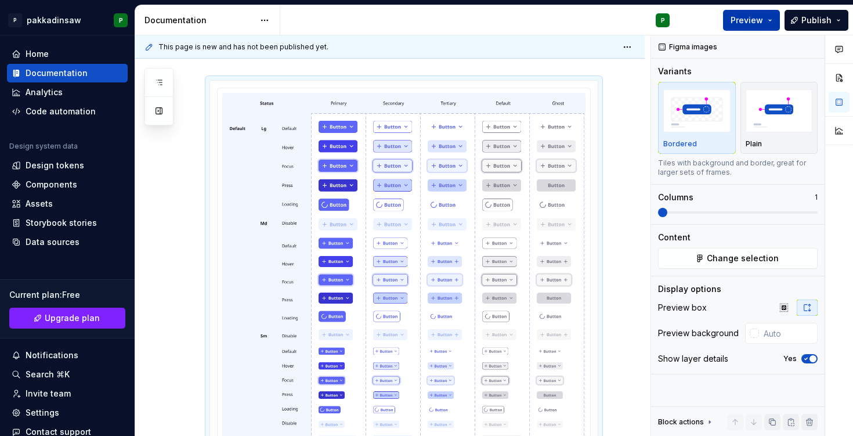
click at [762, 18] on span "Preview" at bounding box center [747, 21] width 33 height 12
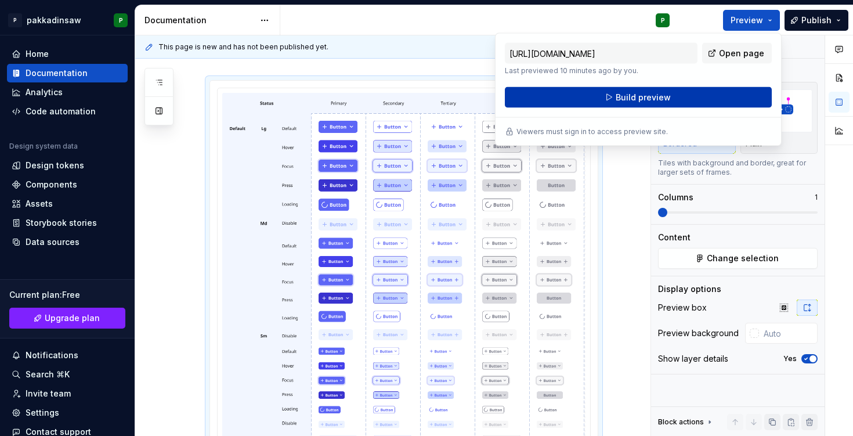
click at [663, 98] on span "Build preview" at bounding box center [643, 98] width 55 height 12
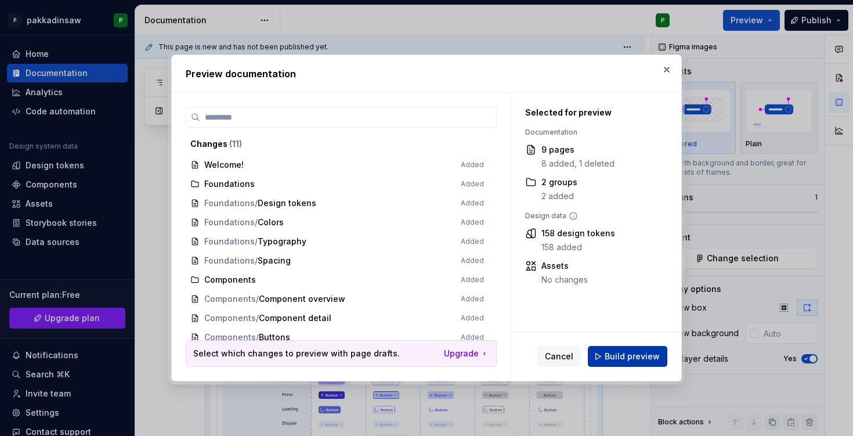
click at [603, 355] on button "Build preview" at bounding box center [628, 356] width 80 height 21
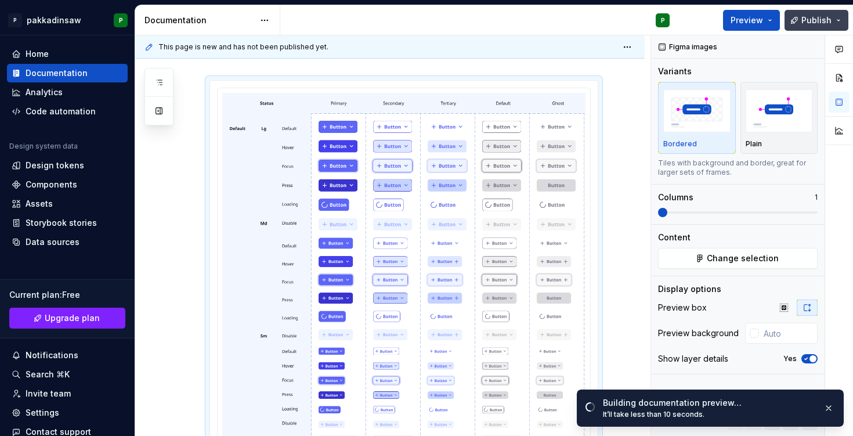
click at [821, 23] on span "Publish" at bounding box center [817, 21] width 30 height 12
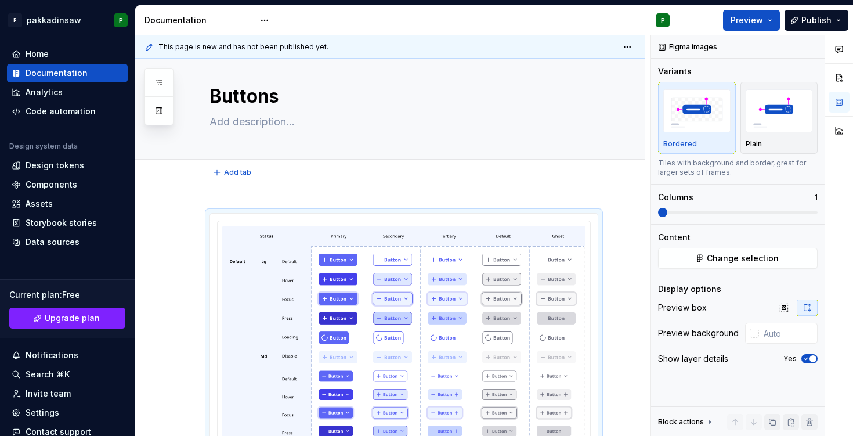
scroll to position [0, 0]
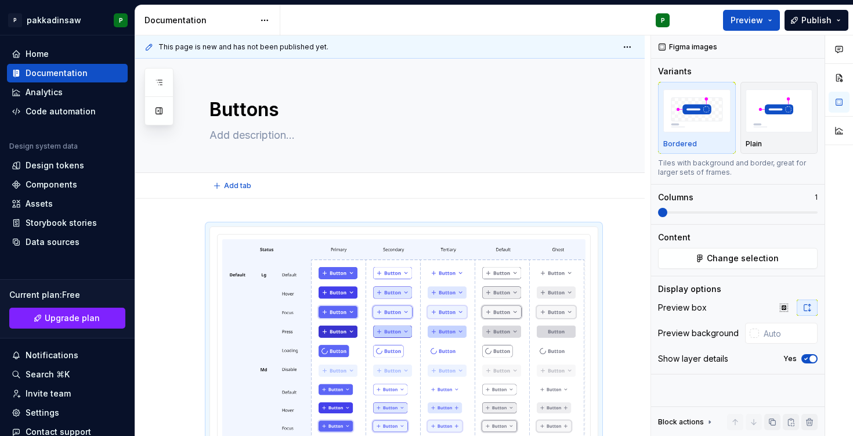
click at [398, 196] on div "Add tab" at bounding box center [390, 186] width 510 height 26
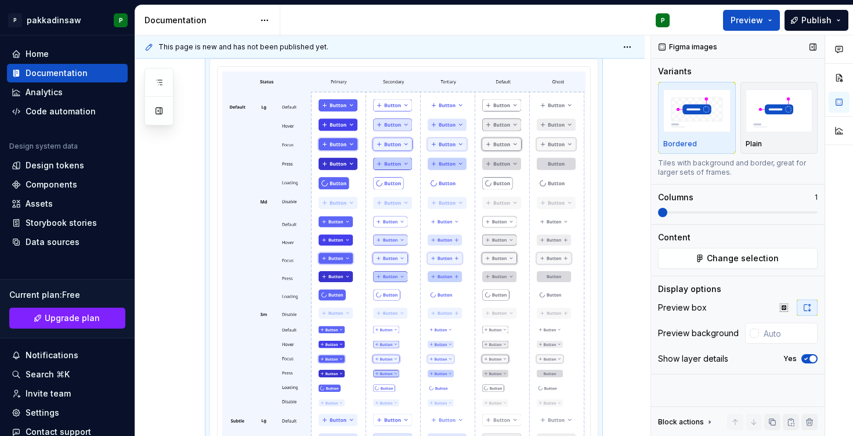
scroll to position [191, 0]
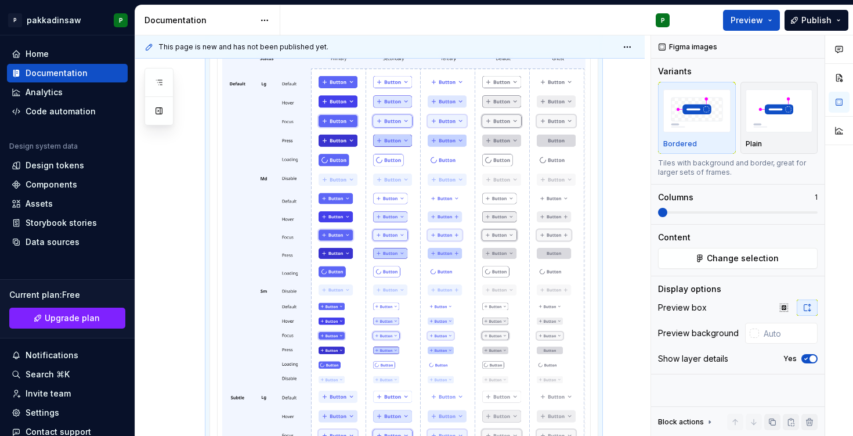
click at [576, 222] on div "This page is new and has not been published yet. Buttons Edit header Comments O…" at bounding box center [494, 235] width 718 height 401
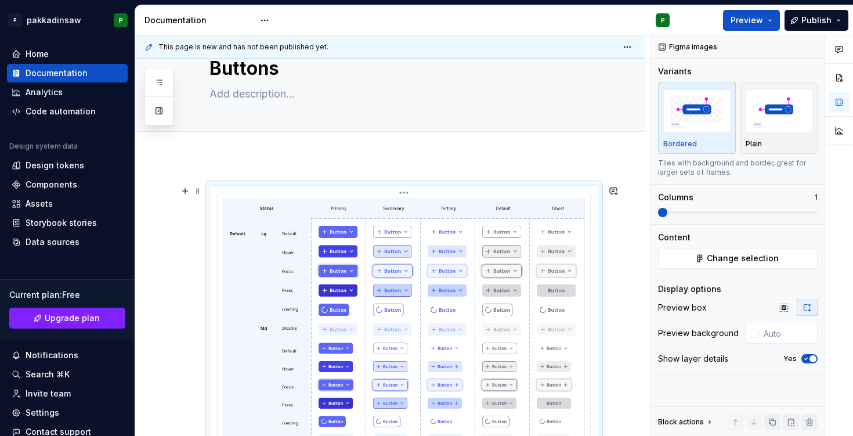
scroll to position [32, 0]
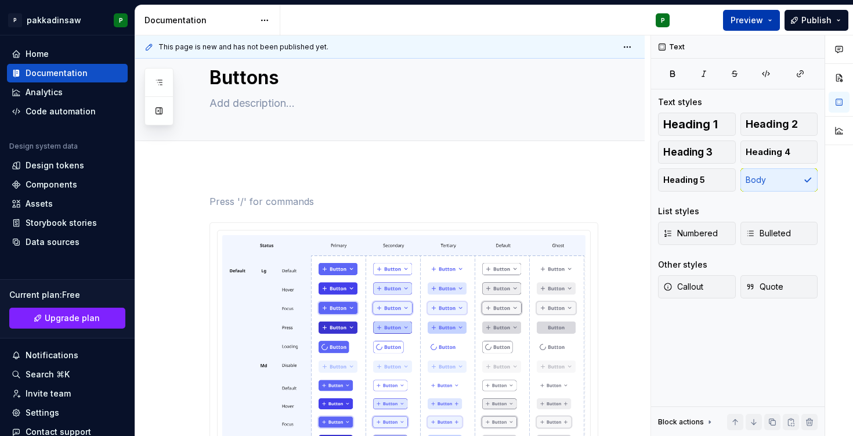
click at [750, 16] on span "Preview" at bounding box center [747, 21] width 33 height 12
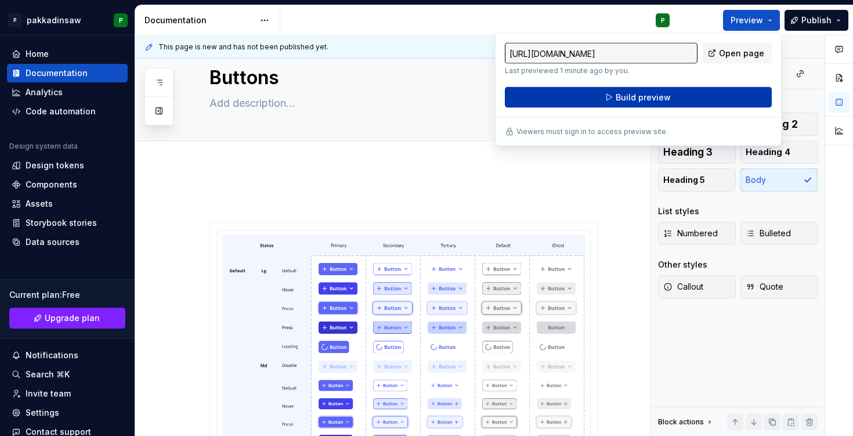
click at [667, 93] on span "Build preview" at bounding box center [643, 98] width 55 height 12
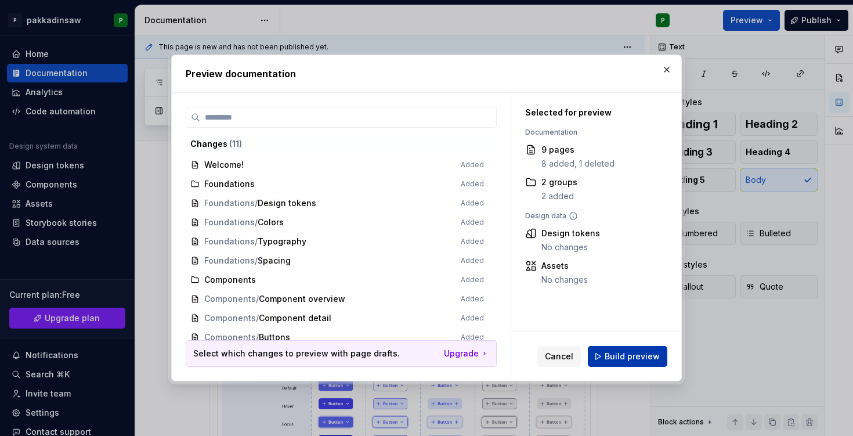
click at [606, 353] on button "Build preview" at bounding box center [628, 356] width 80 height 21
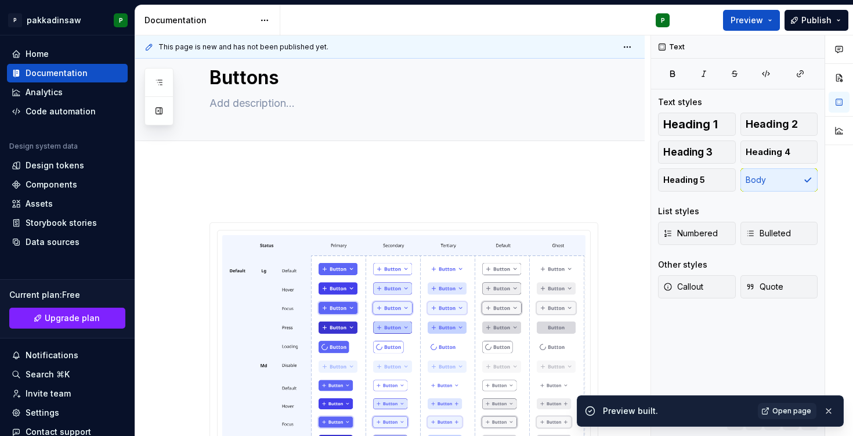
click at [294, 170] on div "This page is new and has not been published yet. Buttons Edit header" at bounding box center [392, 235] width 515 height 401
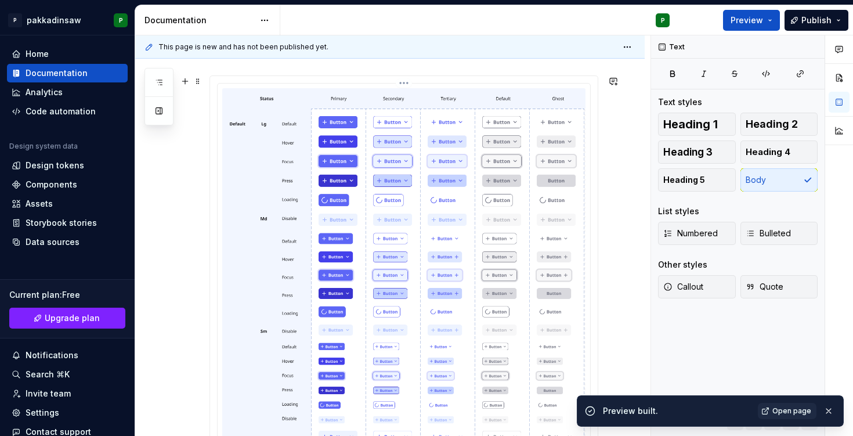
scroll to position [315, 0]
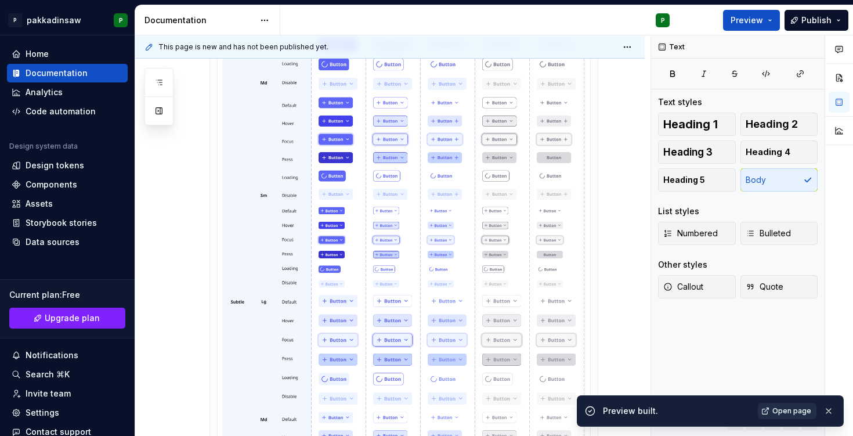
click at [795, 410] on span "Open page" at bounding box center [791, 410] width 39 height 9
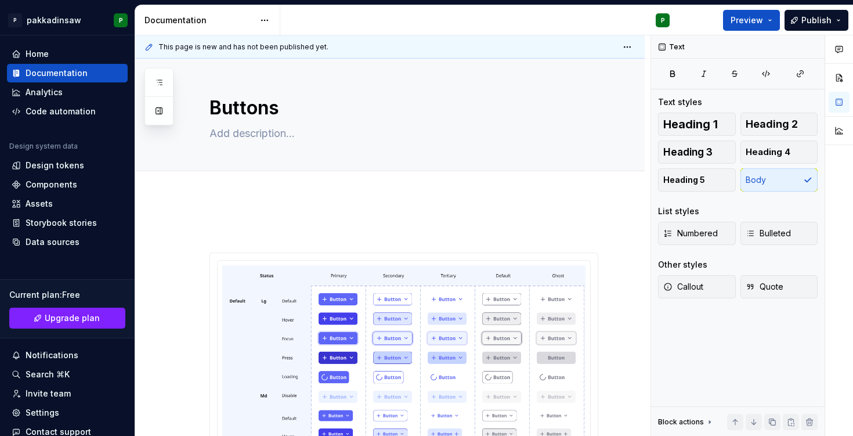
scroll to position [0, 0]
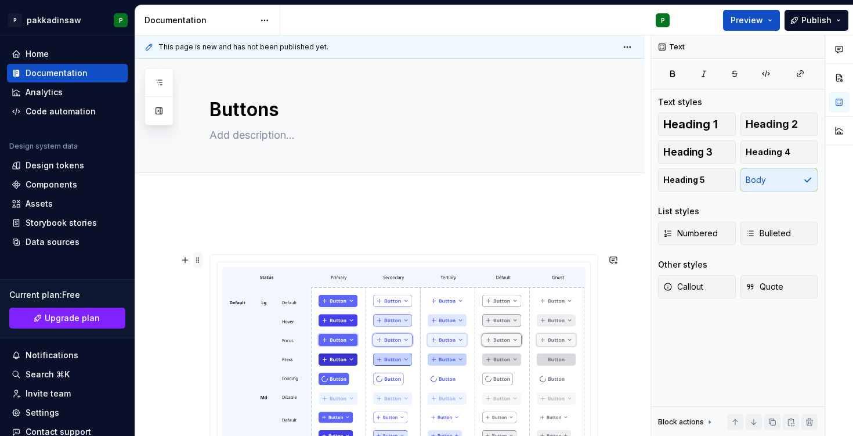
click at [198, 263] on span at bounding box center [197, 260] width 9 height 16
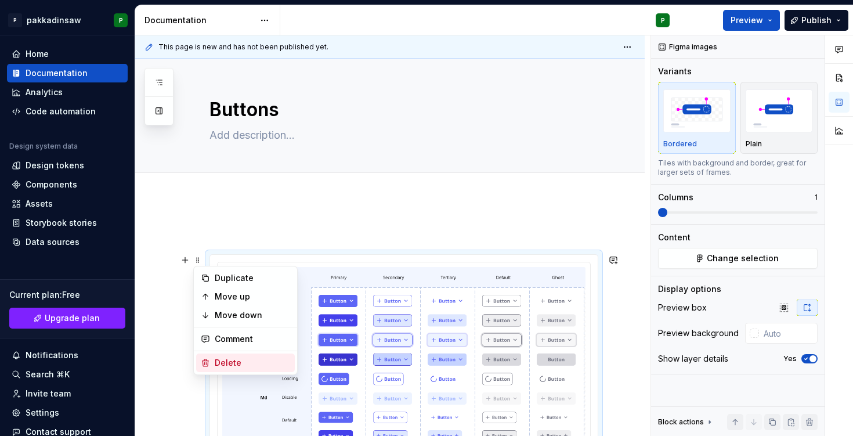
click at [210, 362] on div "Delete" at bounding box center [245, 362] width 99 height 19
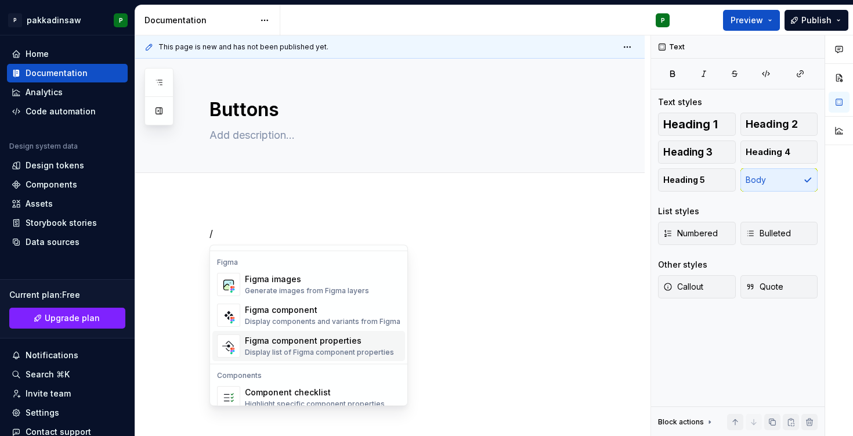
scroll to position [1074, 0]
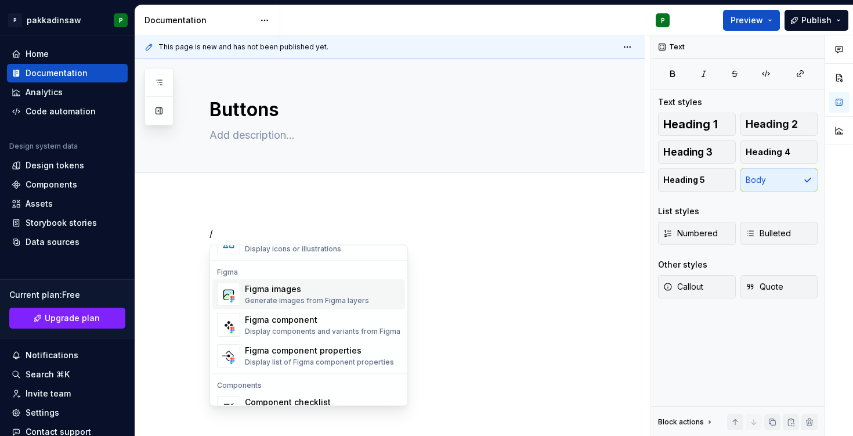
click at [265, 294] on div "Figma images" at bounding box center [307, 290] width 124 height 12
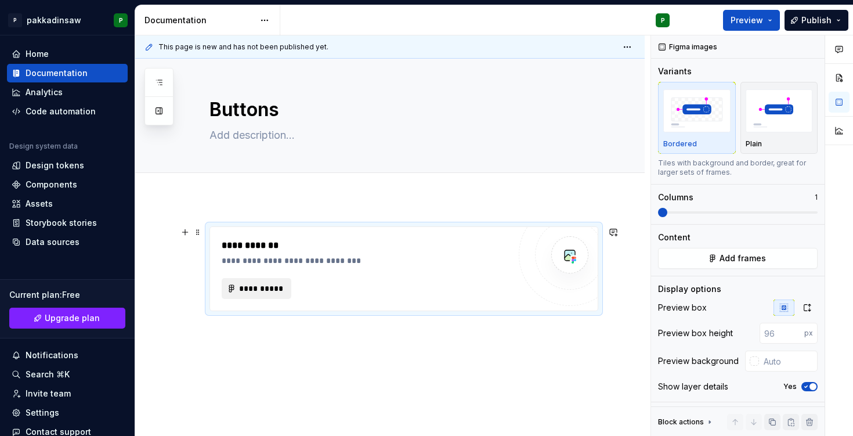
click at [246, 291] on span "**********" at bounding box center [261, 289] width 45 height 12
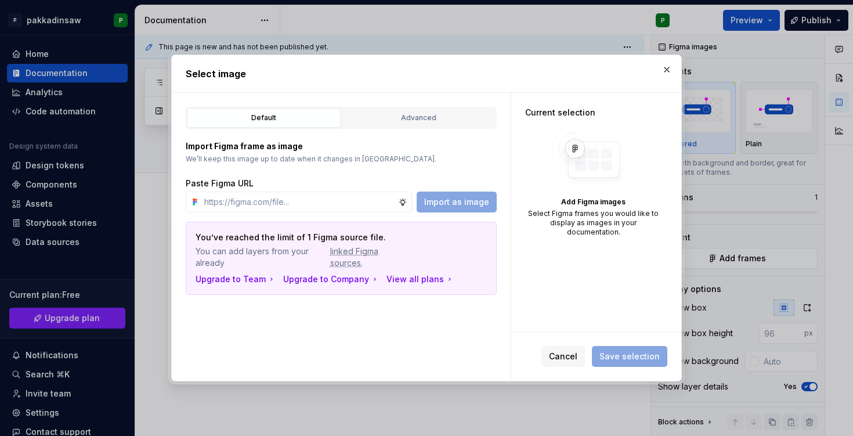
type textarea "*"
type input "https://www.figma.com/design/xFpgMTEDtKBsuDMMvKG6hN/Design-System-Foundations?n…"
click at [438, 203] on span "Import as image" at bounding box center [456, 202] width 65 height 12
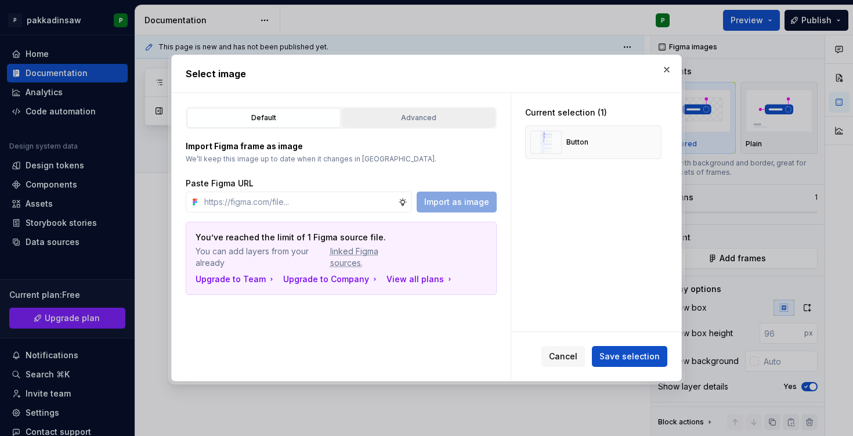
click at [413, 115] on div "Advanced" at bounding box center [419, 118] width 146 height 12
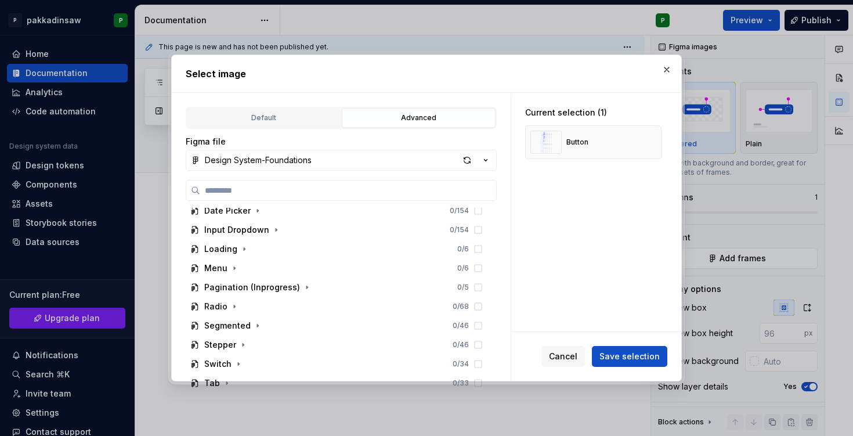
scroll to position [368, 0]
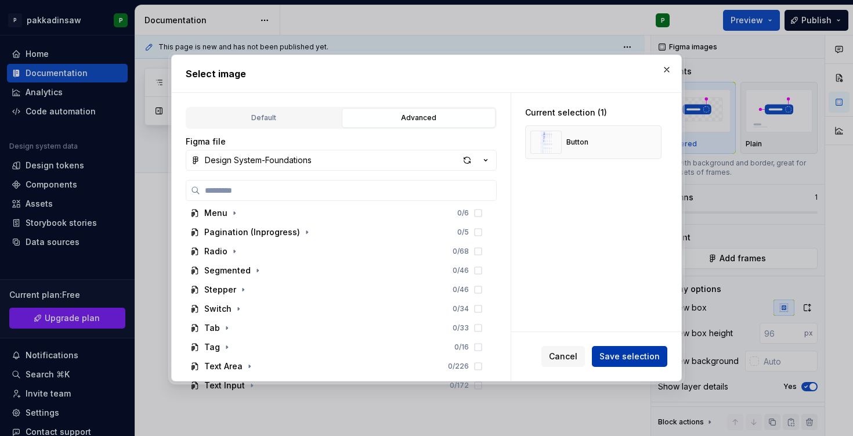
click at [609, 357] on span "Save selection" at bounding box center [630, 357] width 60 height 12
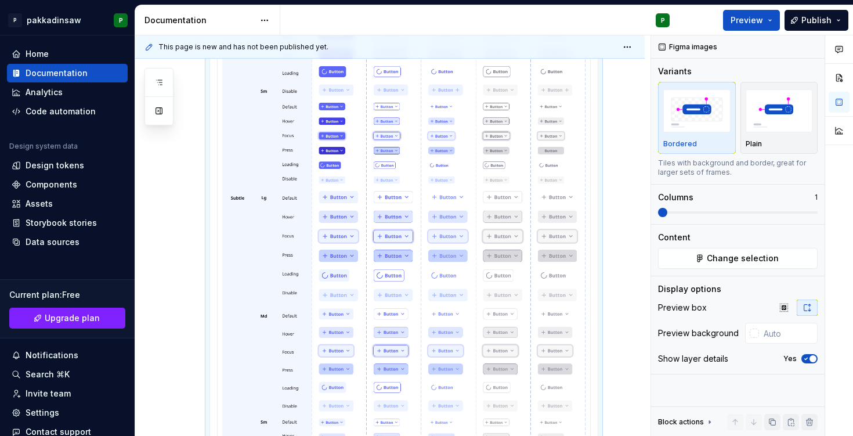
scroll to position [601, 0]
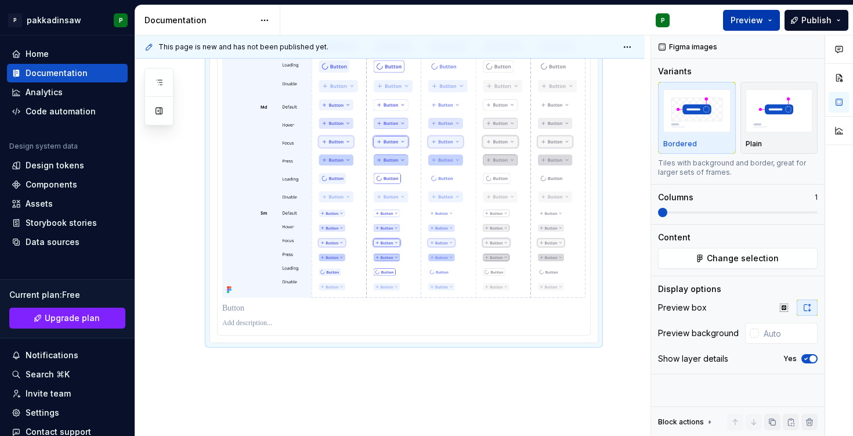
click at [741, 26] on button "Preview" at bounding box center [751, 20] width 57 height 21
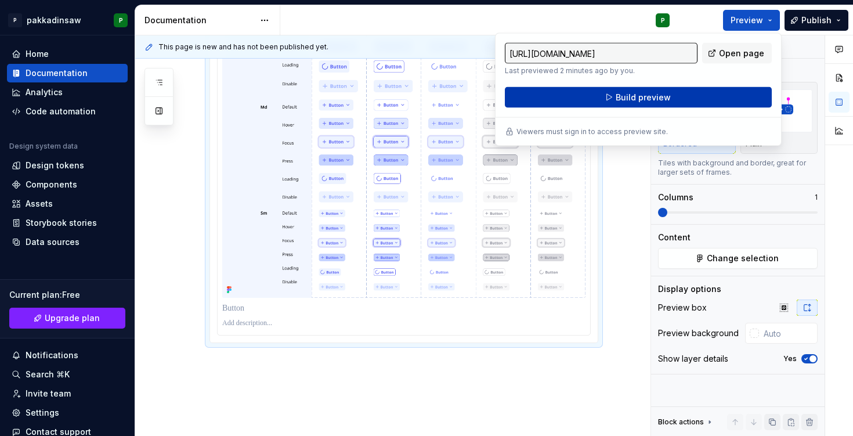
click at [663, 96] on span "Build preview" at bounding box center [643, 98] width 55 height 12
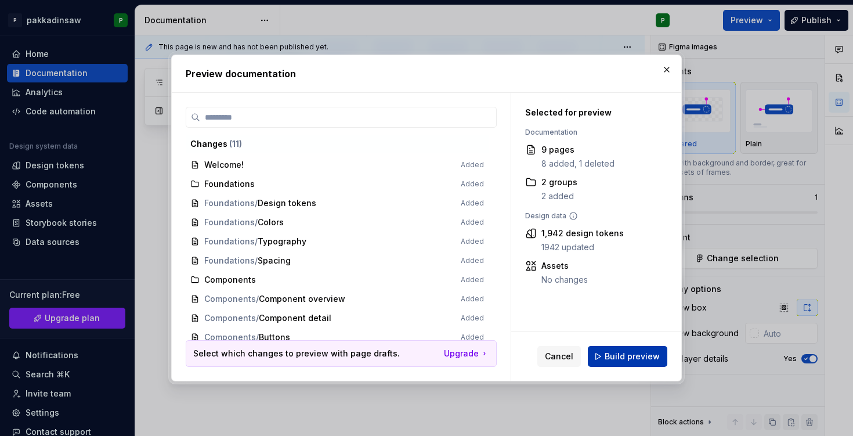
click at [620, 359] on span "Build preview" at bounding box center [632, 357] width 55 height 12
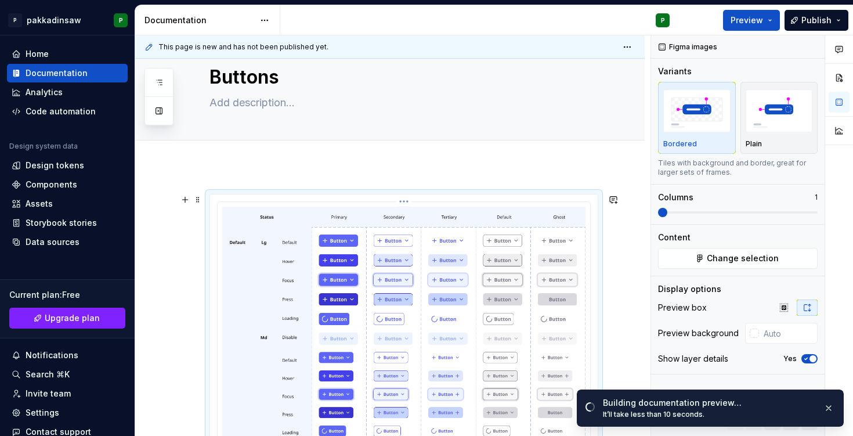
scroll to position [0, 0]
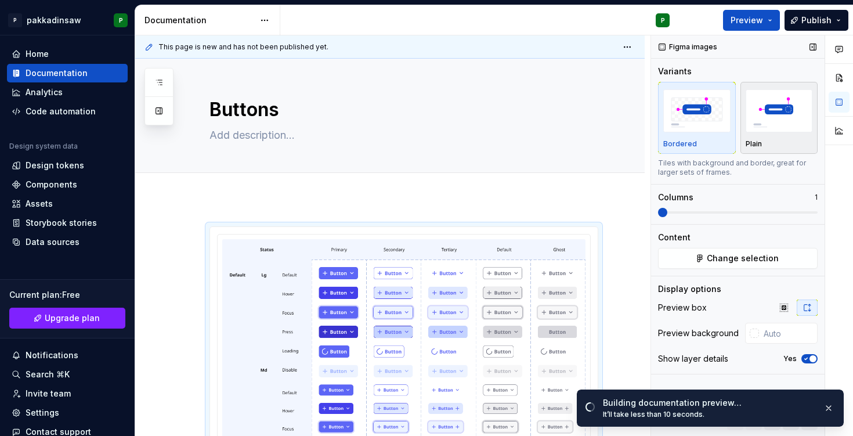
click at [785, 127] on img "button" at bounding box center [779, 110] width 67 height 42
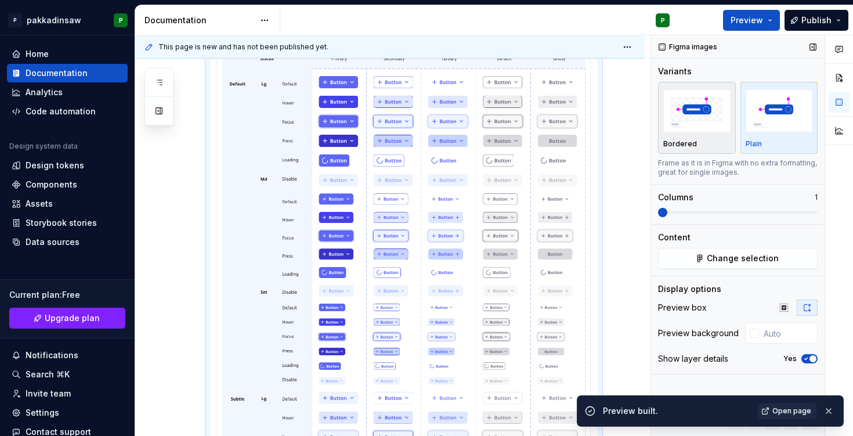
click at [700, 135] on div "Bordered" at bounding box center [696, 118] width 67 height 62
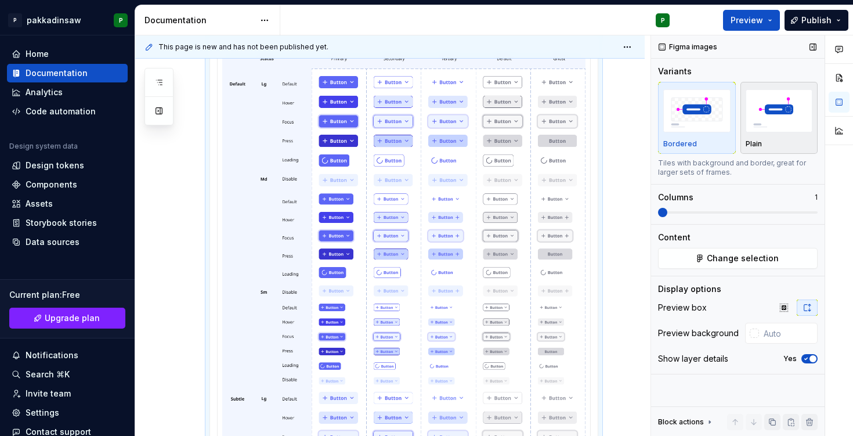
click at [774, 131] on img "button" at bounding box center [779, 110] width 67 height 42
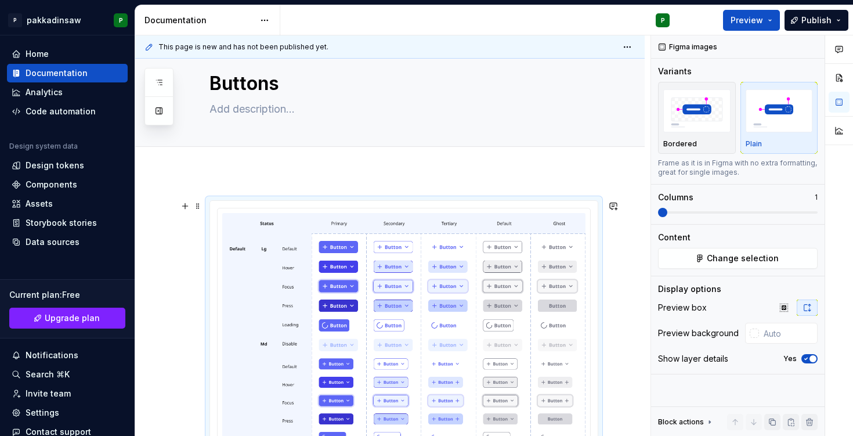
scroll to position [0, 0]
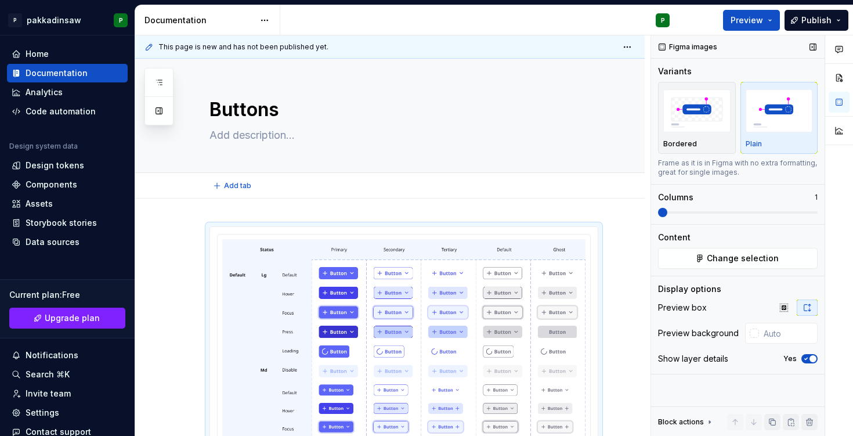
type textarea "*"
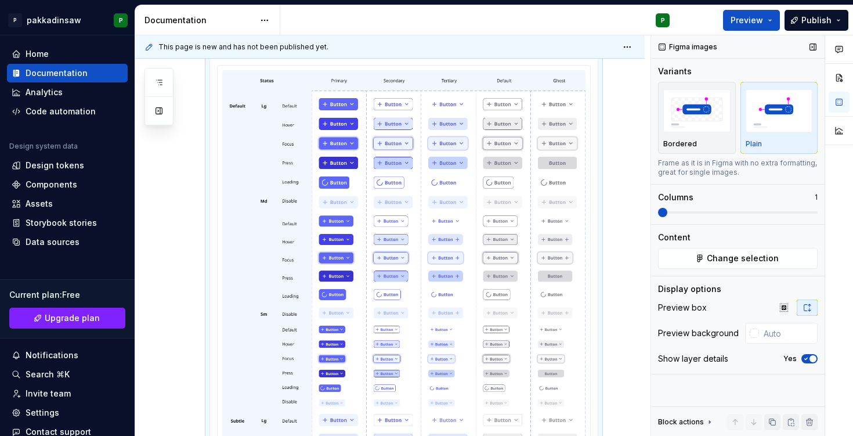
scroll to position [191, 0]
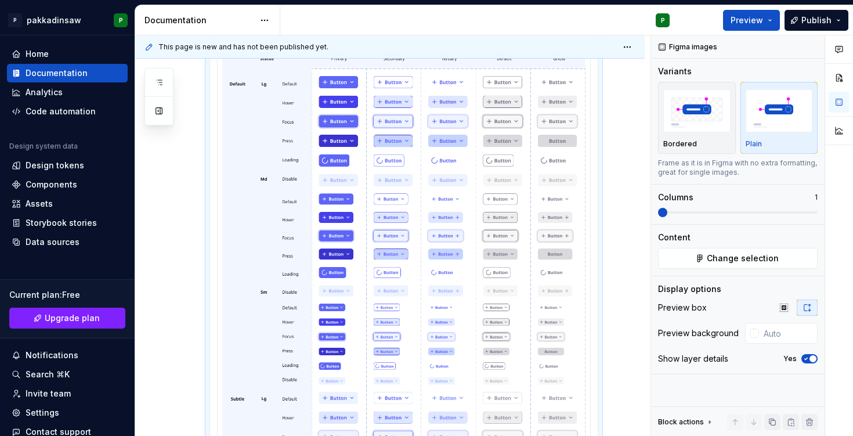
click at [631, 211] on div "This page is new and has not been published yet. Buttons Edit header Comments O…" at bounding box center [494, 235] width 718 height 401
click at [754, 335] on div at bounding box center [754, 332] width 9 height 9
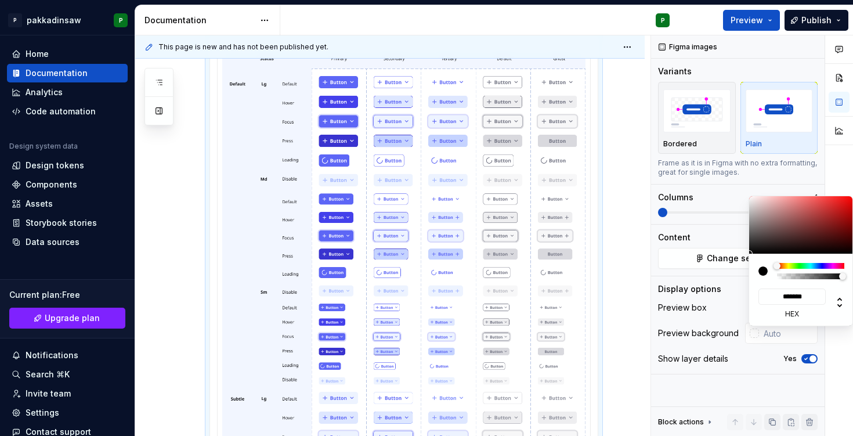
type input "#463737"
type input "*******"
type input "#483939"
type input "*******"
type input "#5F4E4E"
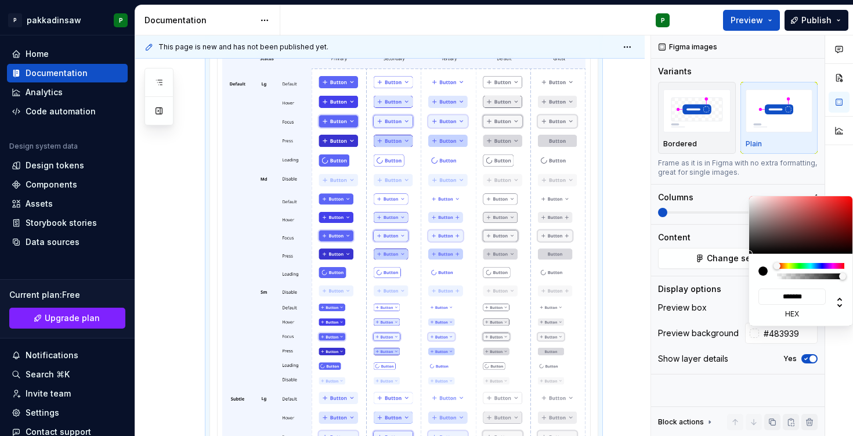
type input "*******"
type input "#A09292"
type input "*******"
type input "#E3E3E3"
type input "*******"
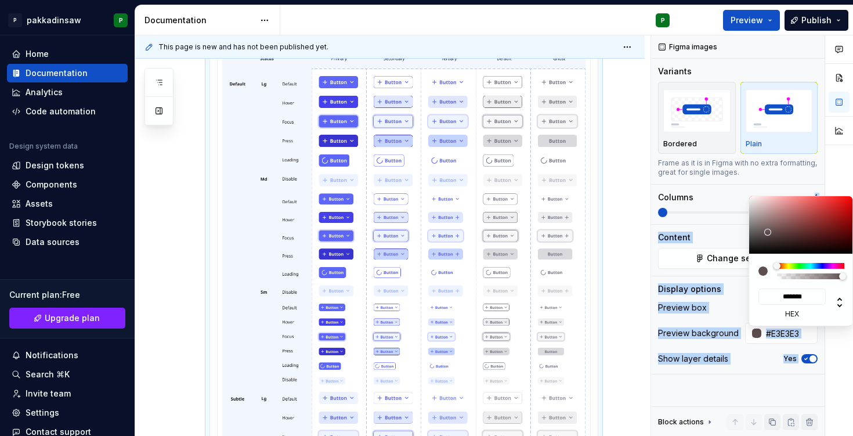
type input "#FFFFFF"
type input "*******"
drag, startPoint x: 771, startPoint y: 238, endPoint x: 717, endPoint y: 173, distance: 84.1
click at [717, 173] on body "P pakkadinsaw P Home Documentation Analytics Code automation Design system data…" at bounding box center [426, 218] width 853 height 436
type input "#938989"
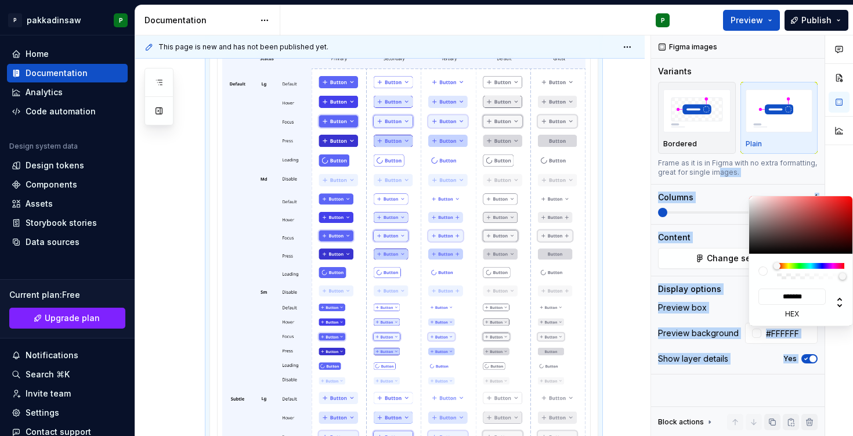
type input "*******"
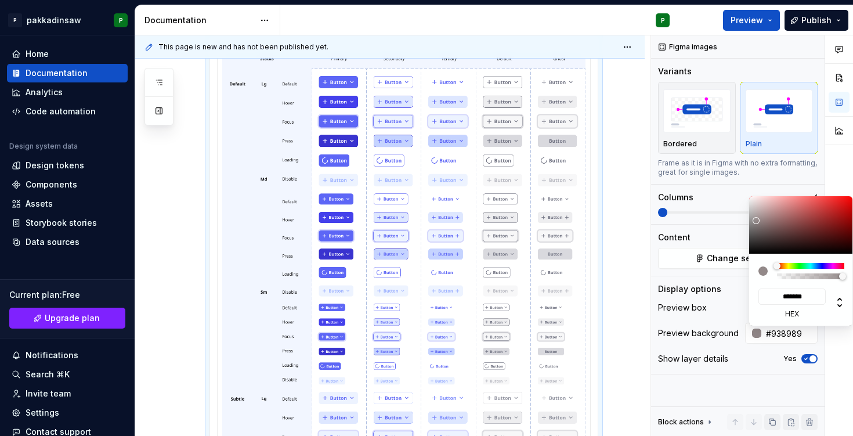
type input "#A09797"
type input "*******"
type input "#BFBCBC"
type input "*******"
type input "#E0E0E0"
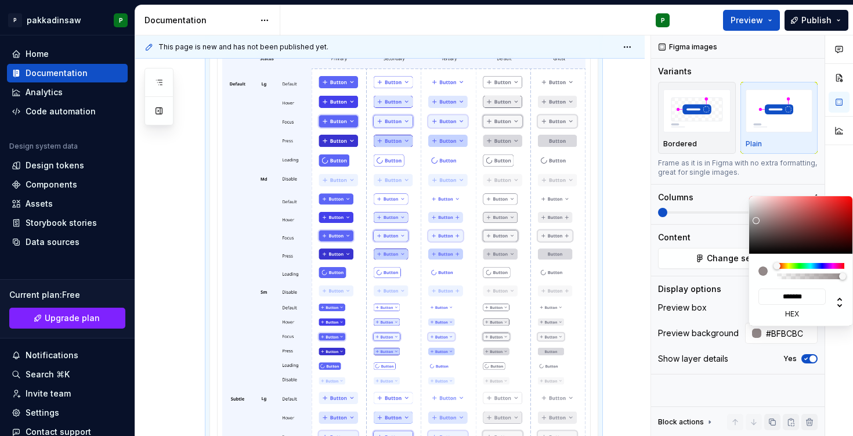
type input "*******"
type input "#F5F5F5"
type input "*******"
type input "#FFFFFF"
type input "*******"
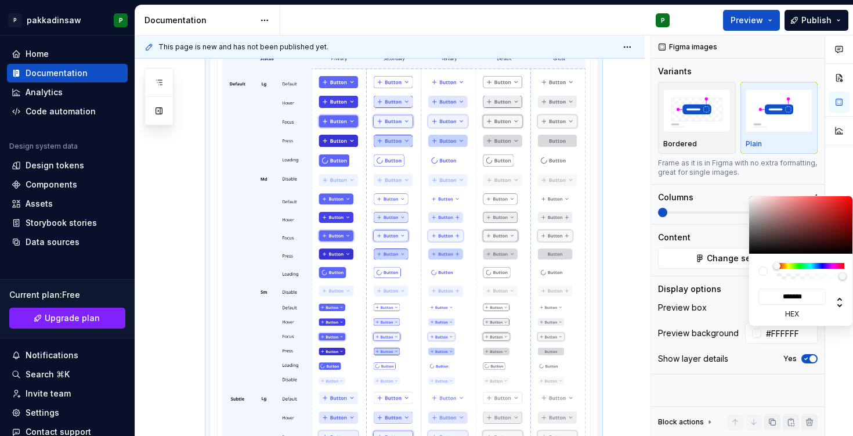
drag, startPoint x: 756, startPoint y: 221, endPoint x: 734, endPoint y: 190, distance: 37.4
click at [734, 190] on body "P pakkadinsaw P Home Documentation Analytics Code automation Design system data…" at bounding box center [426, 218] width 853 height 436
click at [704, 315] on div "Comments Open comments No comments yet Select ‘Comment’ from the block context …" at bounding box center [752, 235] width 202 height 401
click at [745, 362] on div "Comments Open comments No comments yet Select ‘Comment’ from the block context …" at bounding box center [752, 235] width 202 height 401
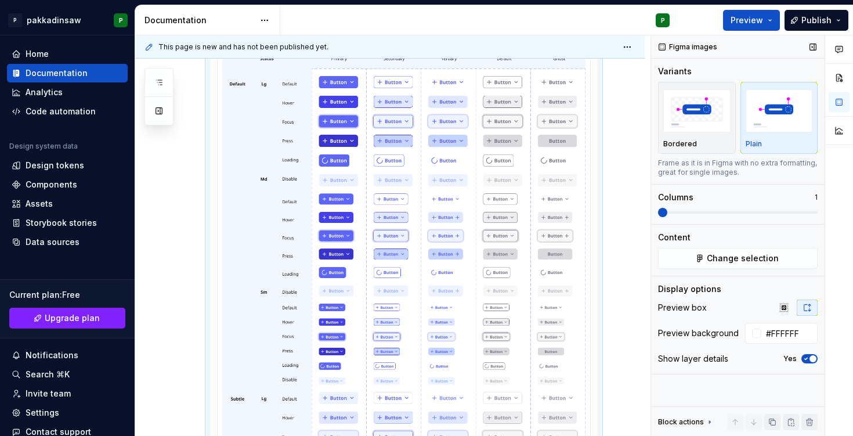
click at [804, 358] on icon "button" at bounding box center [806, 358] width 9 height 7
click at [812, 356] on button "No" at bounding box center [810, 358] width 16 height 9
click at [774, 21] on button "Preview" at bounding box center [751, 20] width 57 height 21
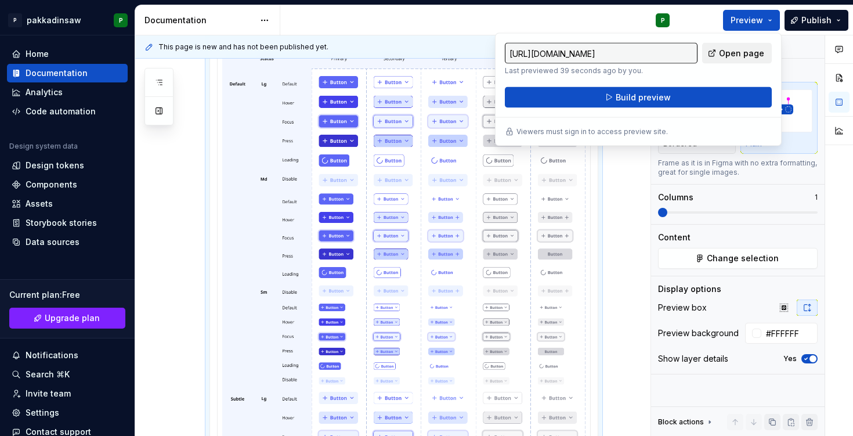
click at [730, 53] on span "Open page" at bounding box center [741, 54] width 45 height 12
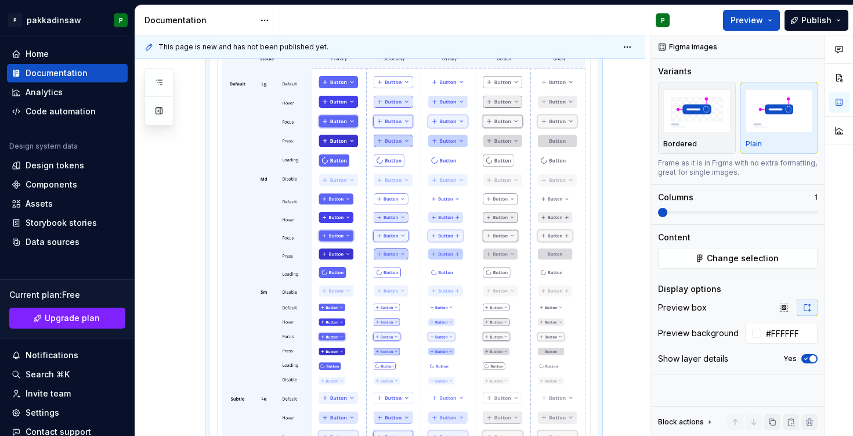
click at [694, 24] on div "Preview Publish" at bounding box center [766, 20] width 174 height 30
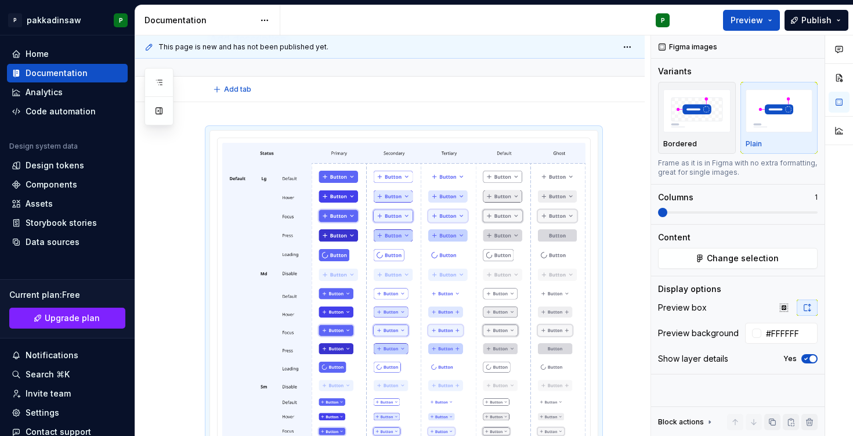
scroll to position [0, 0]
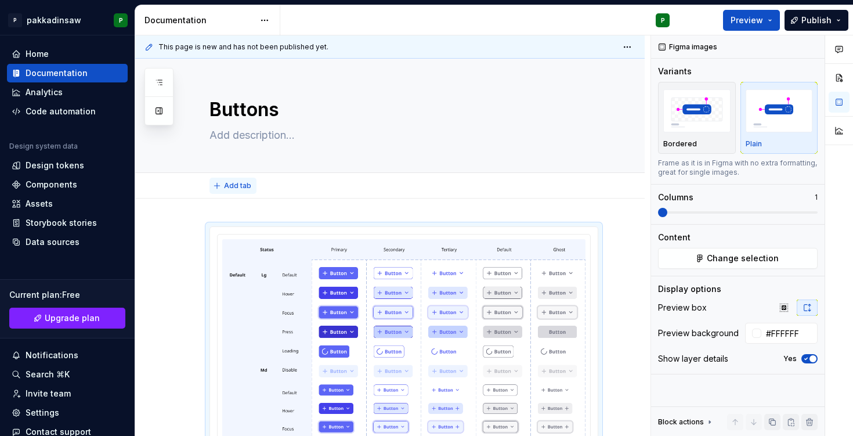
click at [230, 186] on span "Add tab" at bounding box center [237, 185] width 27 height 9
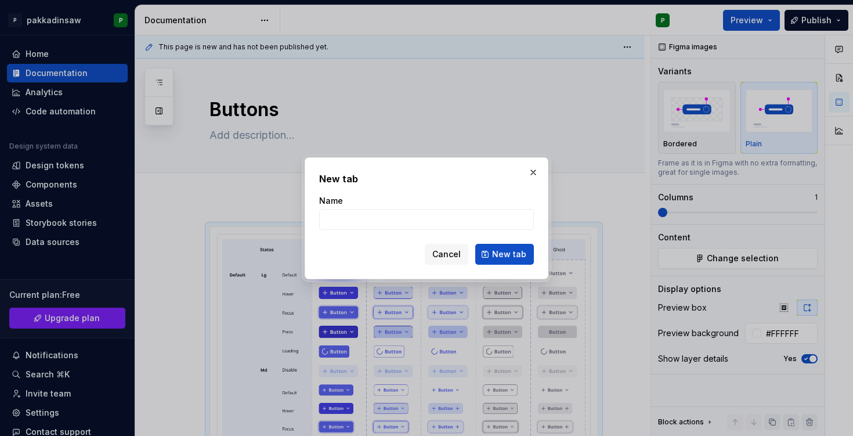
type textarea "*"
click at [532, 171] on button "button" at bounding box center [533, 172] width 16 height 16
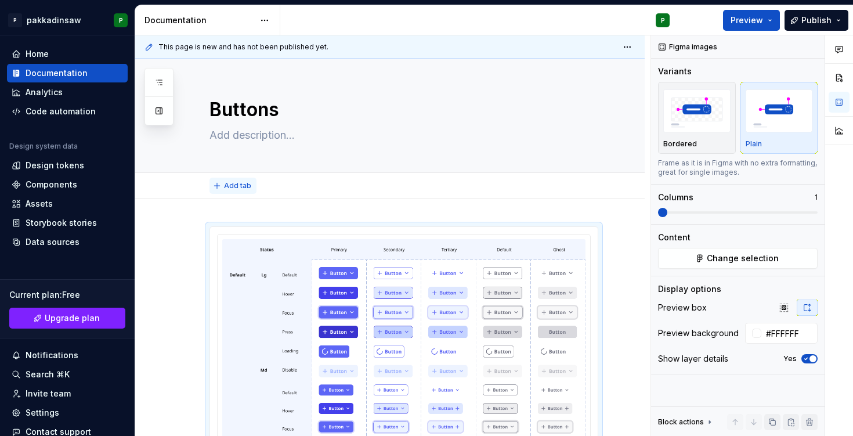
click at [225, 185] on span "Add tab" at bounding box center [237, 185] width 27 height 9
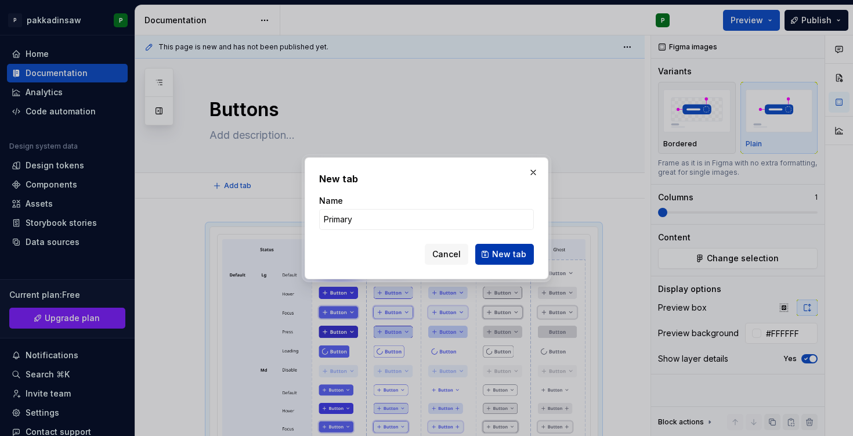
type input "Primary"
click at [494, 251] on span "New tab" at bounding box center [509, 254] width 34 height 12
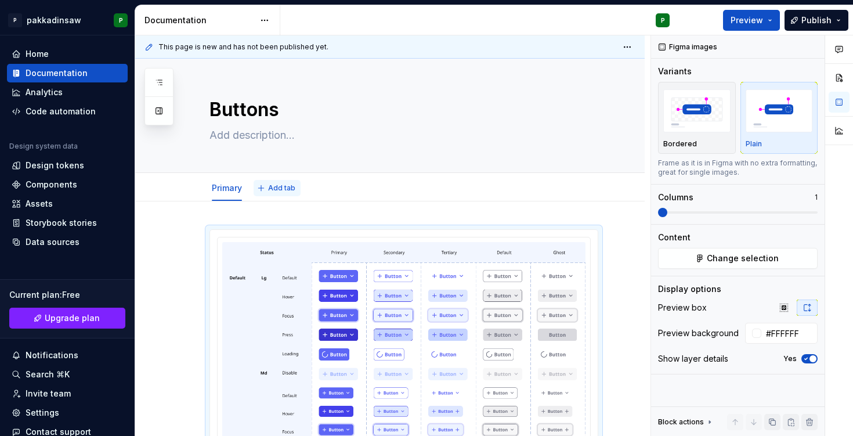
type textarea "*"
click at [273, 187] on span "Add tab" at bounding box center [281, 187] width 27 height 9
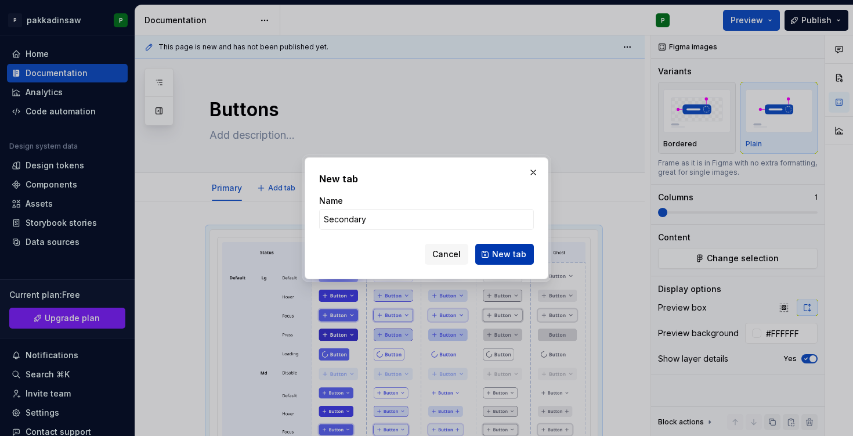
type input "Secondary"
click at [518, 252] on span "New tab" at bounding box center [509, 254] width 34 height 12
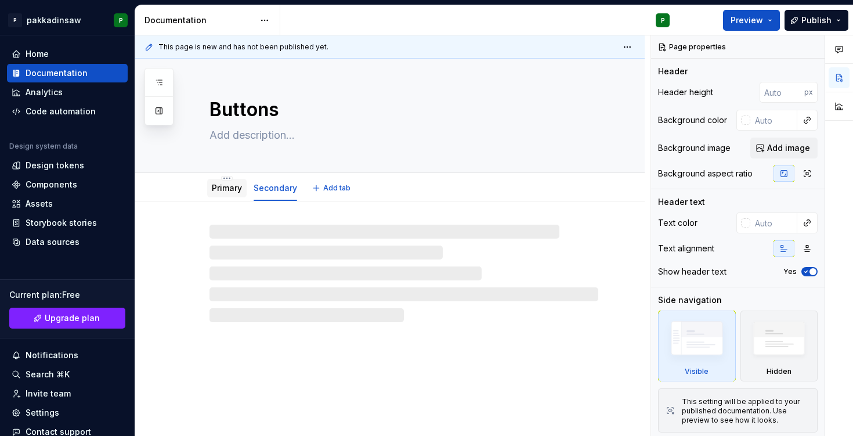
click at [231, 188] on link "Primary" at bounding box center [227, 188] width 30 height 10
click at [271, 189] on link "Secondary" at bounding box center [276, 188] width 44 height 10
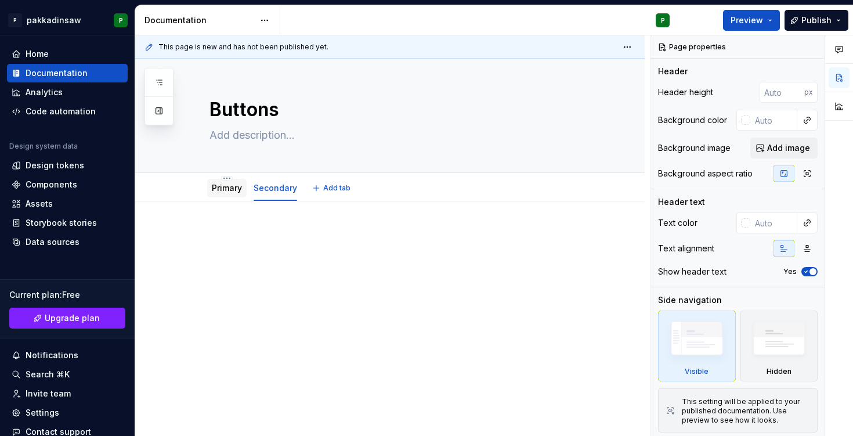
click at [228, 187] on link "Primary" at bounding box center [227, 188] width 30 height 10
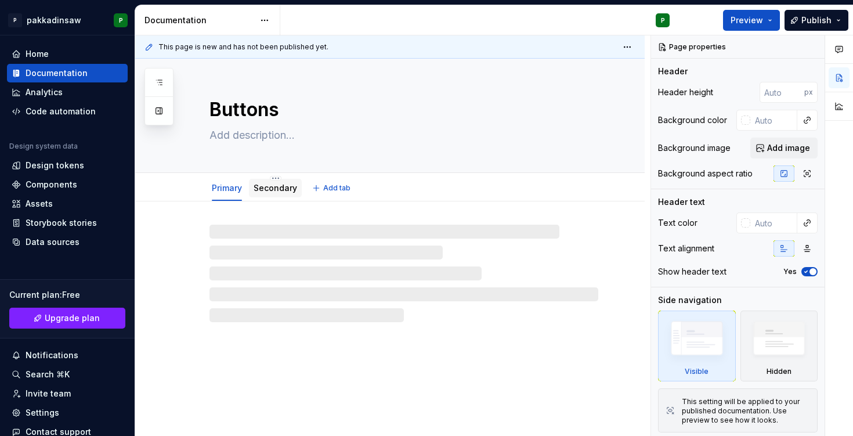
click at [269, 195] on div "Secondary" at bounding box center [275, 188] width 53 height 19
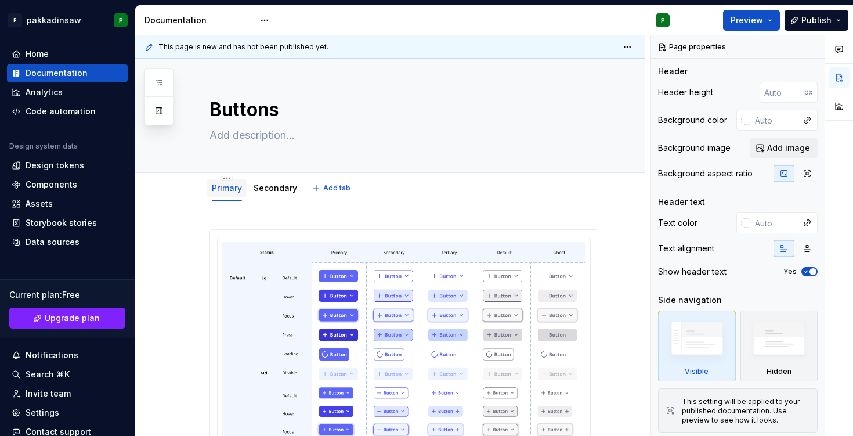
click at [234, 187] on link "Primary" at bounding box center [227, 188] width 30 height 10
click at [268, 187] on link "Secondary" at bounding box center [276, 188] width 44 height 10
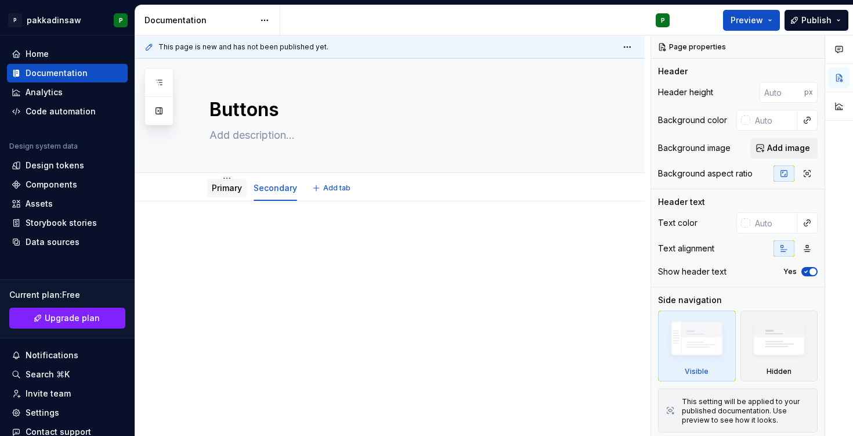
click at [232, 194] on div "Primary" at bounding box center [227, 188] width 30 height 14
click at [327, 183] on span "Add tab" at bounding box center [336, 187] width 27 height 9
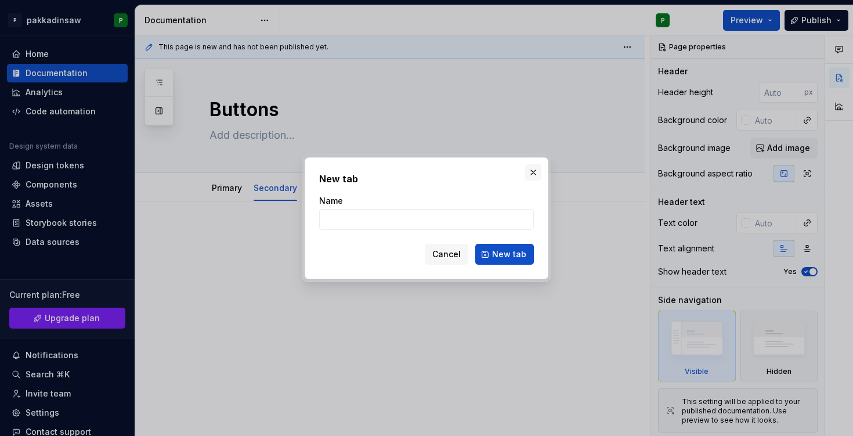
click at [534, 170] on button "button" at bounding box center [533, 172] width 16 height 16
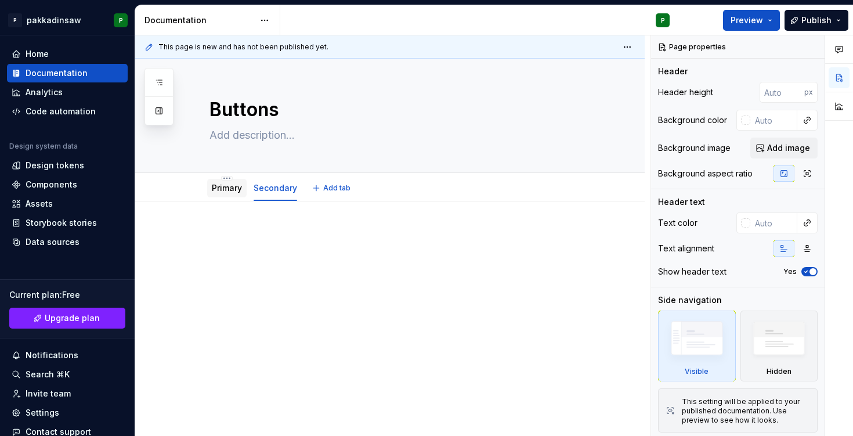
click at [235, 193] on div "Primary" at bounding box center [227, 188] width 30 height 12
click at [225, 193] on link "Primary" at bounding box center [227, 188] width 30 height 10
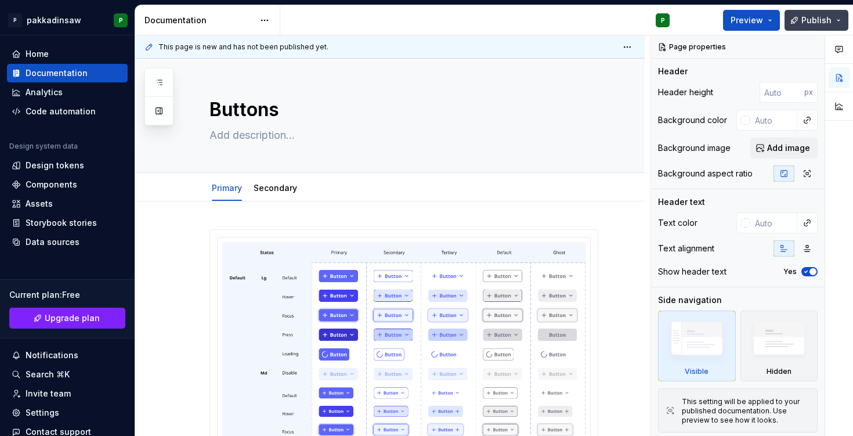
click at [836, 19] on button "Publish" at bounding box center [817, 20] width 64 height 21
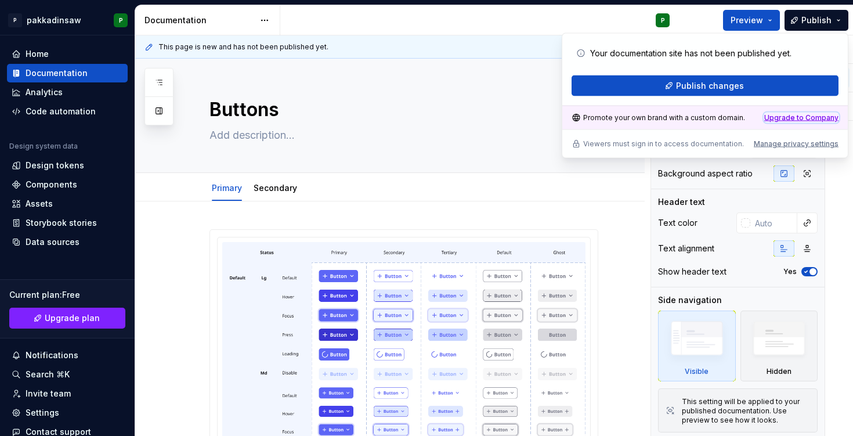
click at [774, 115] on div "Upgrade to Company" at bounding box center [801, 117] width 74 height 9
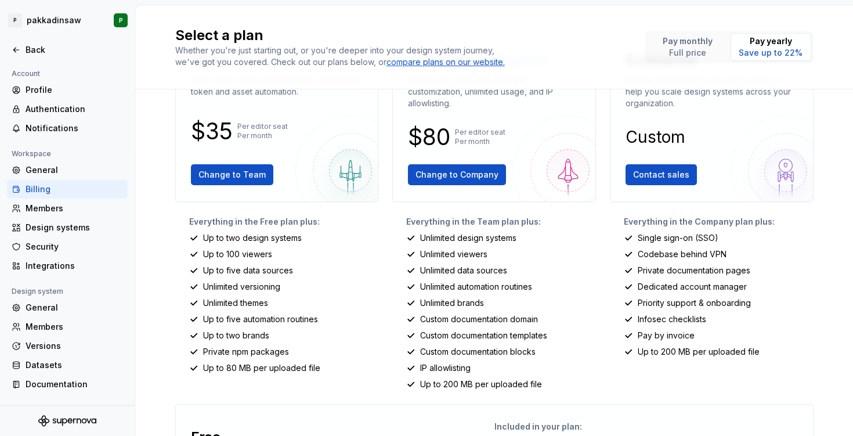
scroll to position [73, 0]
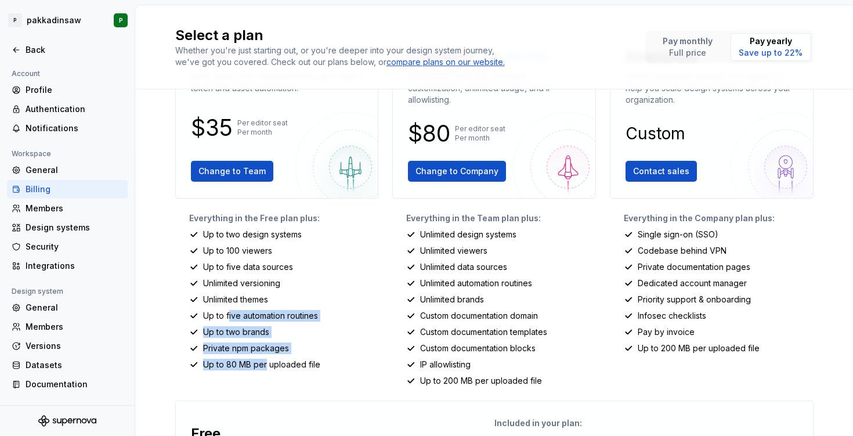
drag, startPoint x: 266, startPoint y: 369, endPoint x: 227, endPoint y: 312, distance: 68.9
click at [227, 312] on div "Everything in the Free plan plus: Up to two design systems Up to 100 viewers Up…" at bounding box center [277, 299] width 204 height 174
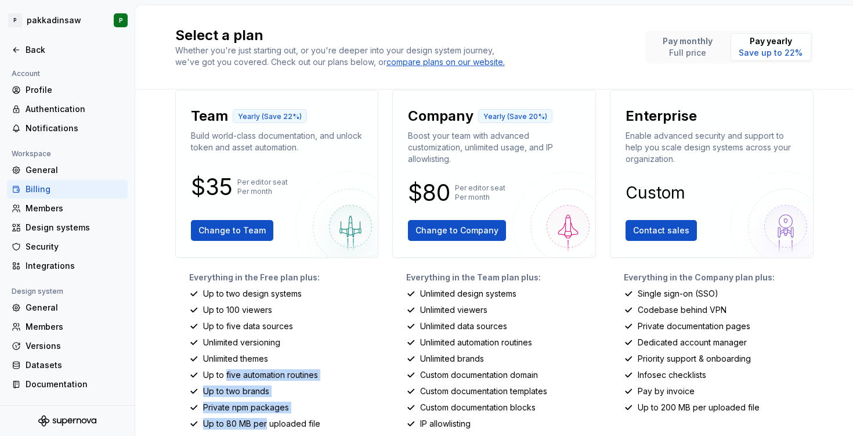
scroll to position [0, 0]
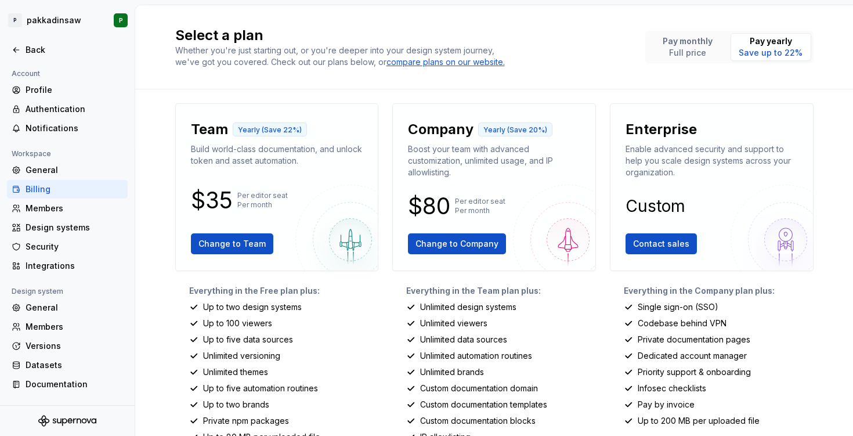
click at [236, 305] on p "Up to two design systems" at bounding box center [252, 307] width 99 height 12
drag, startPoint x: 229, startPoint y: 201, endPoint x: 182, endPoint y: 201, distance: 46.4
click at [182, 200] on div "Team Yearly (Save 22%) Build world-class documentation, and unlock token and as…" at bounding box center [277, 187] width 204 height 168
copy p "$35"
click at [272, 100] on div "Select a plan Whether you're just starting out, or you're deeper into your desi…" at bounding box center [494, 220] width 718 height 431
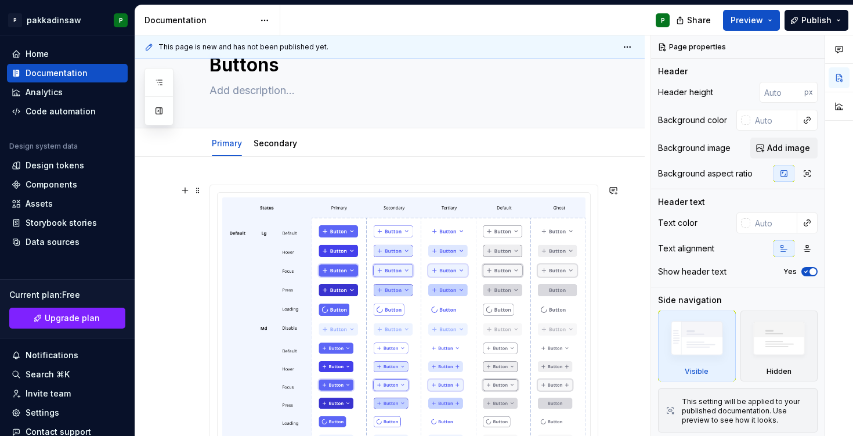
scroll to position [43, 0]
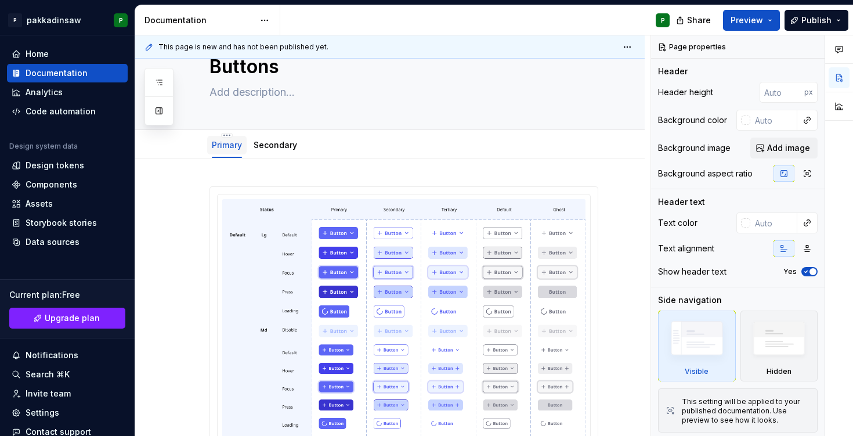
click at [225, 145] on link "Primary" at bounding box center [227, 145] width 30 height 10
click at [223, 147] on link "Primary" at bounding box center [227, 145] width 30 height 10
click at [227, 146] on link "Primary" at bounding box center [227, 145] width 30 height 10
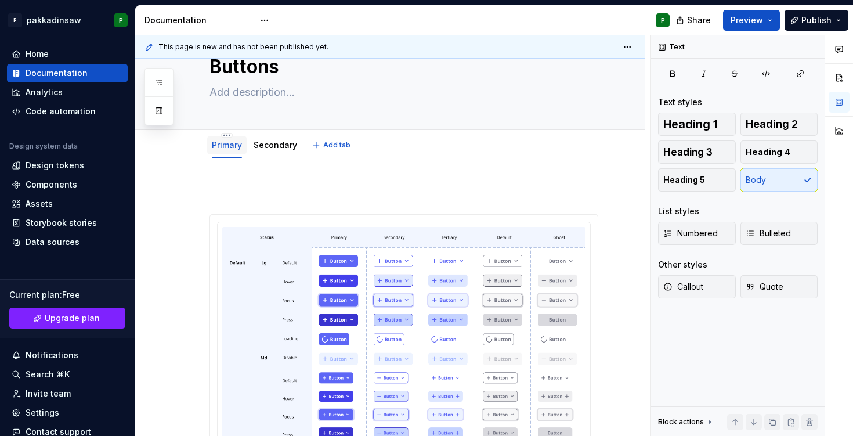
click at [230, 140] on link "Primary" at bounding box center [227, 145] width 30 height 10
click at [228, 134] on html "P pakkadinsaw P Home Documentation Analytics Code automation Design system data…" at bounding box center [426, 218] width 853 height 436
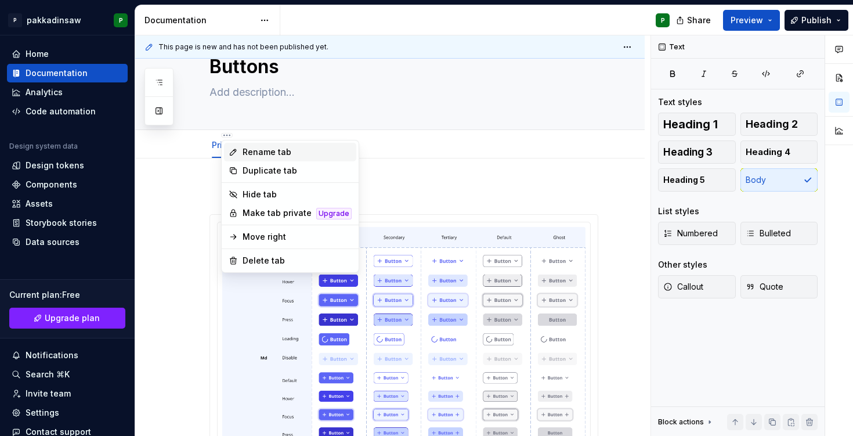
click at [236, 150] on icon at bounding box center [233, 152] width 6 height 6
type textarea "*"
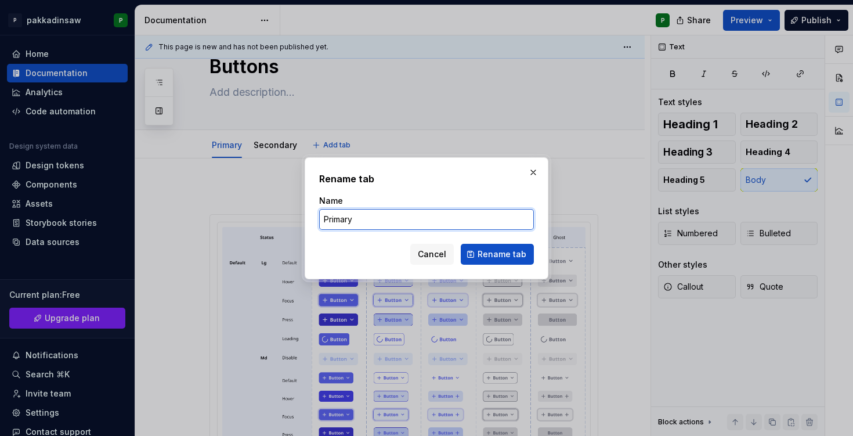
drag, startPoint x: 364, startPoint y: 219, endPoint x: 298, endPoint y: 219, distance: 66.2
click at [298, 219] on div "Rename tab Name Primary Cancel Rename tab" at bounding box center [426, 218] width 853 height 436
type input "Examples"
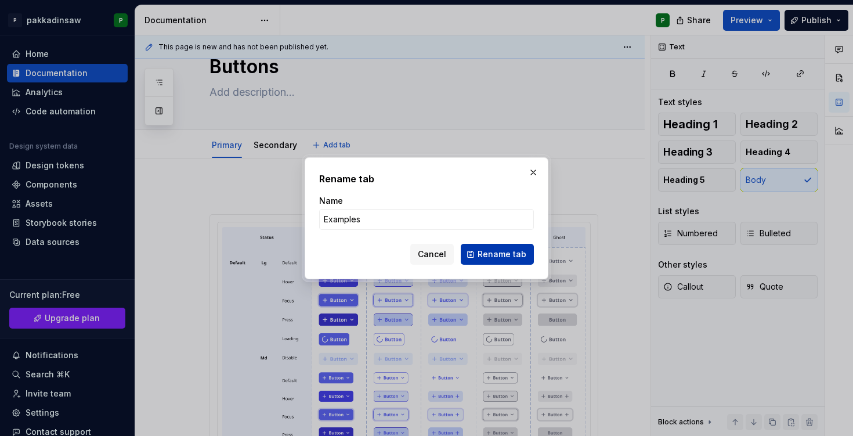
click at [482, 253] on span "Rename tab" at bounding box center [502, 254] width 49 height 12
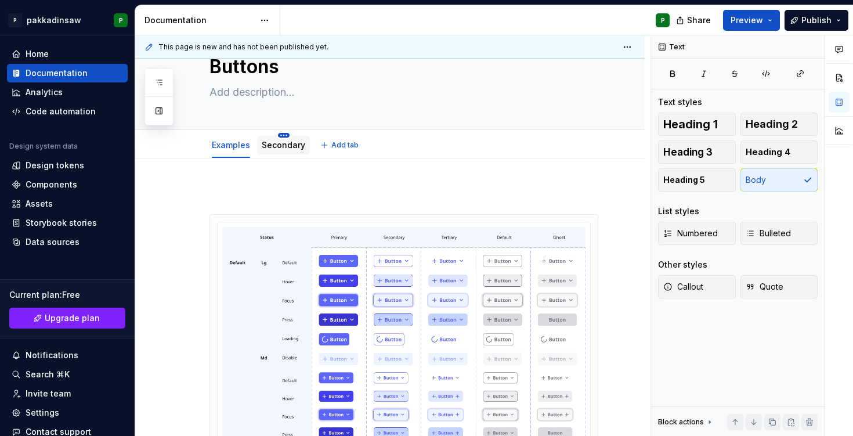
click at [276, 136] on html "P pakkadinsaw P Home Documentation Analytics Code automation Design system data…" at bounding box center [426, 218] width 853 height 436
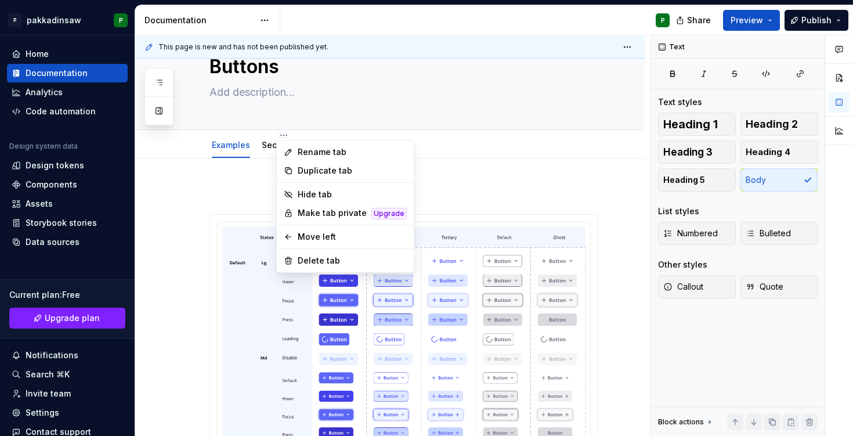
type textarea "*"
click at [288, 156] on icon at bounding box center [288, 151] width 9 height 9
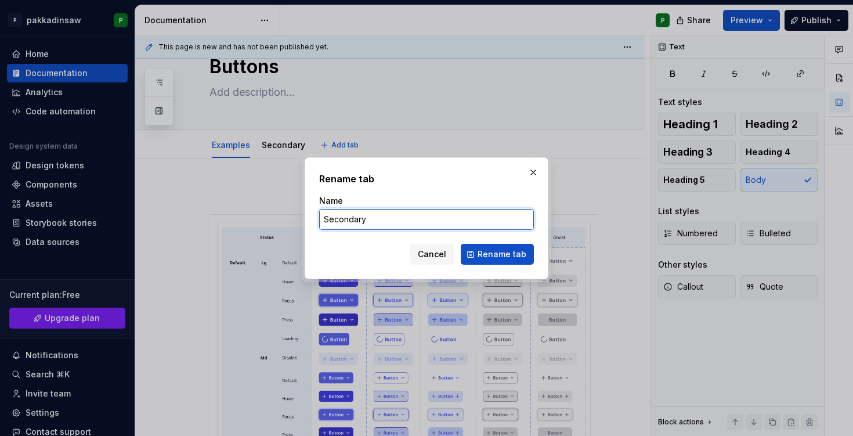
drag, startPoint x: 373, startPoint y: 219, endPoint x: 289, endPoint y: 219, distance: 84.2
click at [289, 219] on div "Rename tab Name Secondary Cancel Rename tab" at bounding box center [426, 218] width 853 height 436
type input "Code"
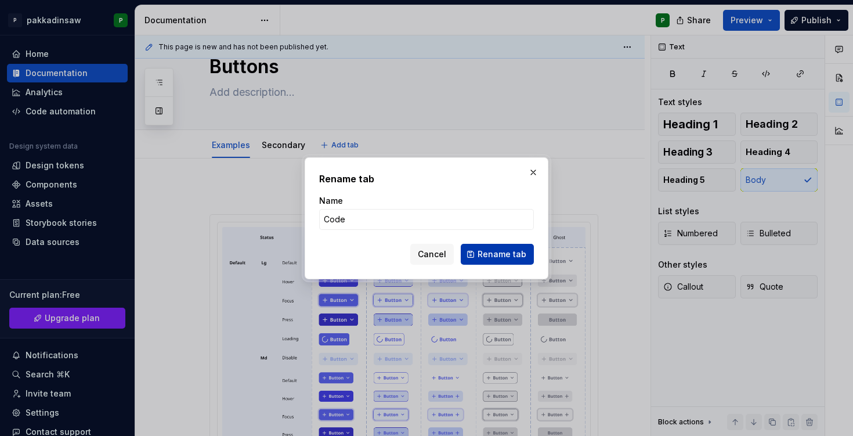
click at [495, 251] on span "Rename tab" at bounding box center [502, 254] width 49 height 12
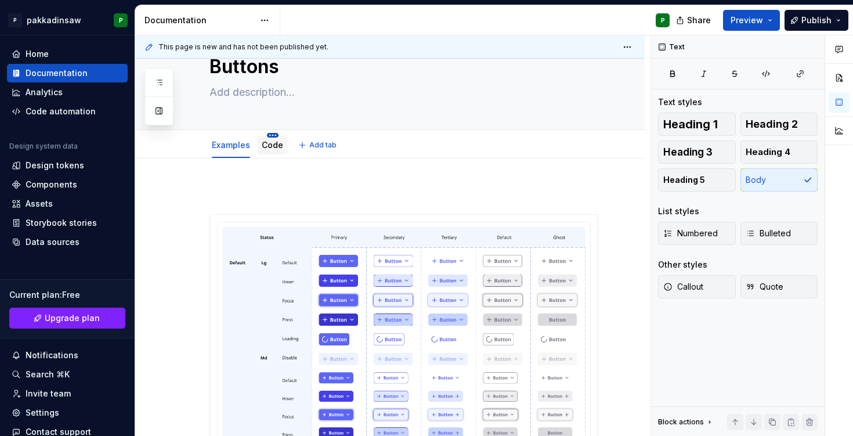
click at [271, 133] on html "P pakkadinsaw P Home Documentation Analytics Code automation Design system data…" at bounding box center [426, 218] width 853 height 436
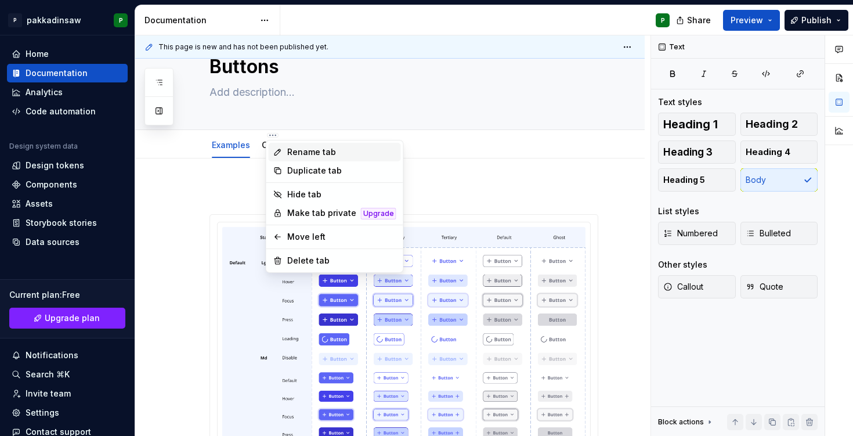
type textarea "*"
click at [291, 150] on div "Rename tab" at bounding box center [341, 152] width 109 height 12
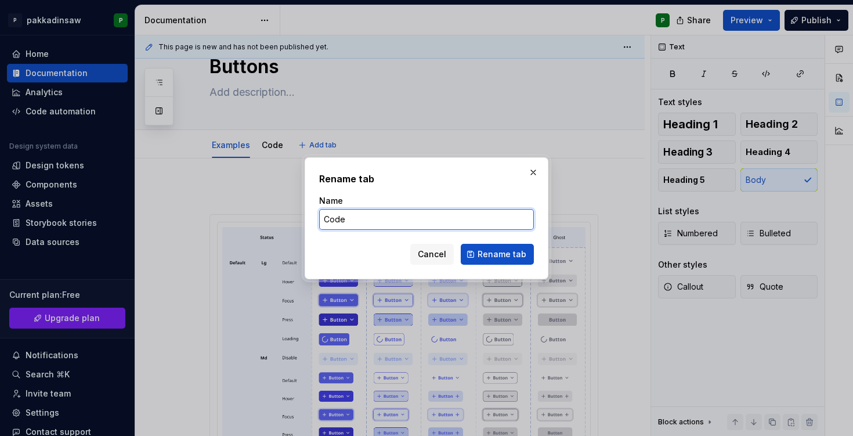
drag, startPoint x: 346, startPoint y: 215, endPoint x: 306, endPoint y: 215, distance: 40.6
click at [306, 215] on div "Rename tab Name Code Cancel Rename tab" at bounding box center [427, 218] width 244 height 122
type input "Usage"
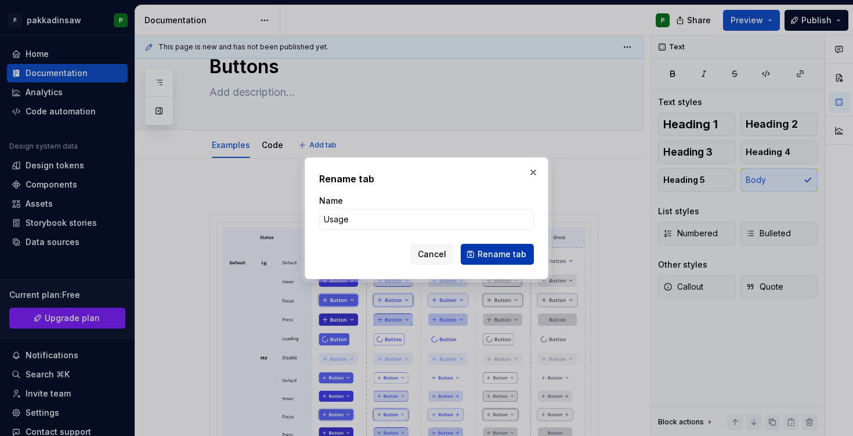
click at [489, 252] on span "Rename tab" at bounding box center [502, 254] width 49 height 12
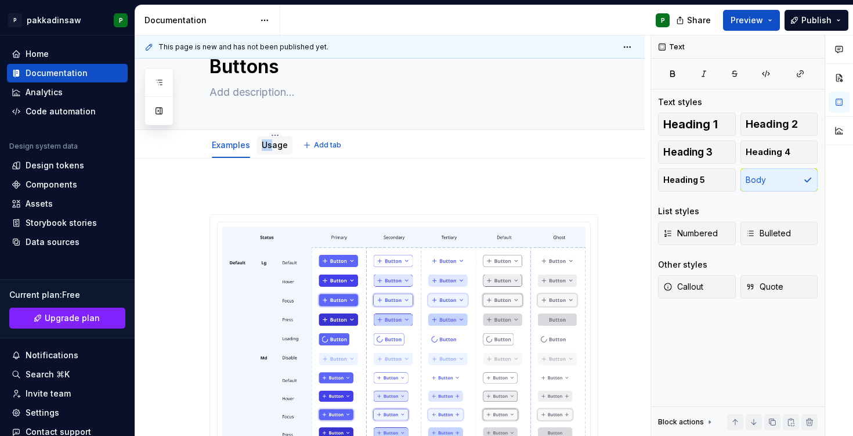
click at [271, 139] on div "Usage" at bounding box center [275, 145] width 26 height 12
click at [275, 145] on link "Usage" at bounding box center [275, 145] width 26 height 10
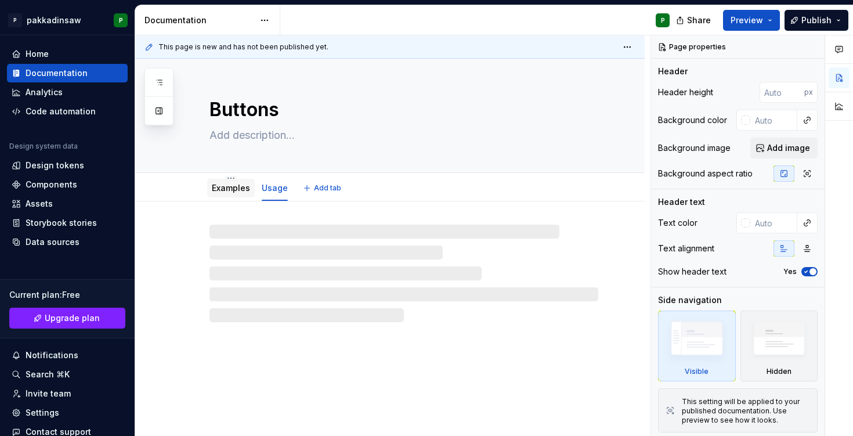
click at [236, 196] on div "Examples" at bounding box center [231, 188] width 48 height 19
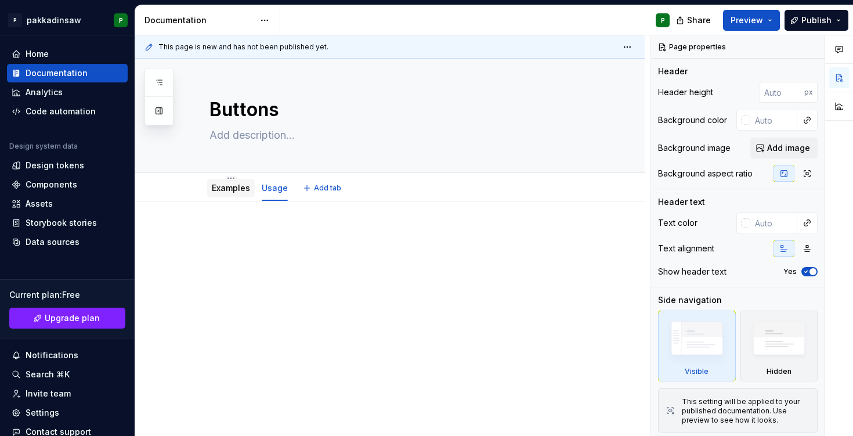
click at [233, 190] on link "Examples" at bounding box center [231, 188] width 38 height 10
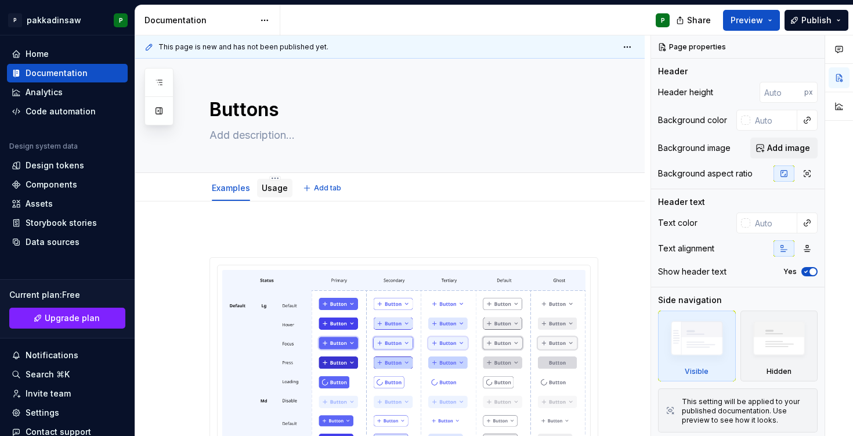
click at [275, 185] on link "Usage" at bounding box center [275, 188] width 26 height 10
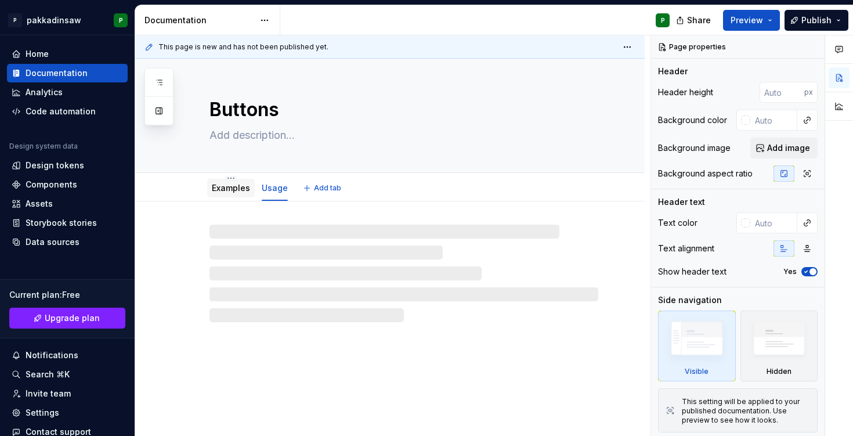
click at [233, 196] on div "Examples" at bounding box center [231, 188] width 48 height 19
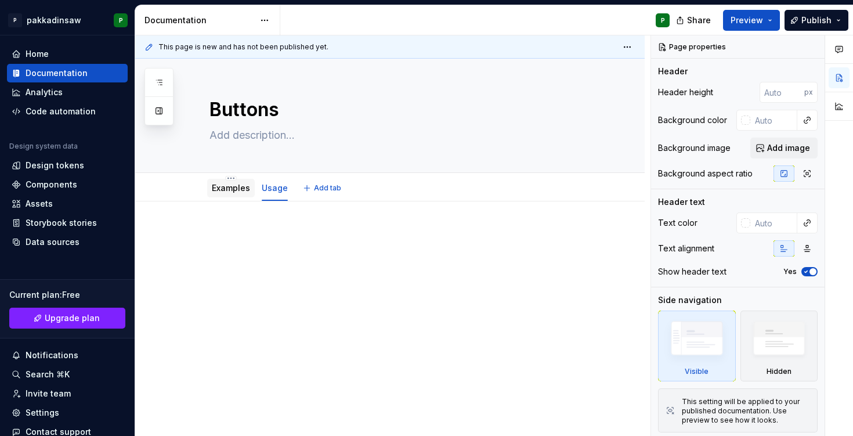
click at [232, 192] on link "Examples" at bounding box center [231, 188] width 38 height 10
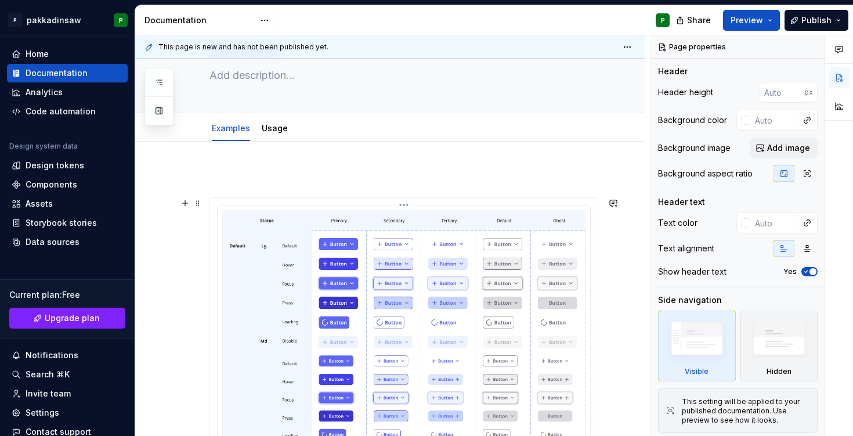
scroll to position [32, 0]
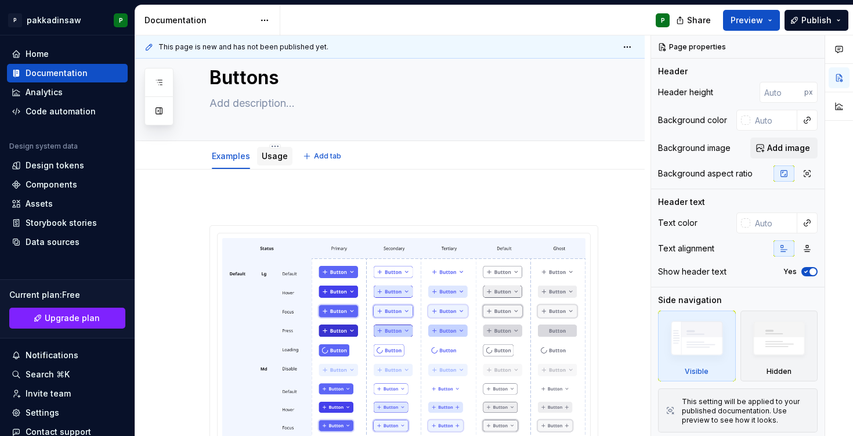
click at [276, 157] on link "Usage" at bounding box center [275, 156] width 26 height 10
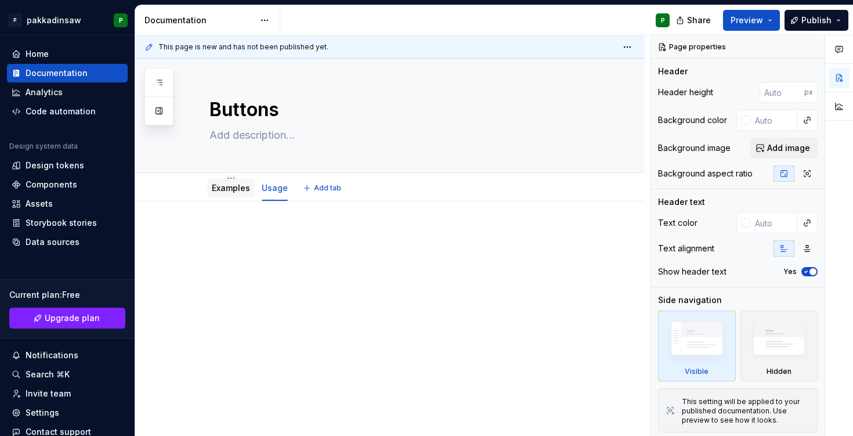
click at [232, 191] on link "Examples" at bounding box center [231, 188] width 38 height 10
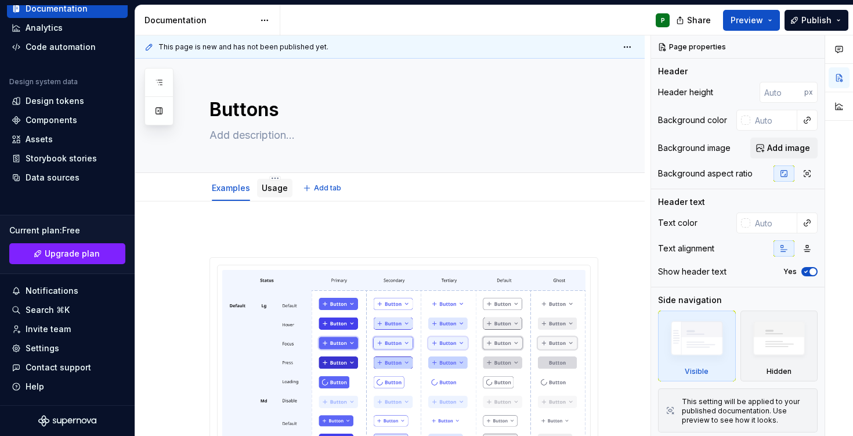
click at [273, 189] on link "Usage" at bounding box center [275, 188] width 26 height 10
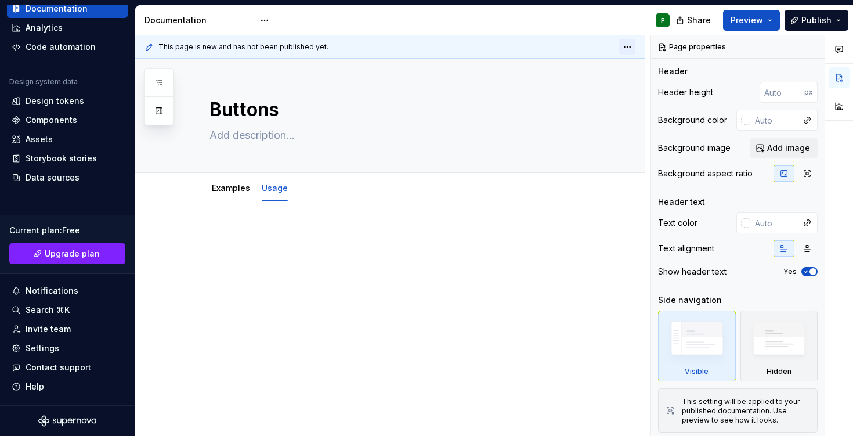
click at [635, 46] on html "P pakkadinsaw P Home Documentation Analytics Code automation Design system data…" at bounding box center [426, 218] width 853 height 436
click at [559, 20] on html "P pakkadinsaw P Home Documentation Analytics Code automation Design system data…" at bounding box center [426, 218] width 853 height 436
click at [233, 186] on link "Examples" at bounding box center [231, 188] width 38 height 10
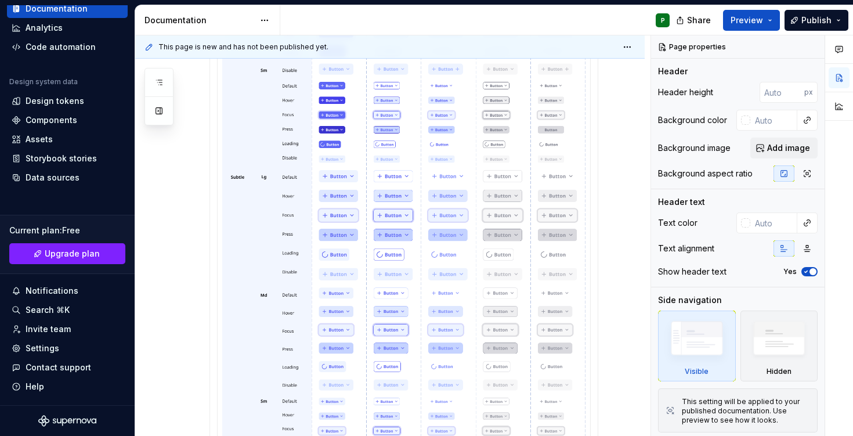
click at [182, 323] on div at bounding box center [390, 217] width 510 height 918
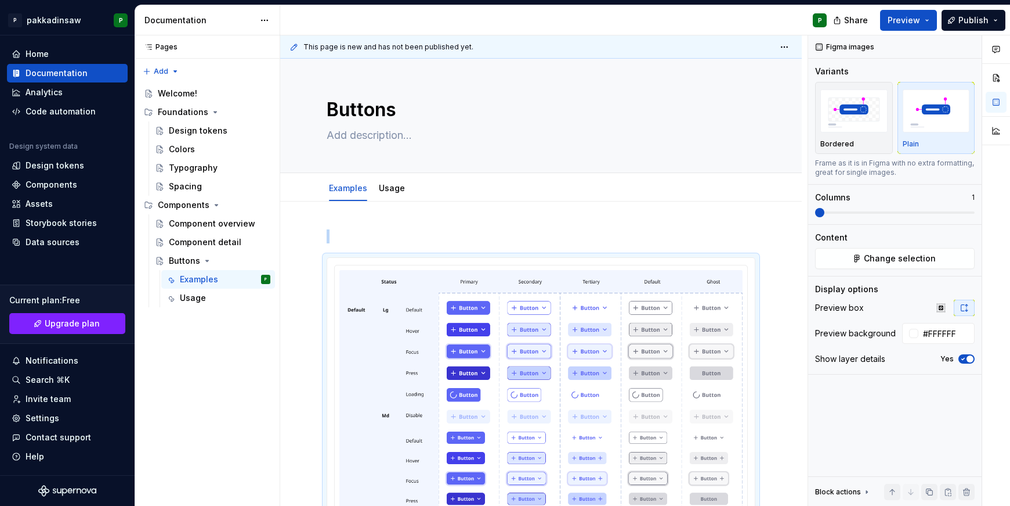
type textarea "*"
